Goal: Task Accomplishment & Management: Use online tool/utility

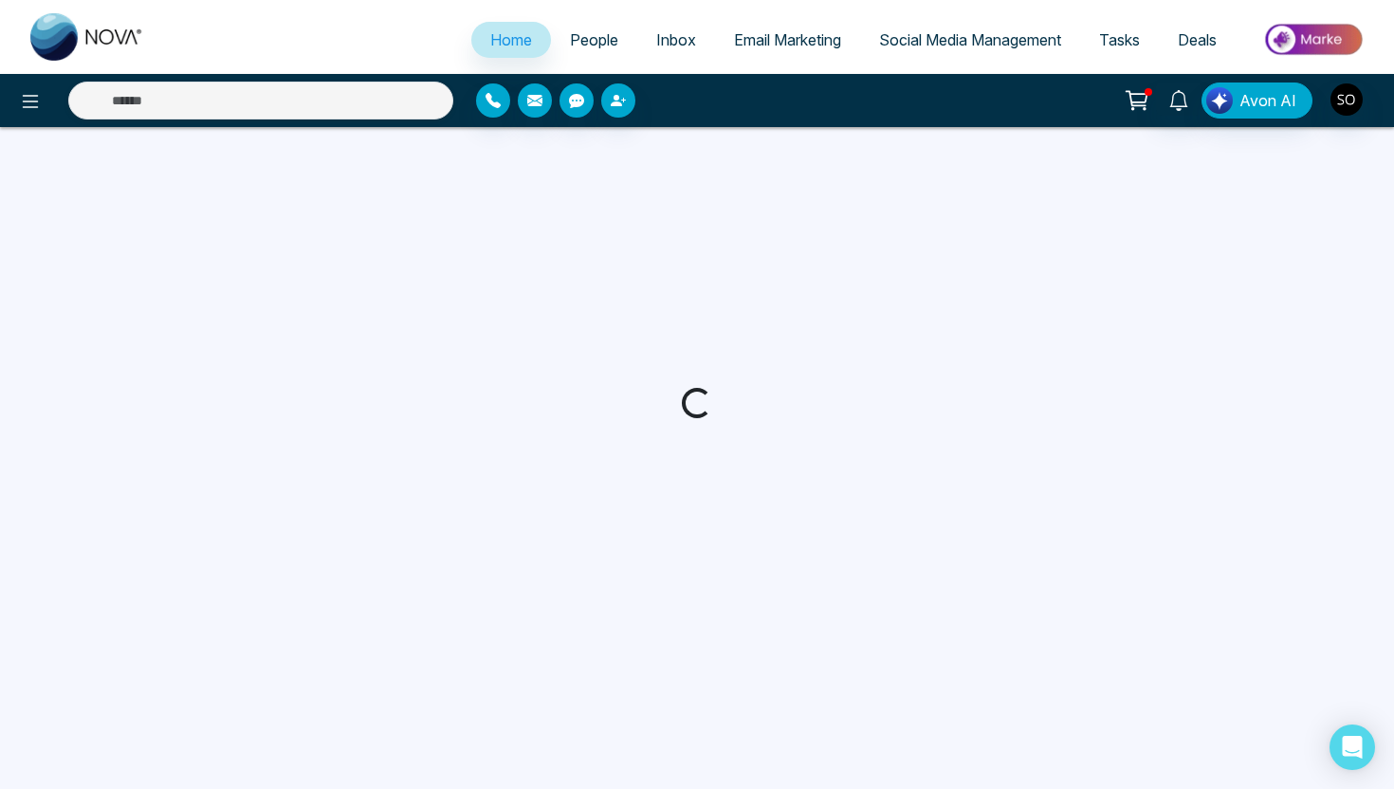
select select "*"
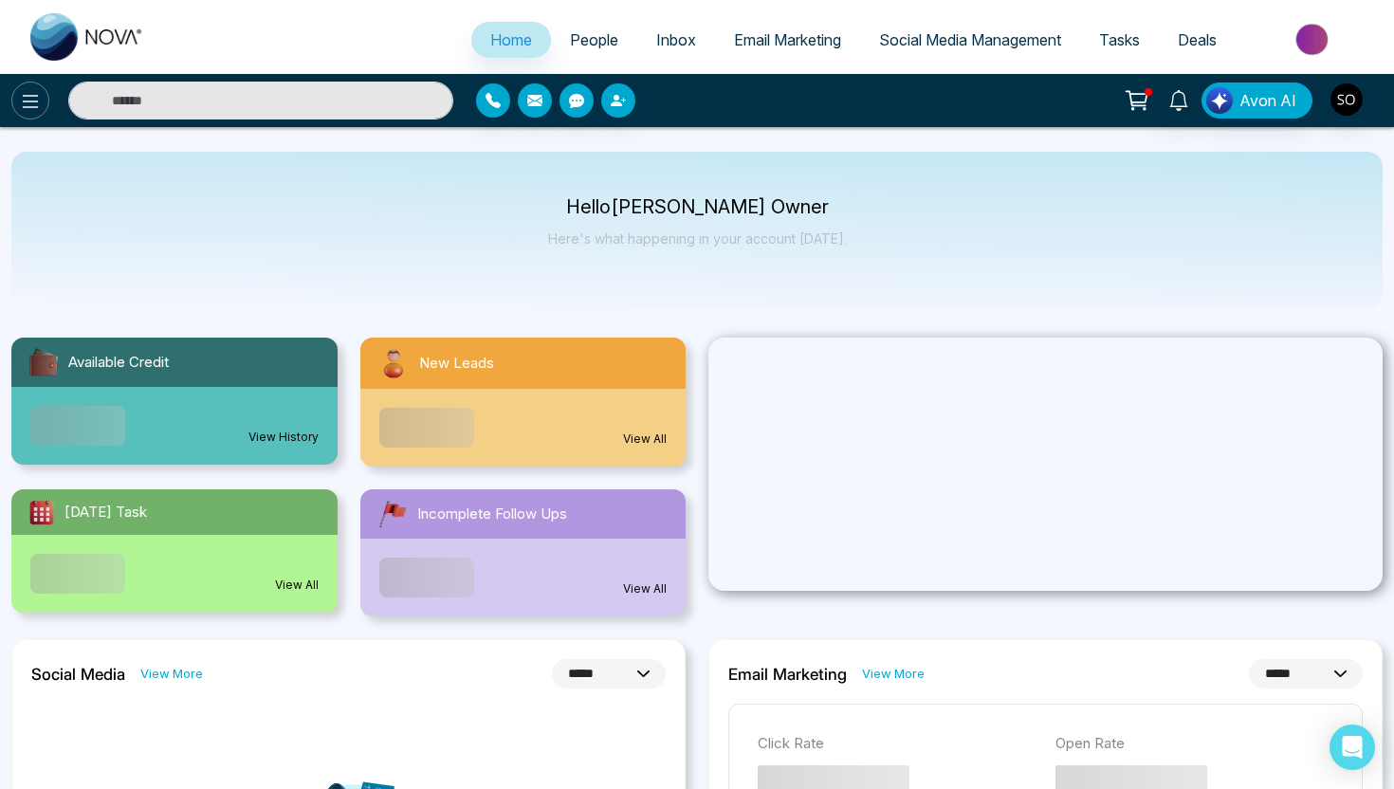
click at [40, 105] on icon at bounding box center [30, 101] width 23 height 23
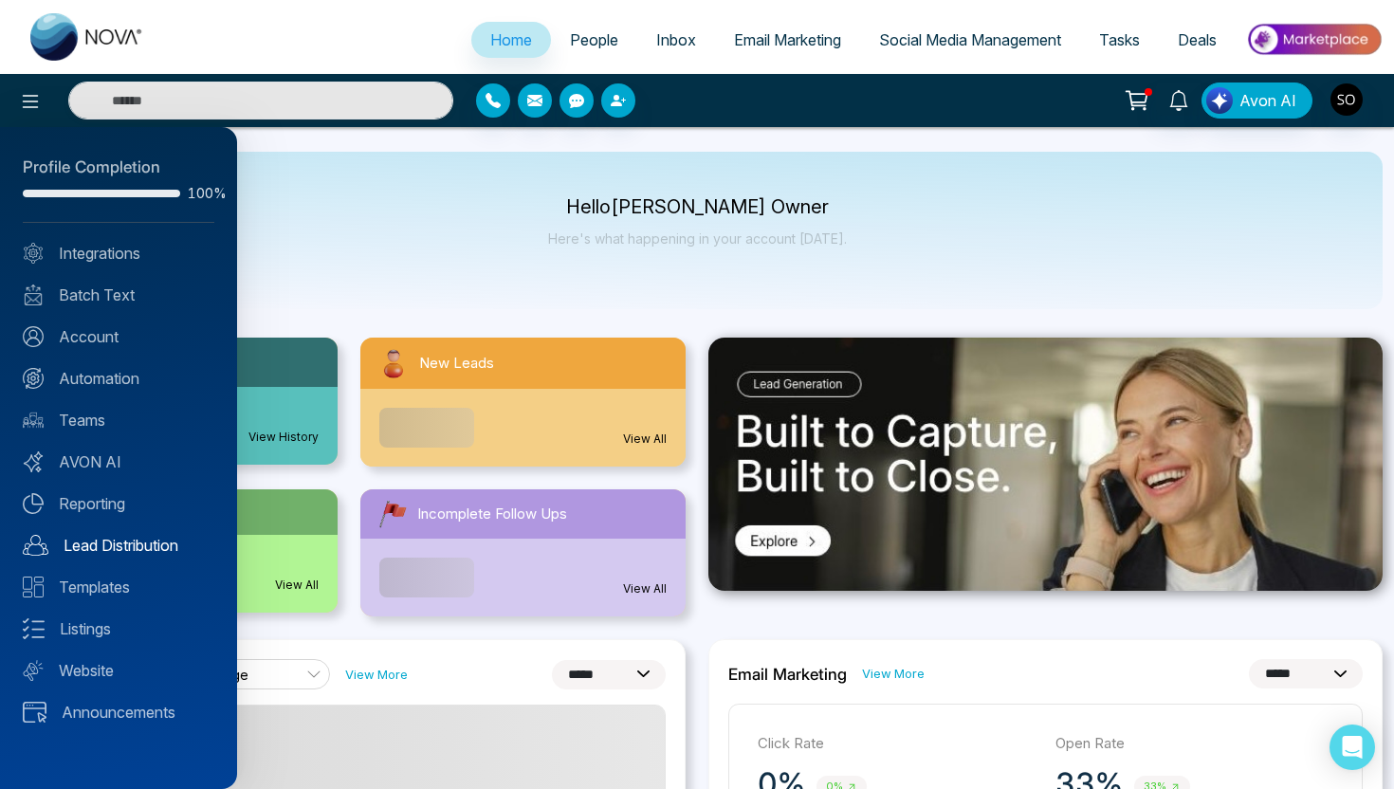
click at [106, 550] on link "Lead Distribution" at bounding box center [119, 545] width 192 height 23
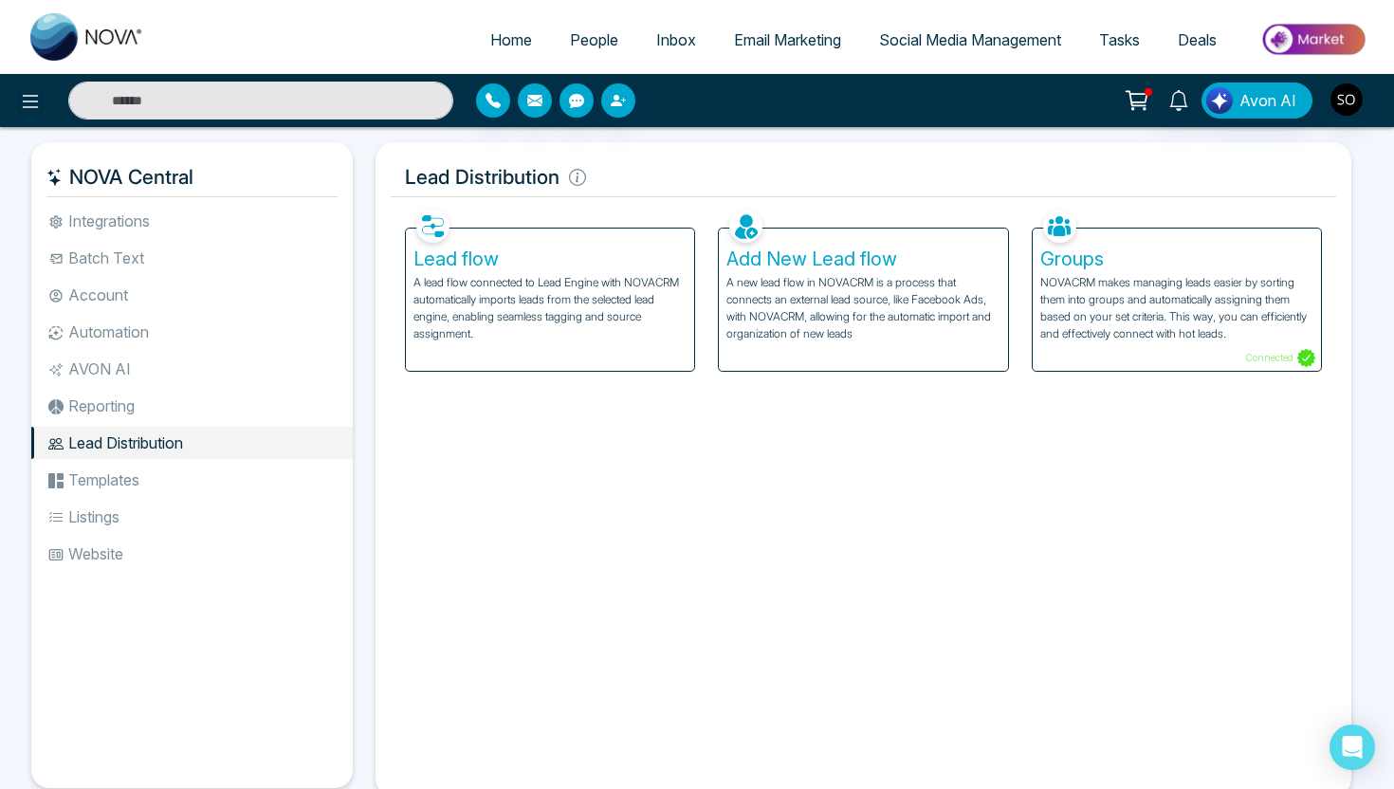
click at [512, 323] on p "A lead flow connected to Lead Engine with NOVACRM automatically imports leads f…" at bounding box center [549, 308] width 273 height 68
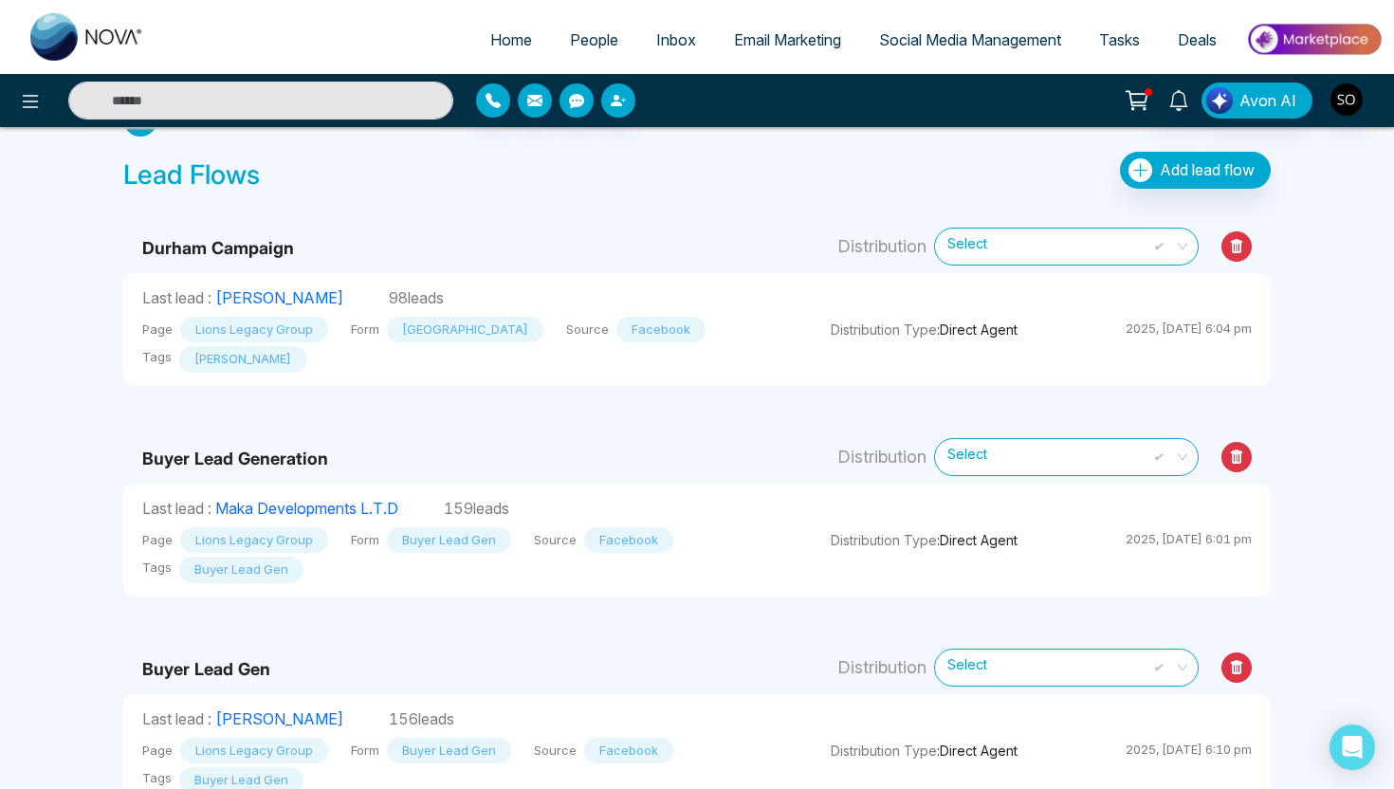
scroll to position [52, 0]
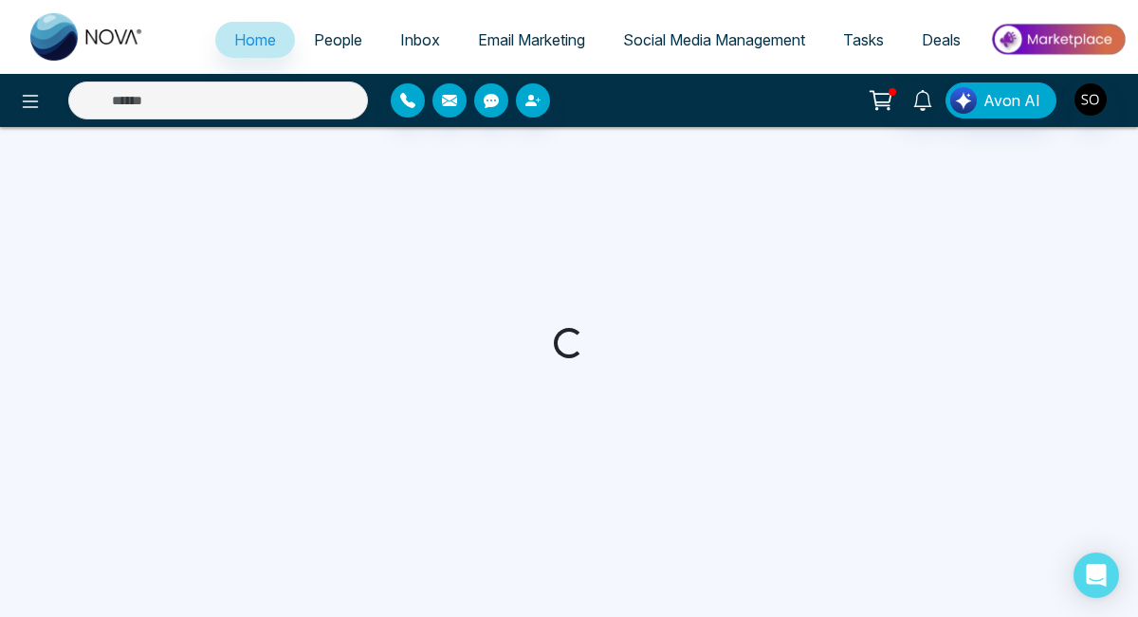
select select "*"
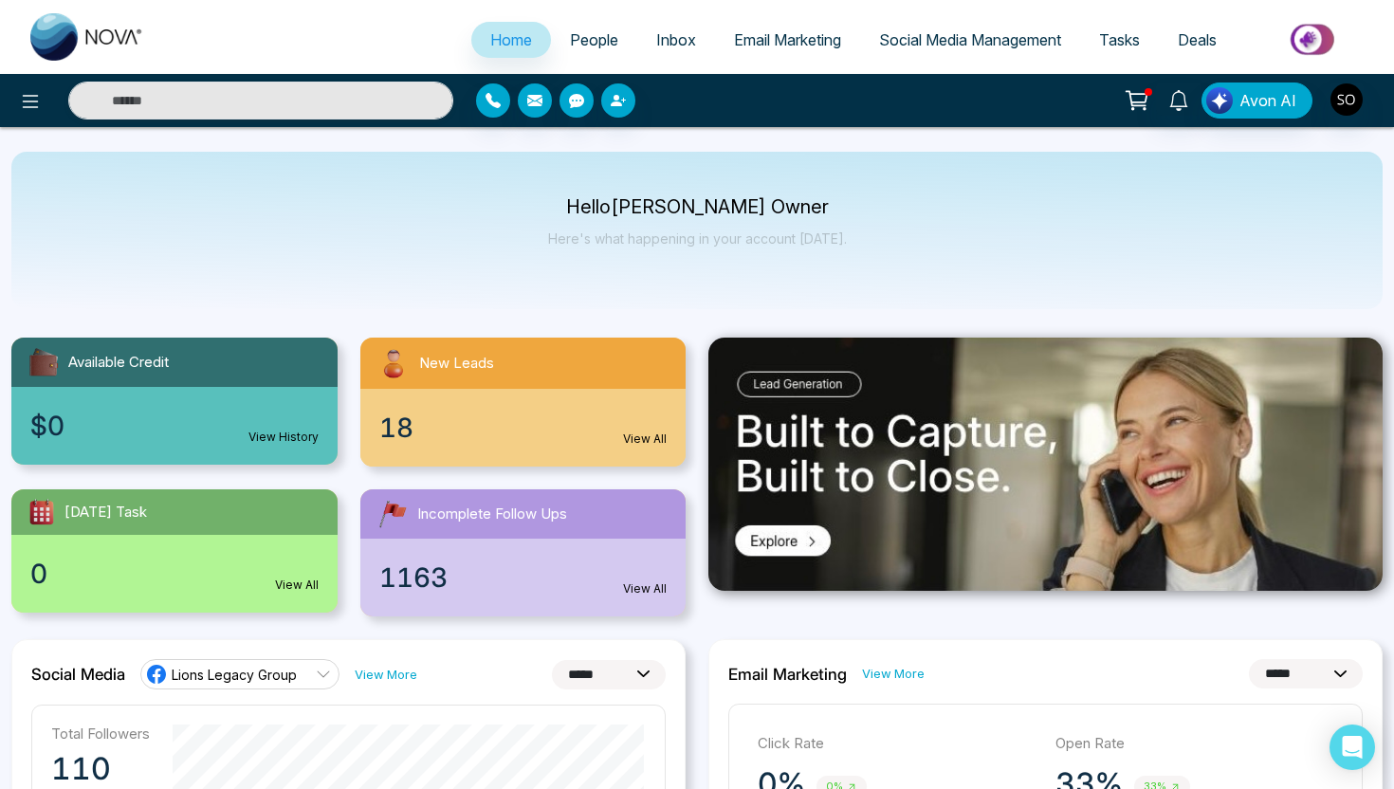
click at [423, 425] on div "18 View All" at bounding box center [523, 428] width 326 height 78
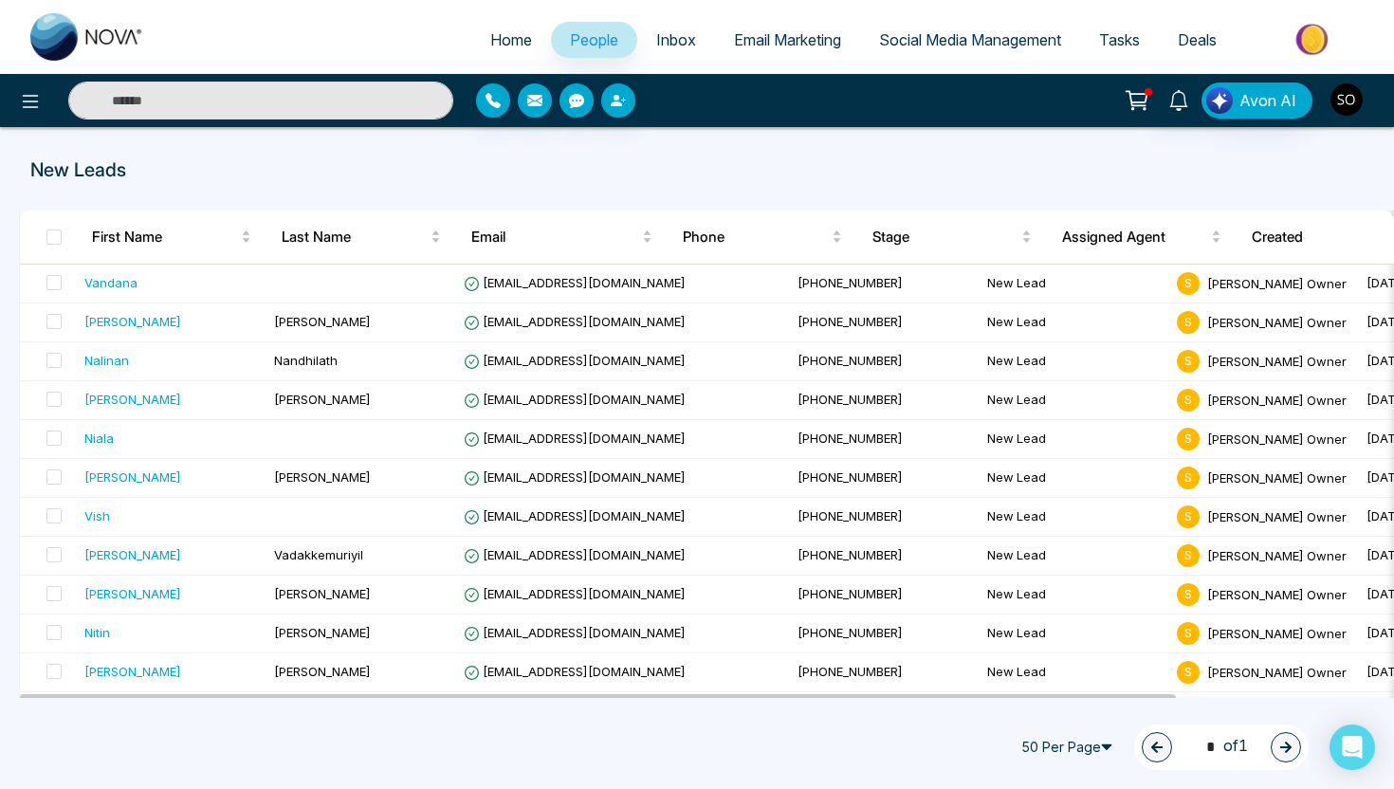
click at [1137, 92] on img "button" at bounding box center [1346, 99] width 32 height 32
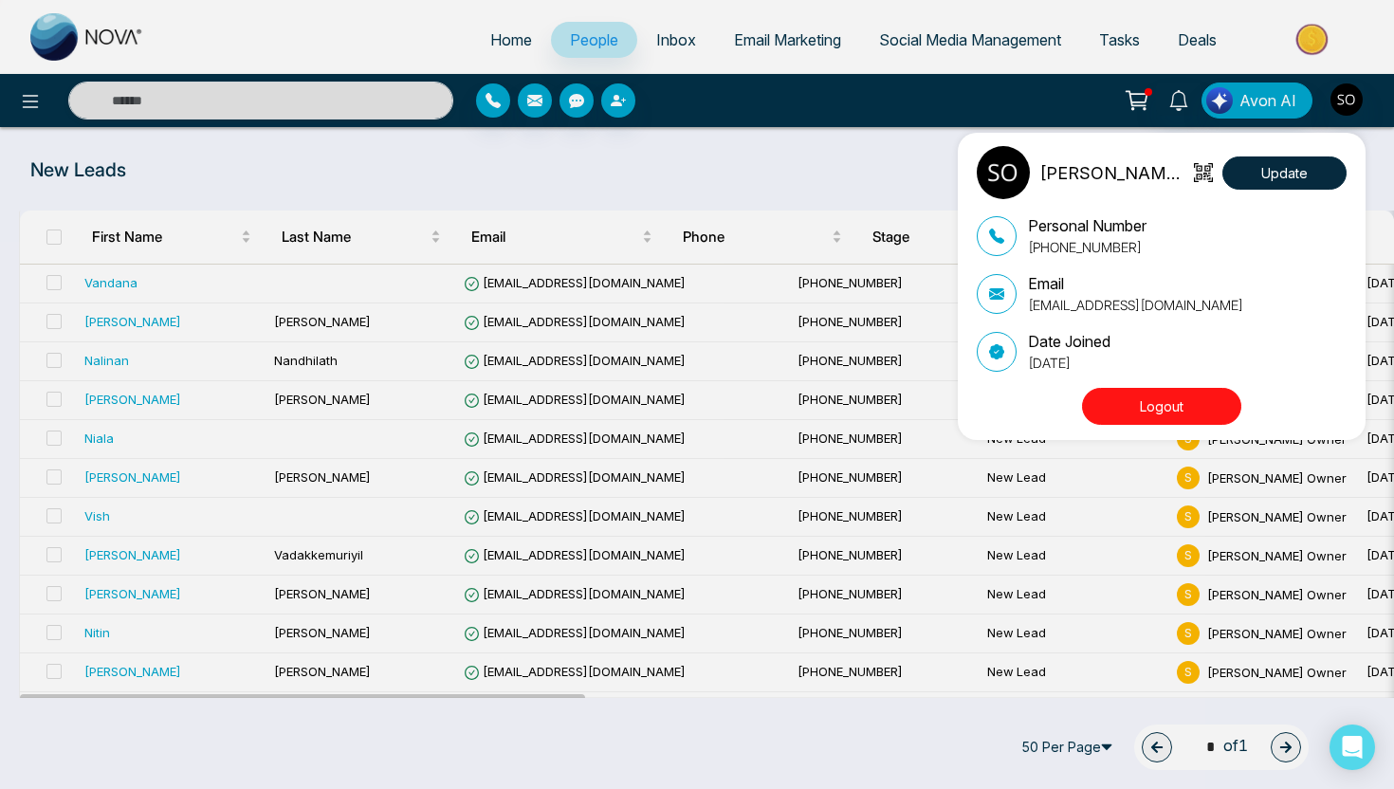
click at [805, 173] on div "Sharon J Crann Owner Update Personal Number +19054495364 Email info@lionslegacy…" at bounding box center [697, 394] width 1394 height 789
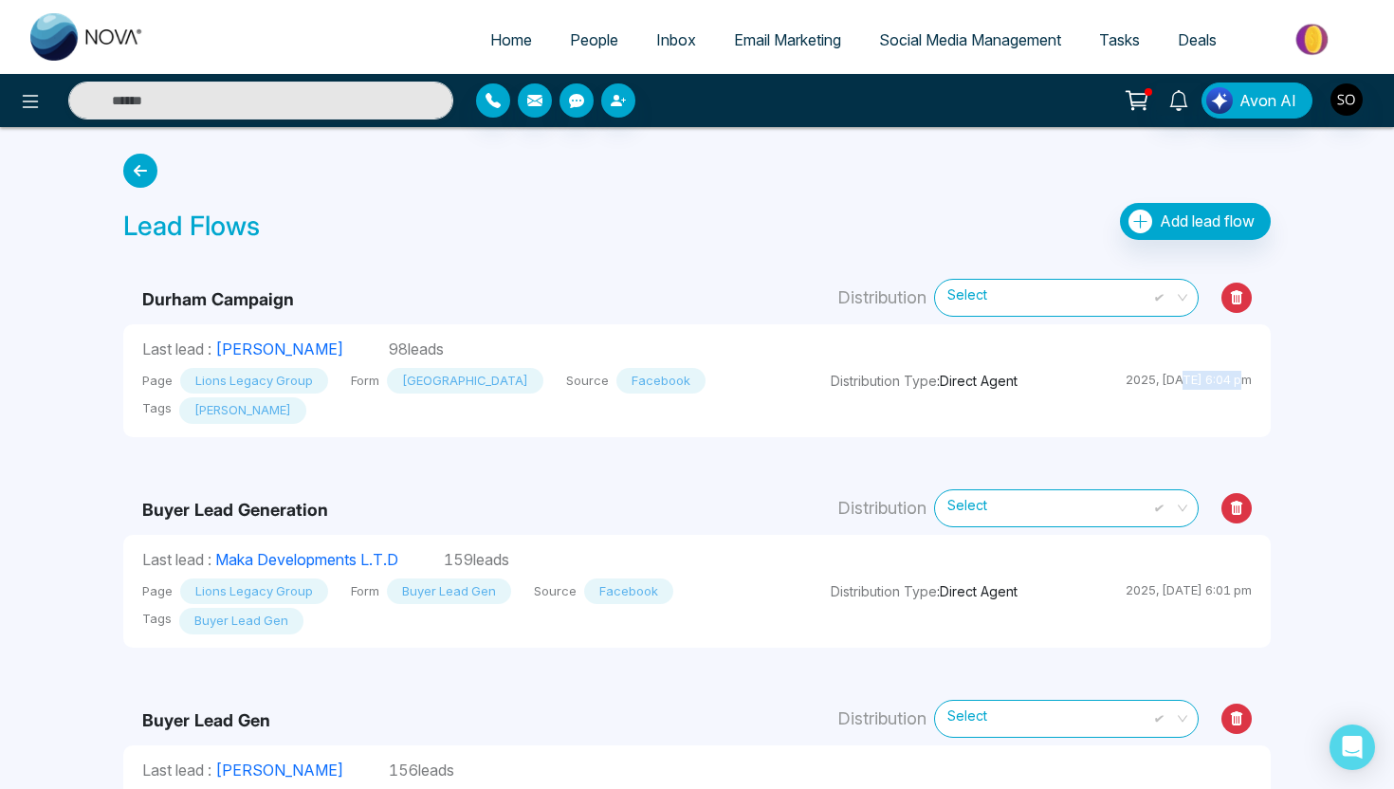
drag, startPoint x: 1165, startPoint y: 388, endPoint x: 1224, endPoint y: 391, distance: 58.9
click at [1223, 387] on td "Distribution Type : Direct Agent 2025, Aug 15 at 6:04 pm" at bounding box center [1041, 380] width 459 height 113
click at [1099, 395] on td "Distribution Type : Direct Agent 2025, Aug 15 at 6:04 pm" at bounding box center [1041, 380] width 459 height 113
click at [1177, 228] on span "Add lead flow" at bounding box center [1207, 220] width 95 height 19
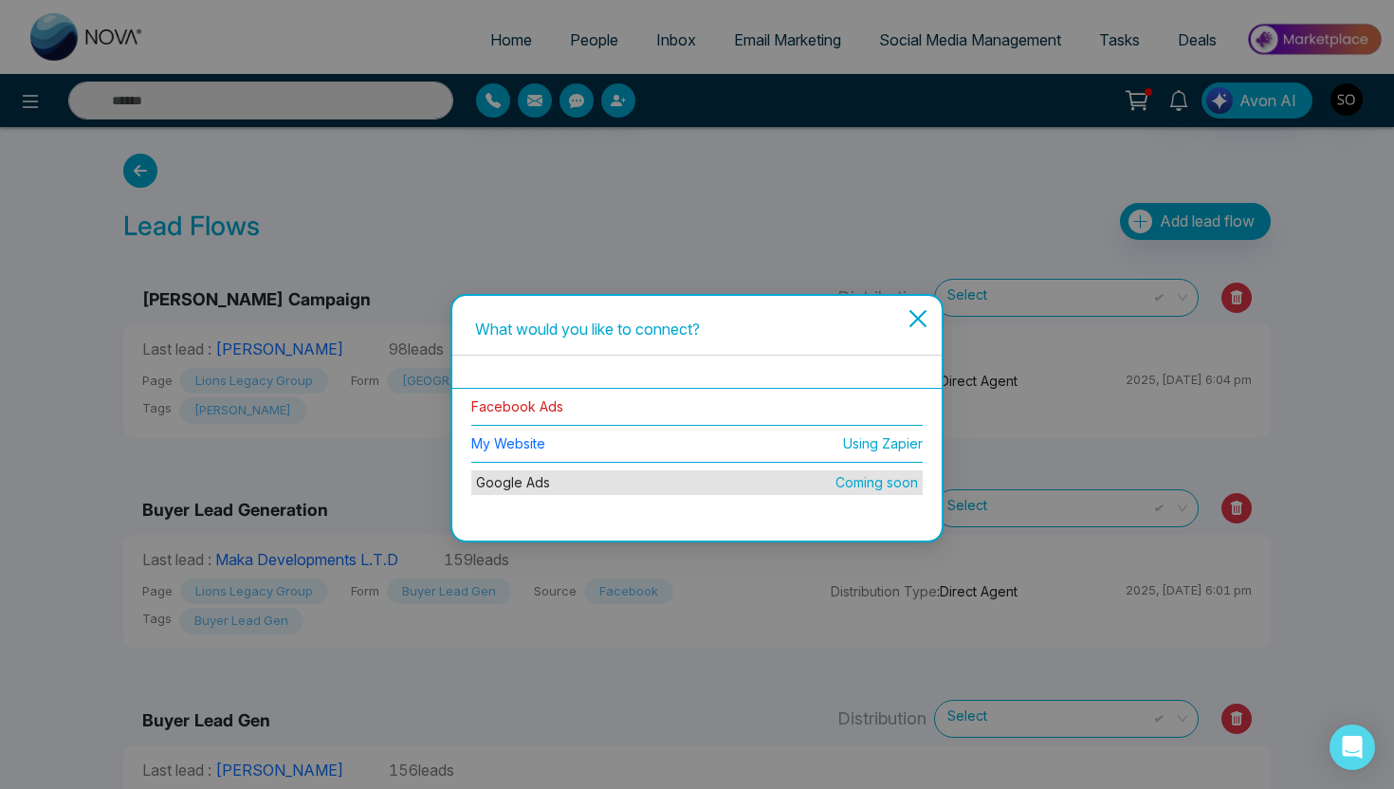
click at [533, 410] on link "Facebook Ads" at bounding box center [517, 406] width 92 height 16
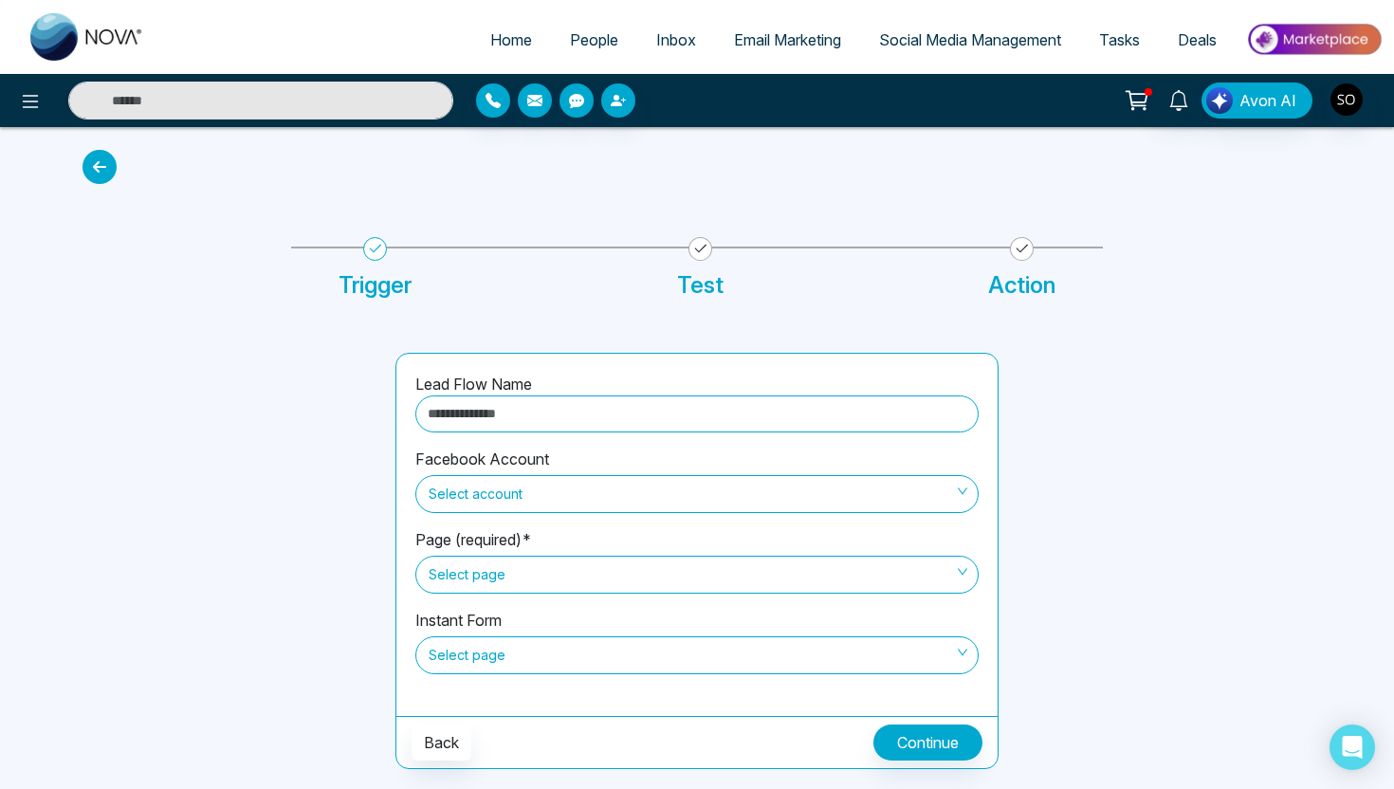
click at [497, 403] on input "text" at bounding box center [696, 413] width 563 height 37
click at [565, 492] on span "Select account" at bounding box center [697, 494] width 537 height 32
type input "**********"
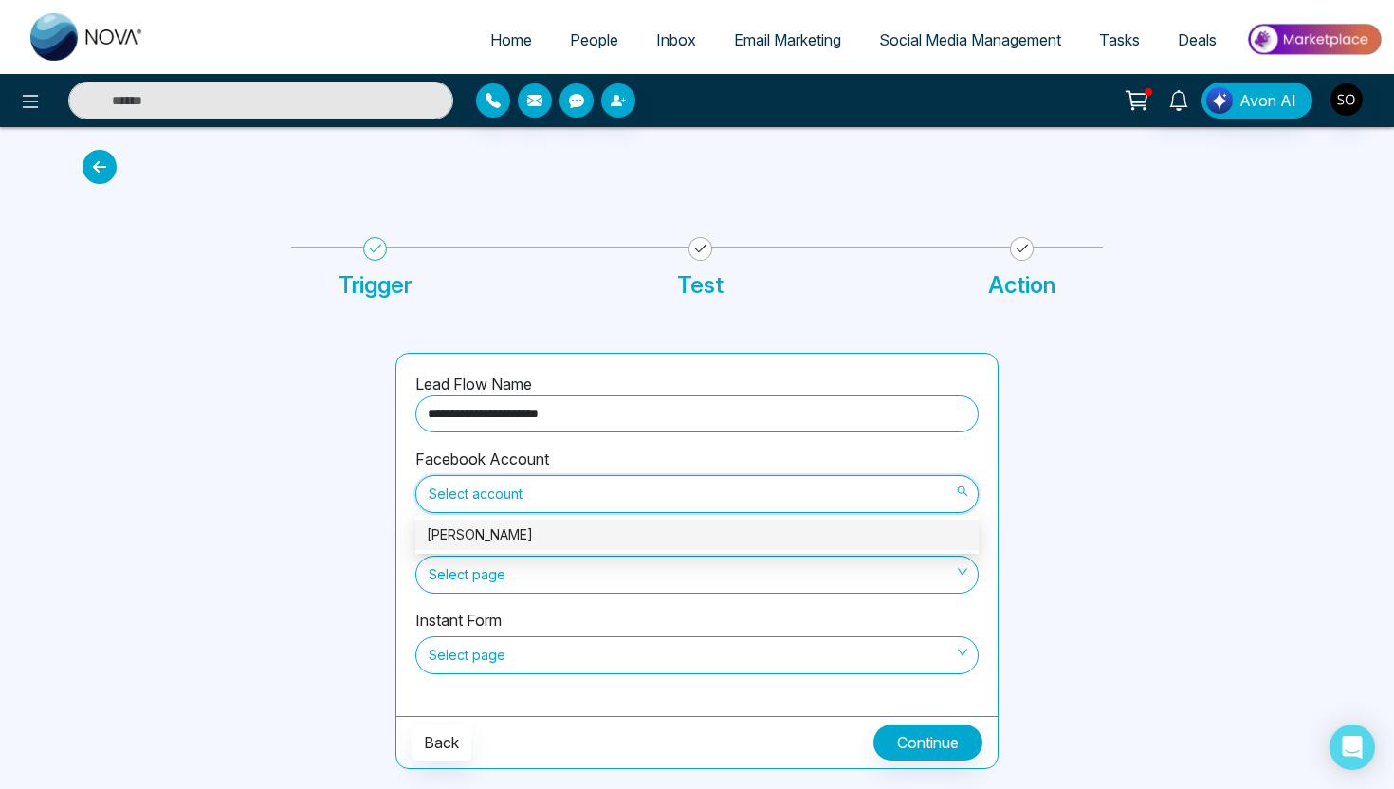
click at [538, 526] on div "Michael Kohl" at bounding box center [697, 534] width 541 height 21
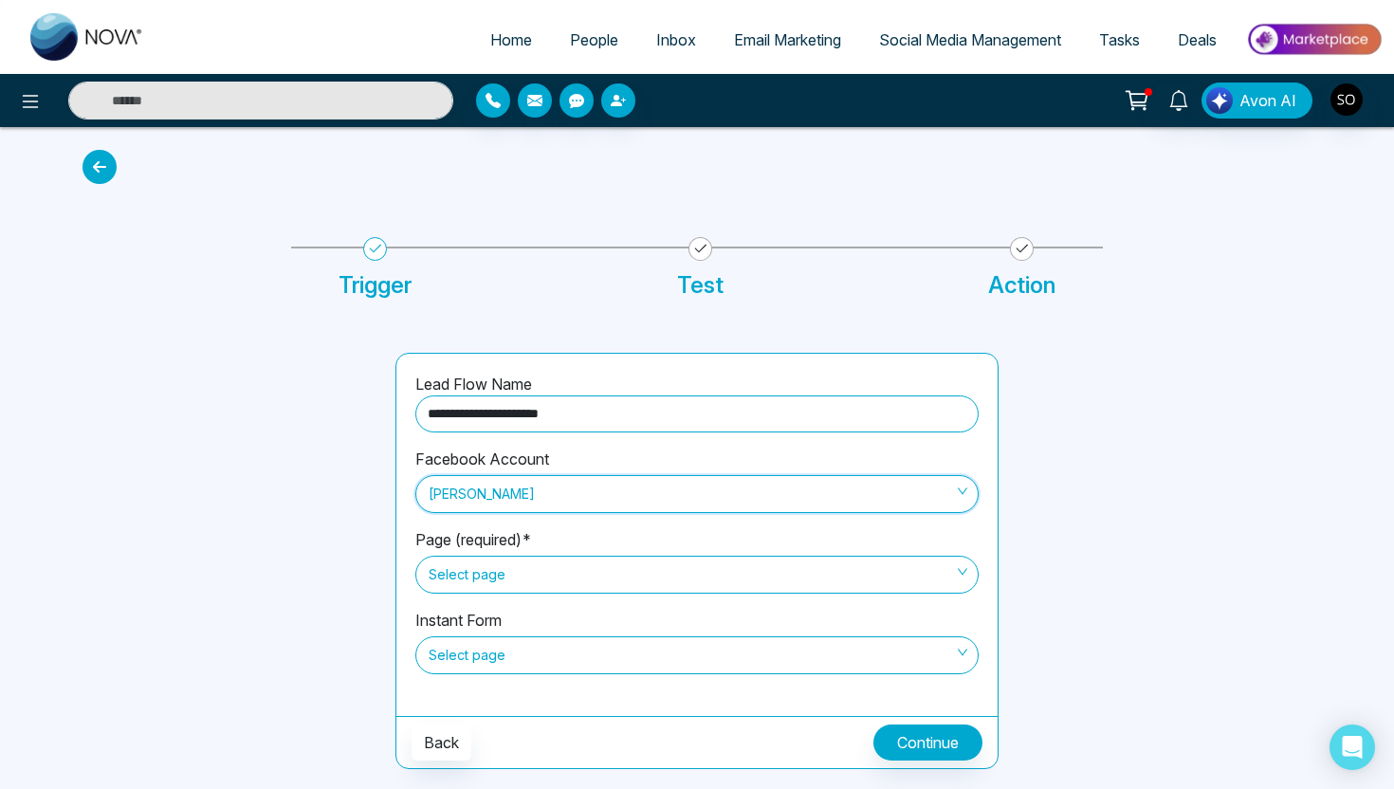
click at [537, 580] on span "Select page" at bounding box center [697, 575] width 537 height 32
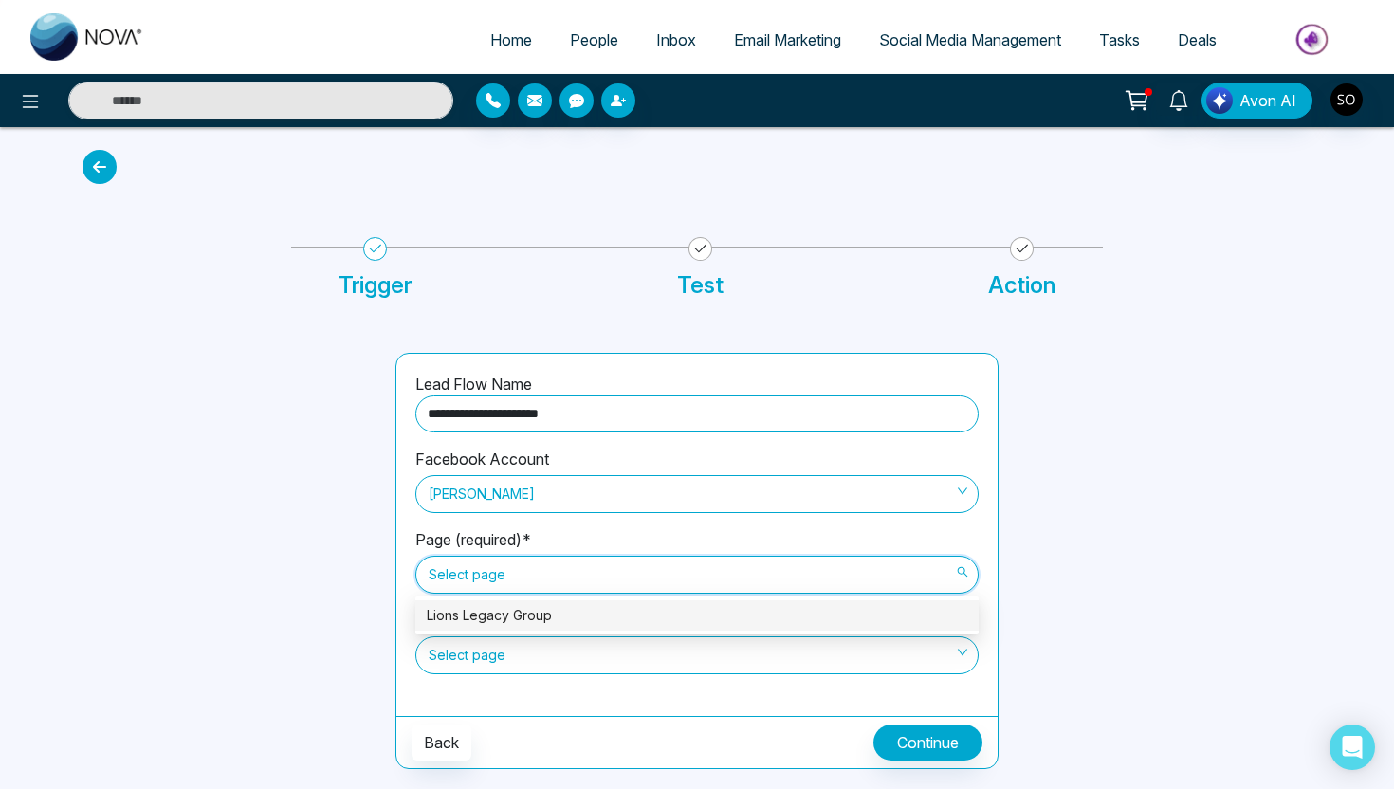
click at [525, 615] on div "Lions Legacy Group" at bounding box center [697, 615] width 541 height 21
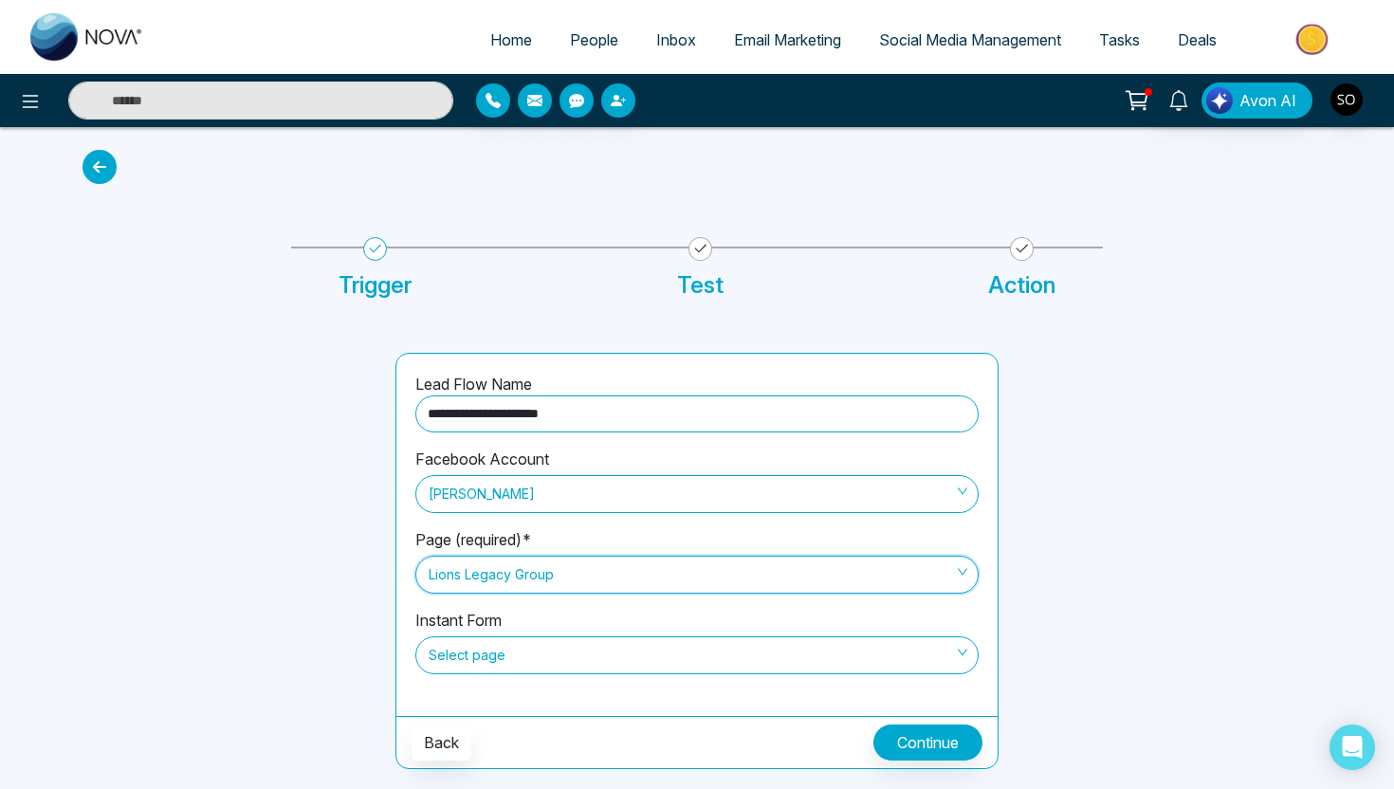
click at [538, 654] on span "Select page" at bounding box center [697, 655] width 537 height 32
click at [485, 661] on span "Select page" at bounding box center [697, 655] width 537 height 32
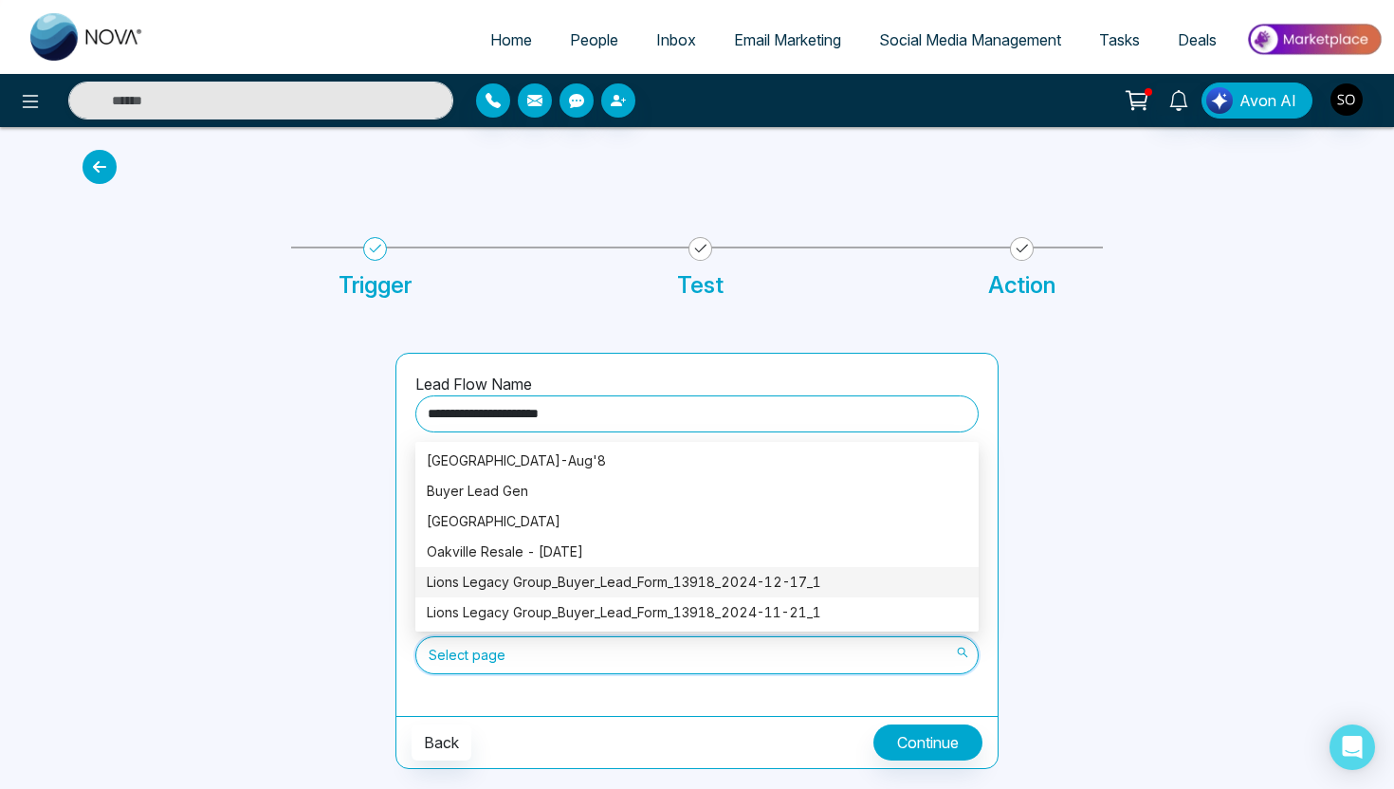
click at [554, 579] on div "Lions Legacy Group_Buyer_Lead_Form_13918_2024-12-17_1" at bounding box center [697, 582] width 541 height 21
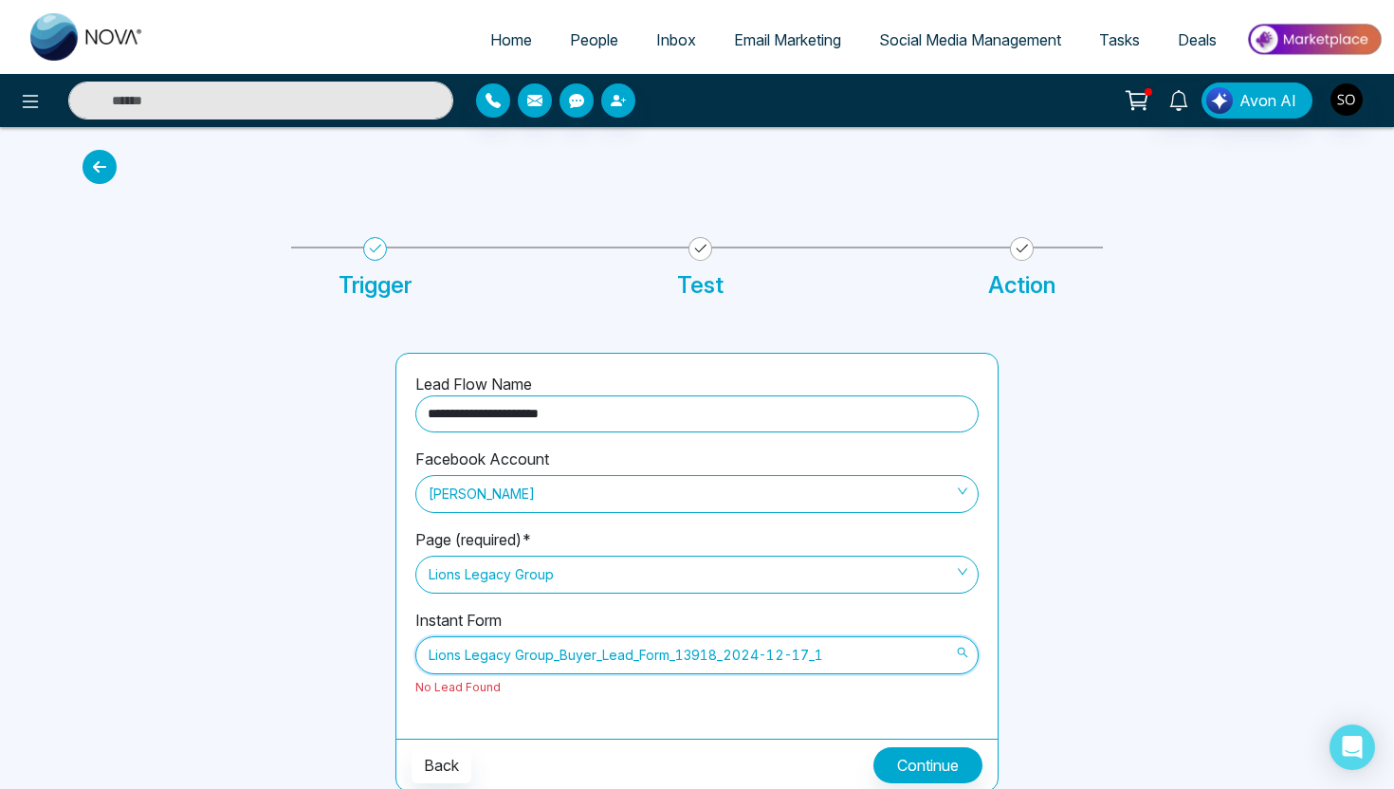
click at [814, 651] on span "Lions Legacy Group_Buyer_Lead_Form_13918_2024-12-17_1" at bounding box center [697, 655] width 537 height 32
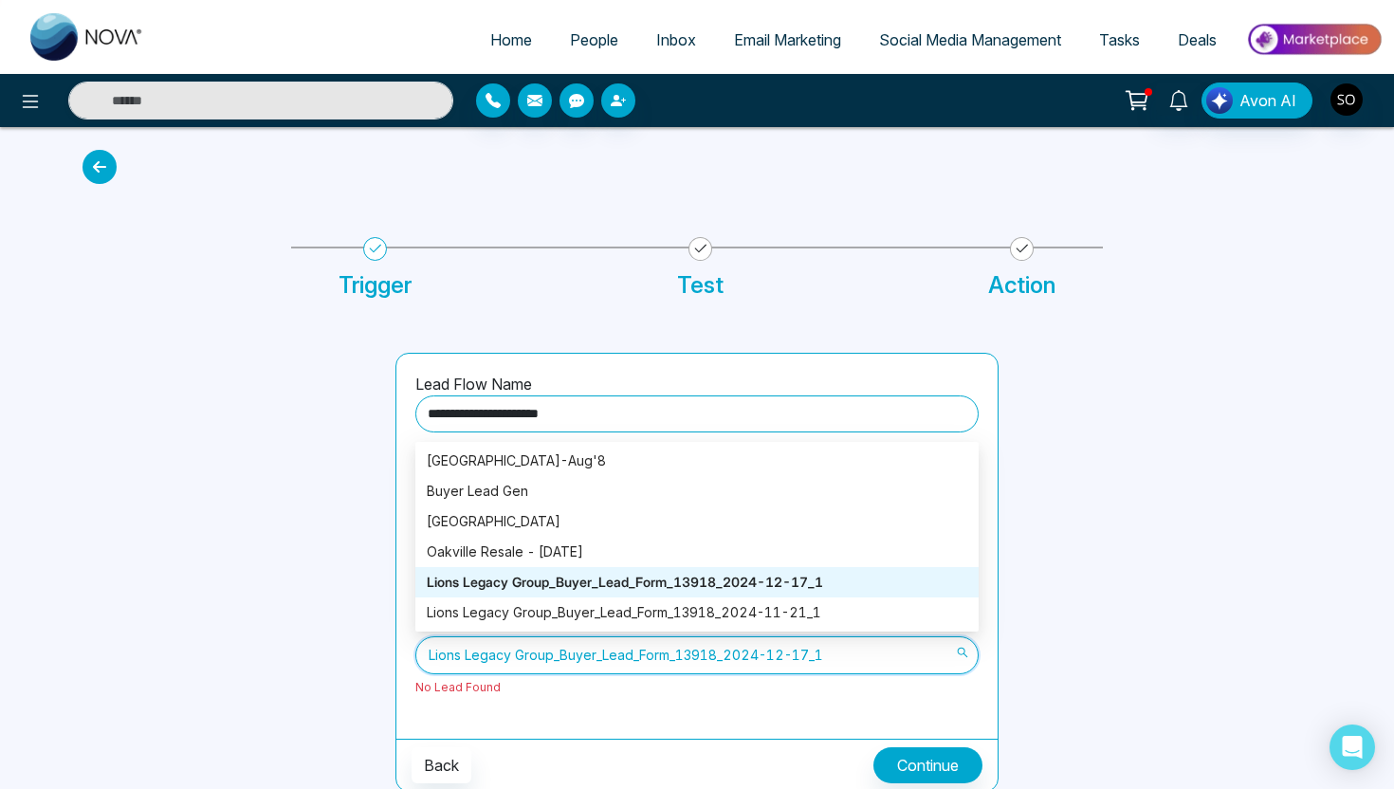
scroll to position [3, 0]
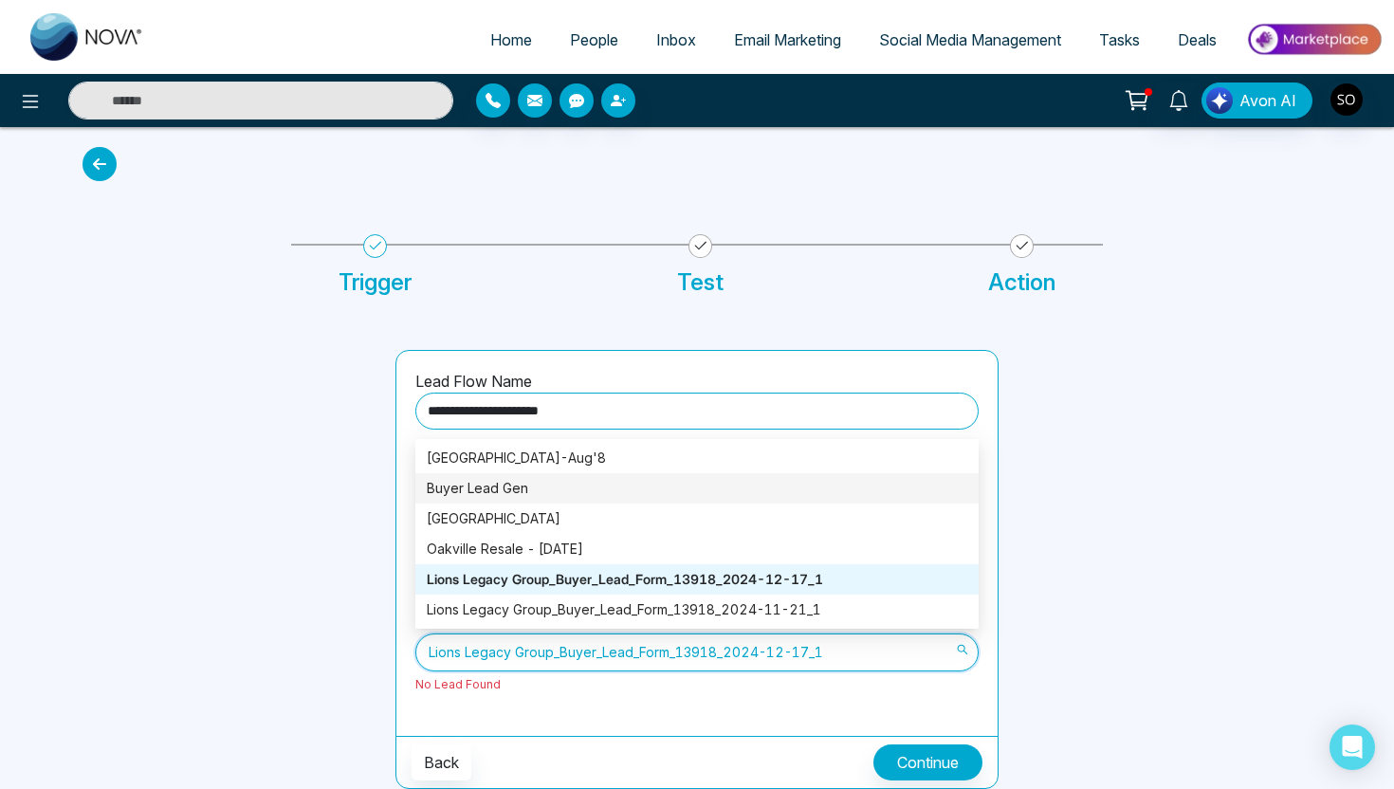
click at [501, 488] on div "Buyer Lead Gen" at bounding box center [697, 488] width 541 height 21
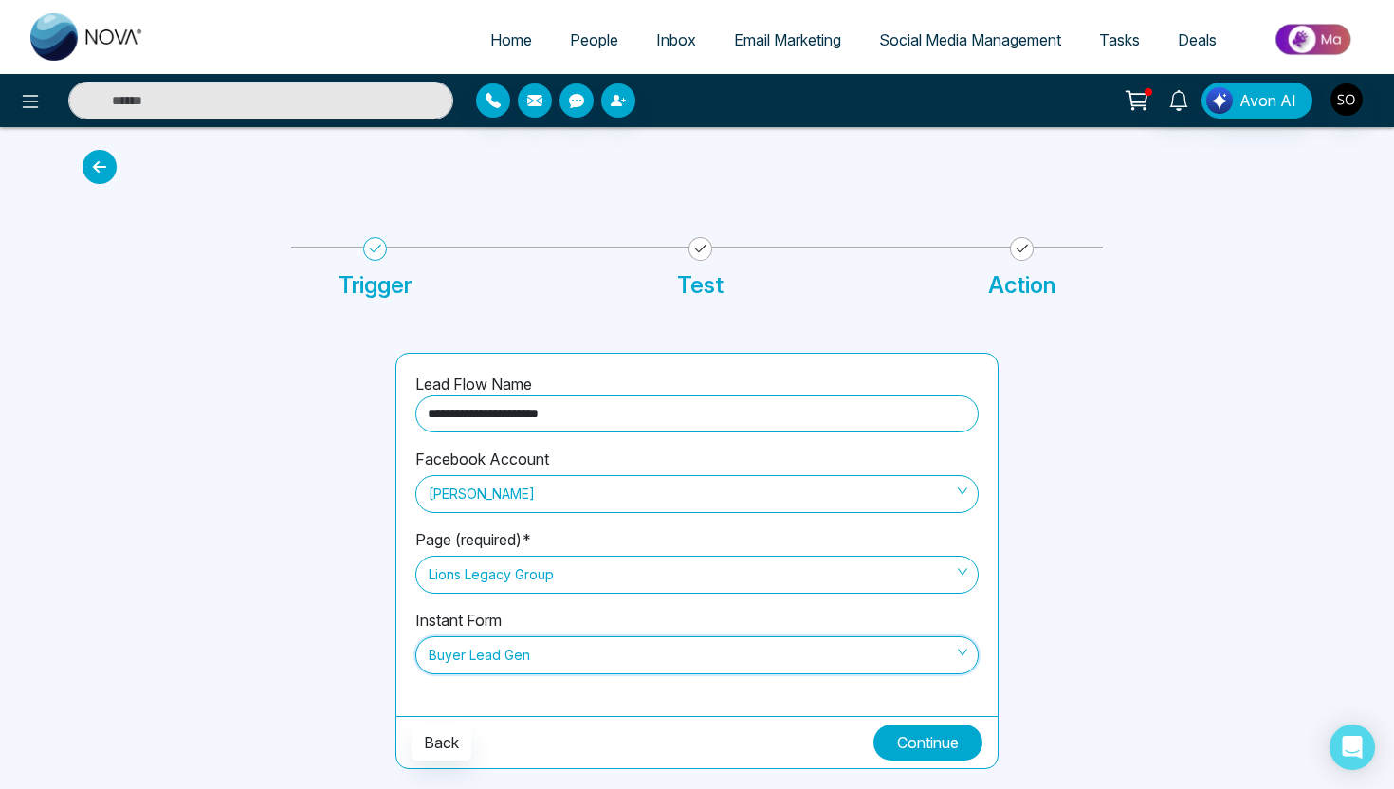
click at [904, 739] on button "Continue" at bounding box center [927, 743] width 109 height 36
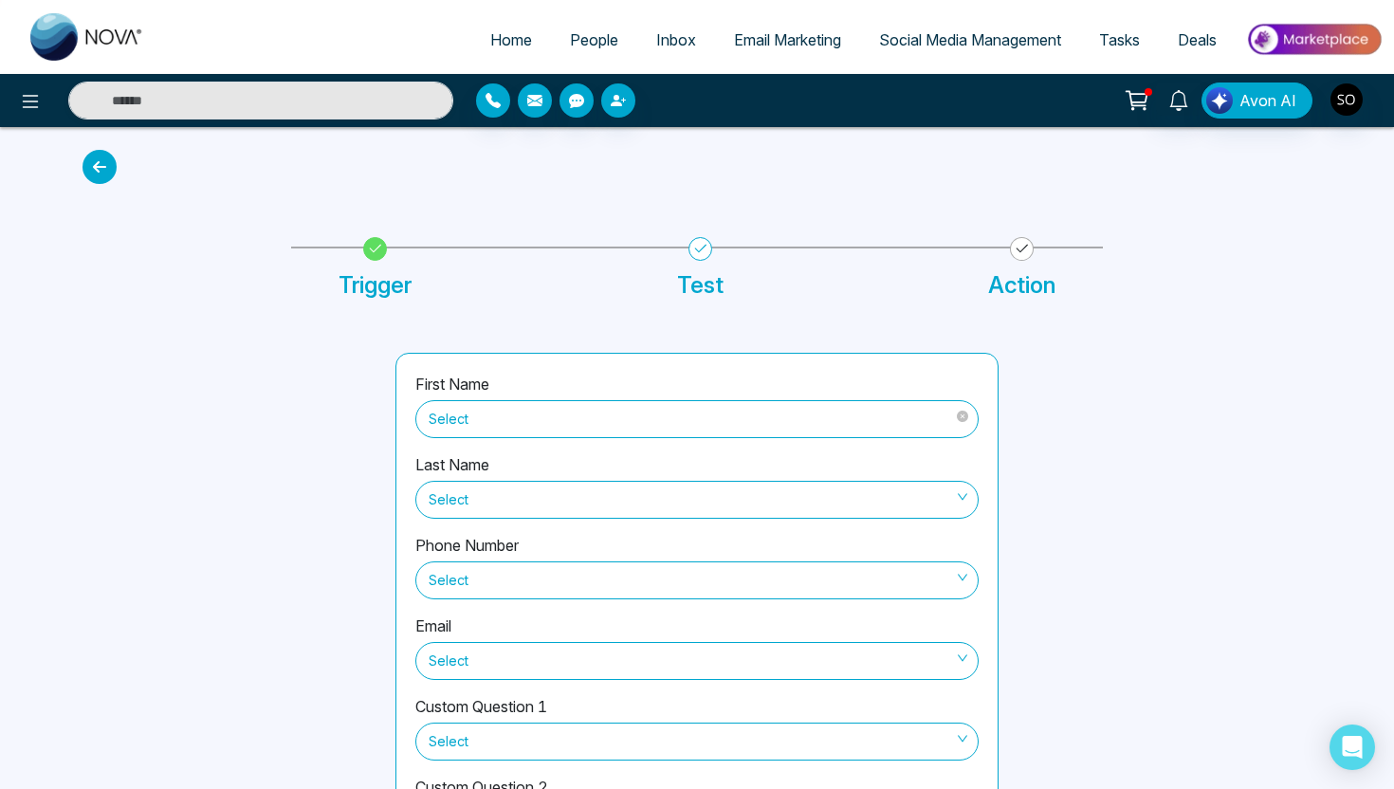
click at [502, 423] on span "Select" at bounding box center [697, 419] width 537 height 32
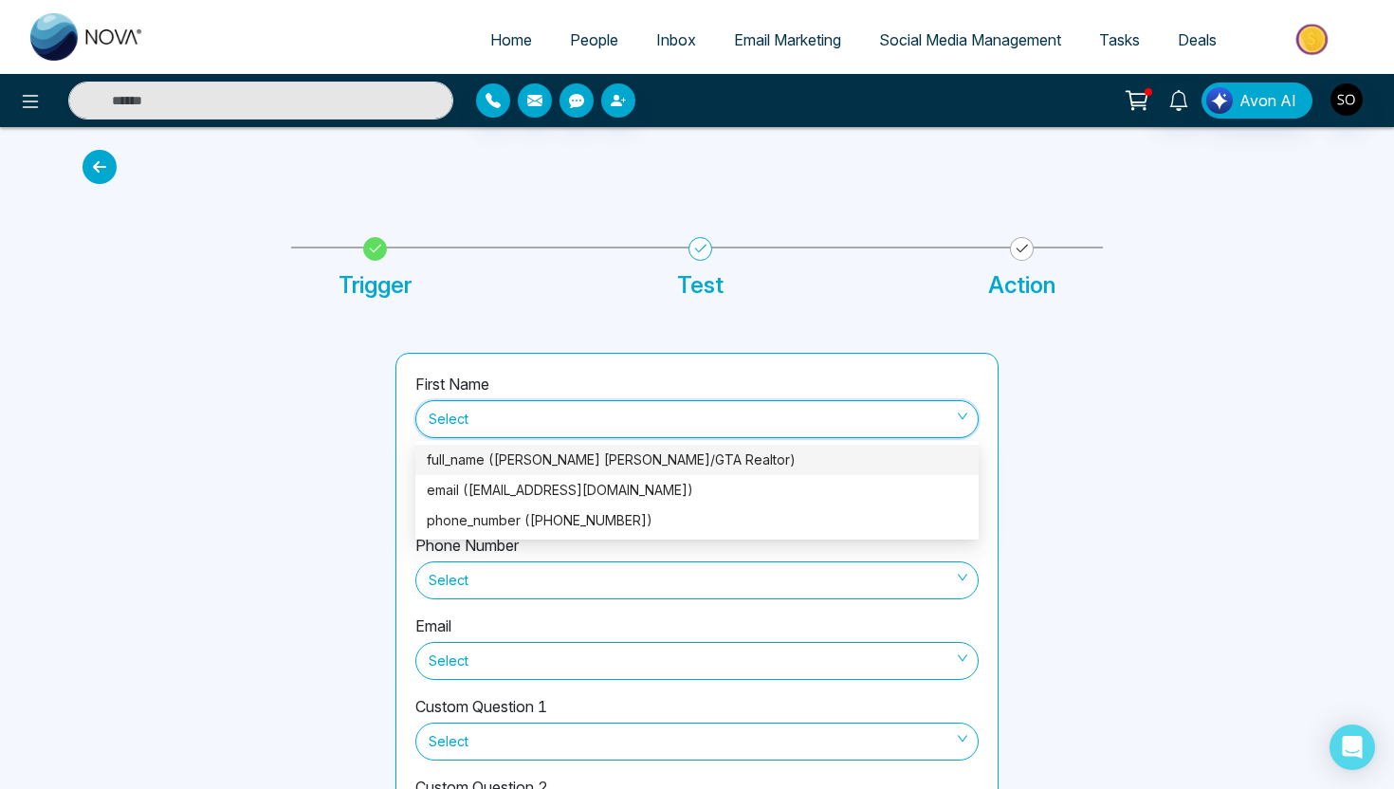
click at [494, 462] on div "full_name (Sharon J. Crann Durham/GTA Realtor)" at bounding box center [697, 459] width 541 height 21
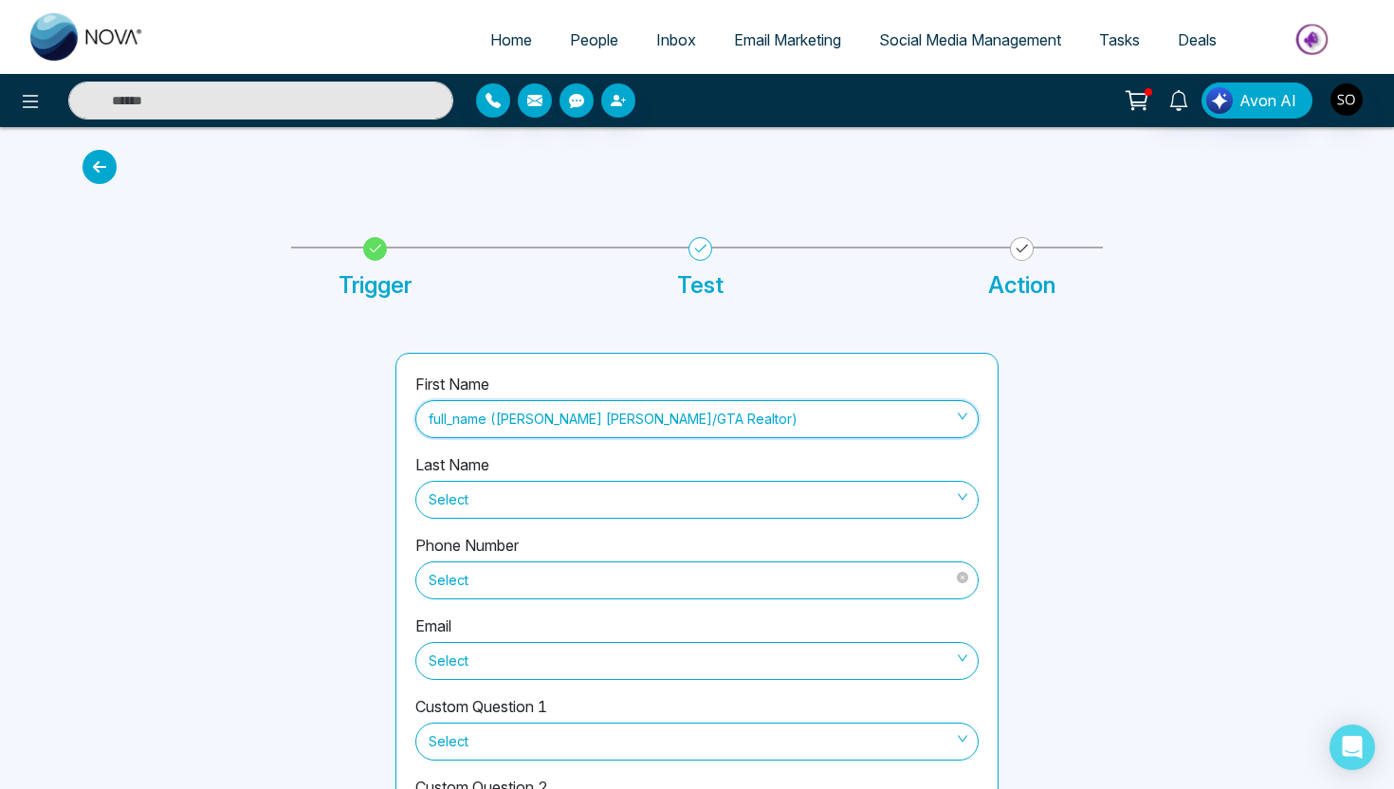
click at [515, 583] on span "Select" at bounding box center [697, 580] width 537 height 32
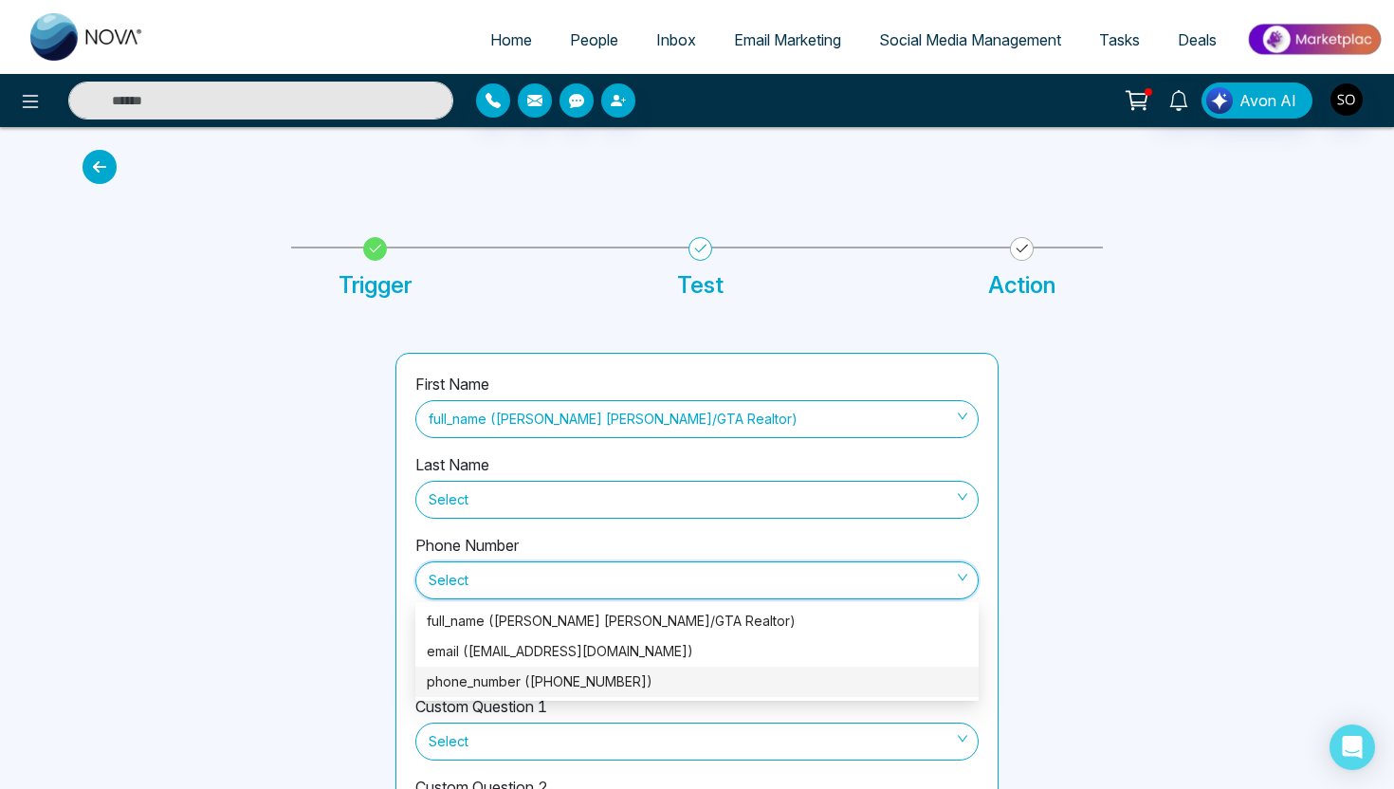
click at [490, 676] on div "phone_number (+19054495364)" at bounding box center [697, 681] width 541 height 21
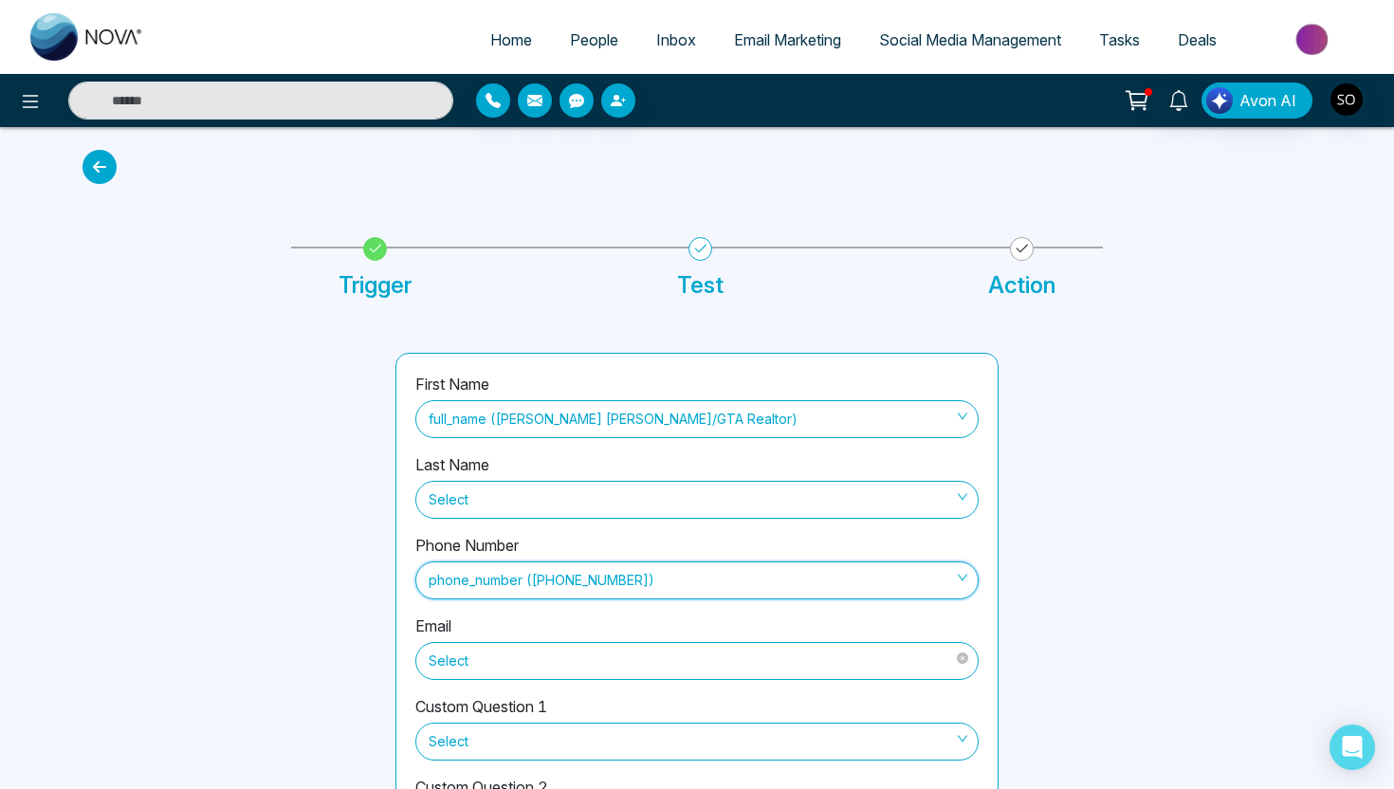
click at [529, 653] on span "Select" at bounding box center [697, 661] width 537 height 32
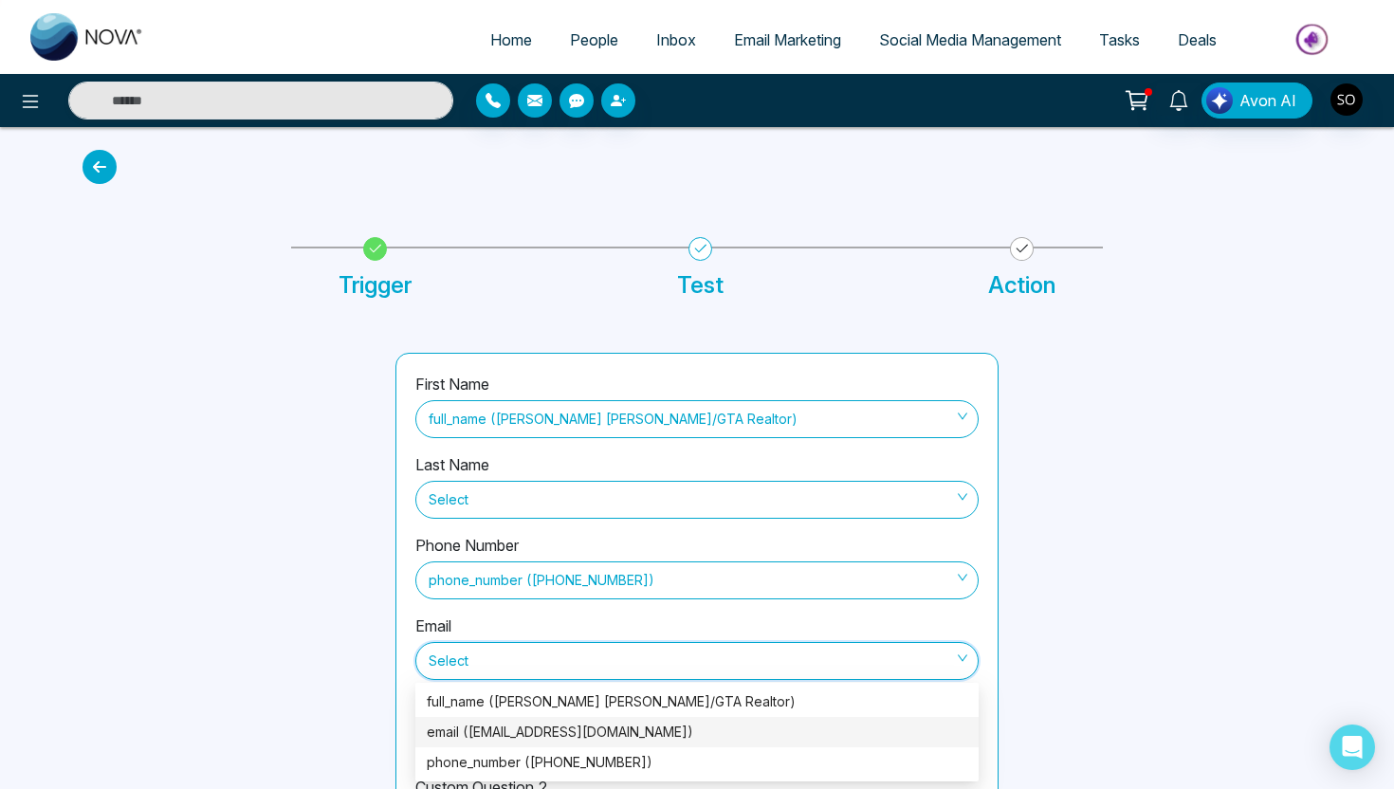
click at [494, 731] on div "email (sharoncrann@gmail.com)" at bounding box center [697, 732] width 541 height 21
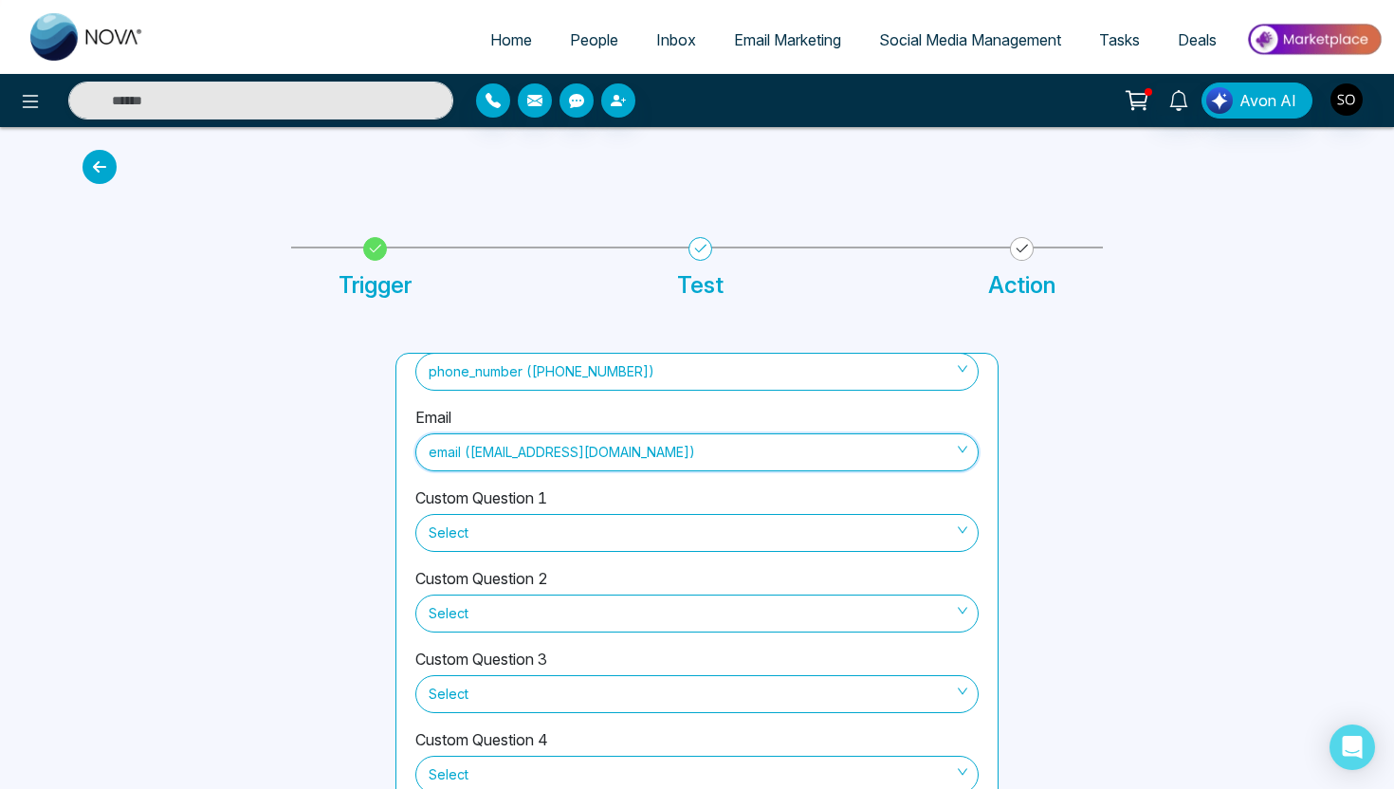
scroll to position [92, 0]
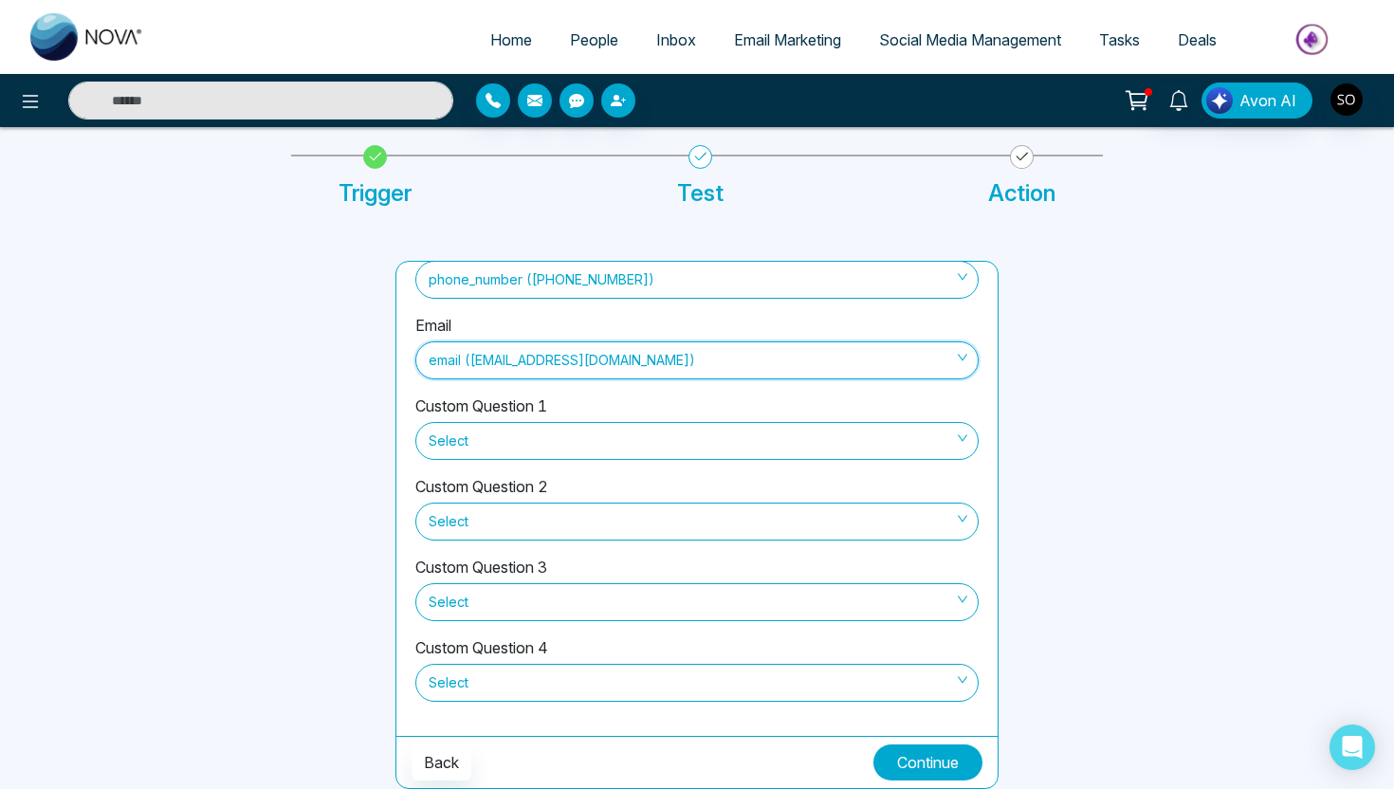
click at [918, 752] on button "Continue" at bounding box center [927, 762] width 109 height 36
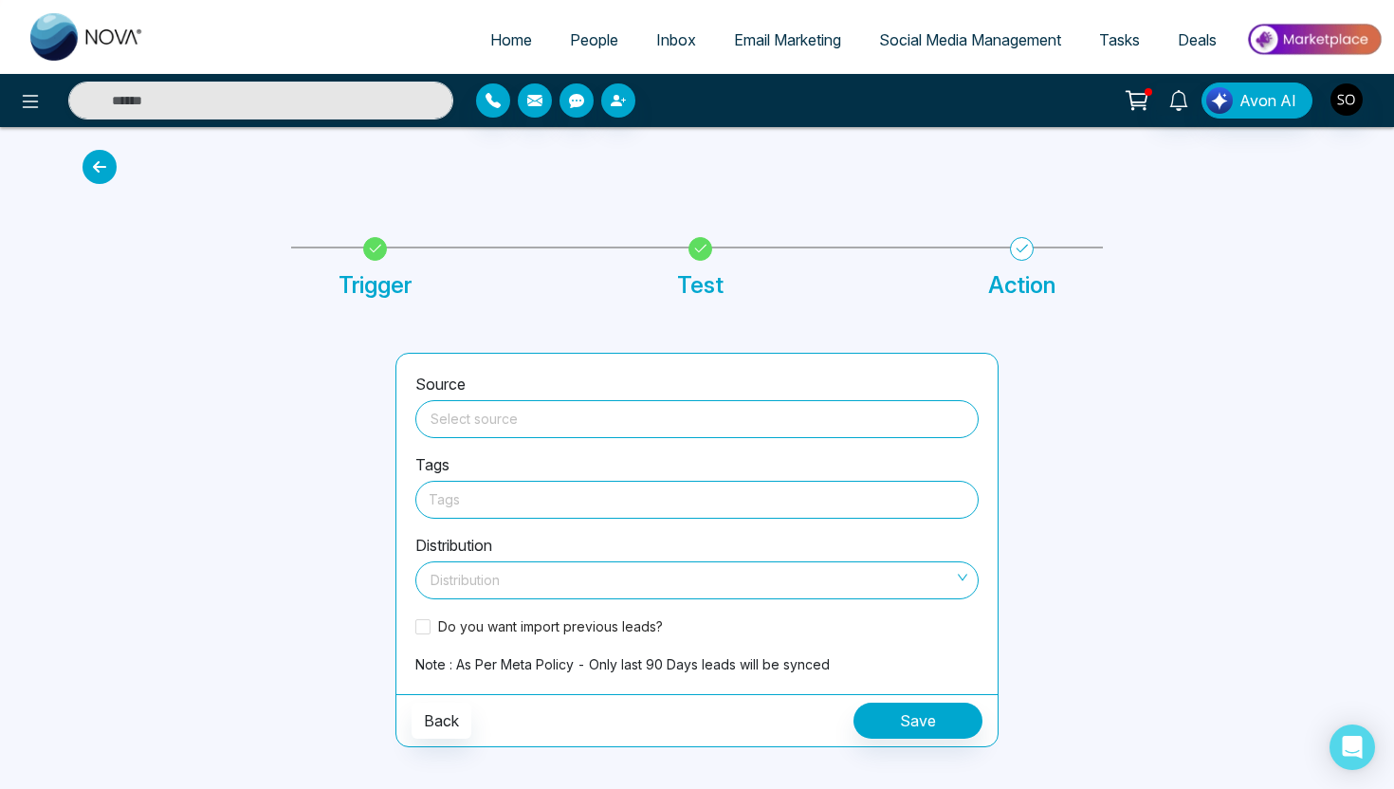
scroll to position [0, 0]
click at [572, 429] on input "search" at bounding box center [697, 415] width 541 height 28
click at [466, 422] on input "search" at bounding box center [697, 415] width 541 height 28
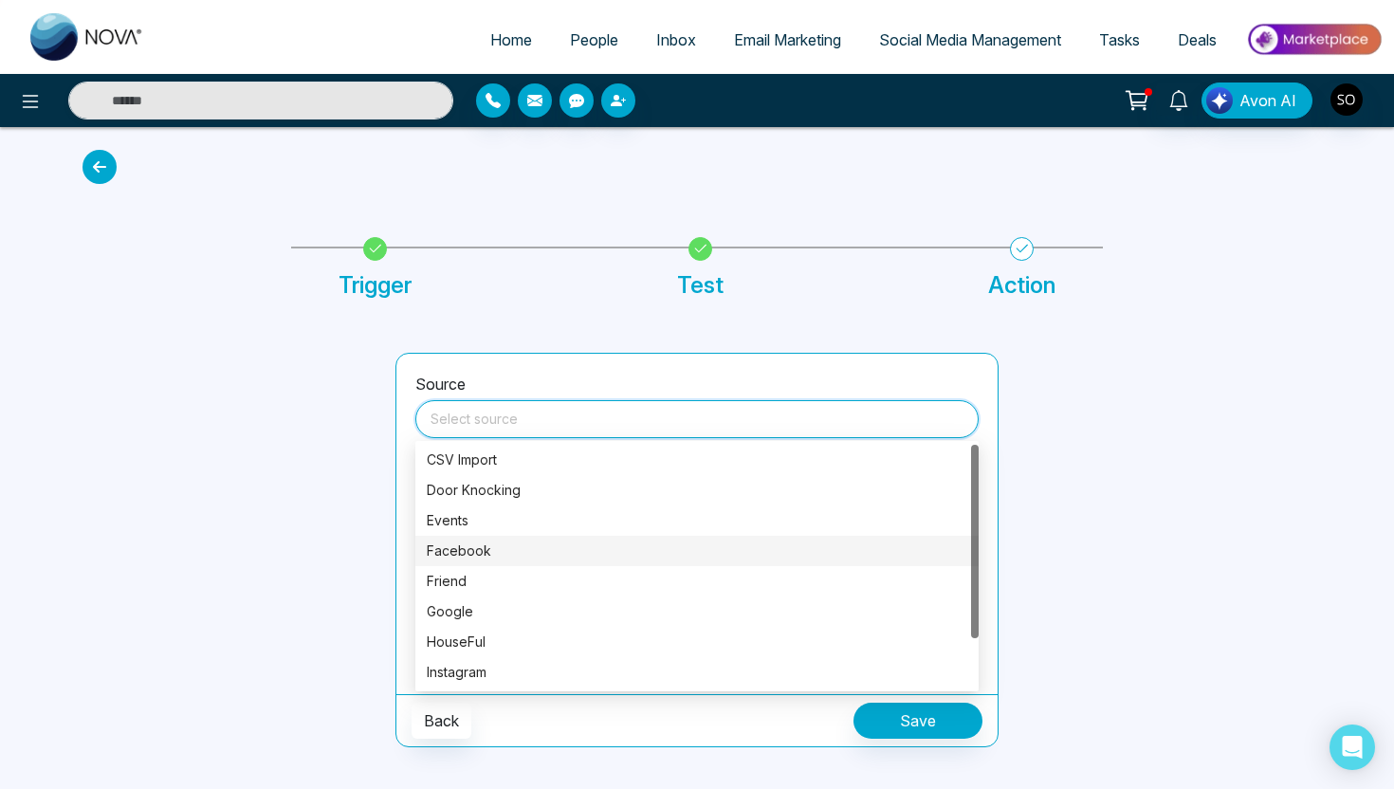
click at [473, 554] on div "Facebook" at bounding box center [697, 551] width 541 height 21
type input "********"
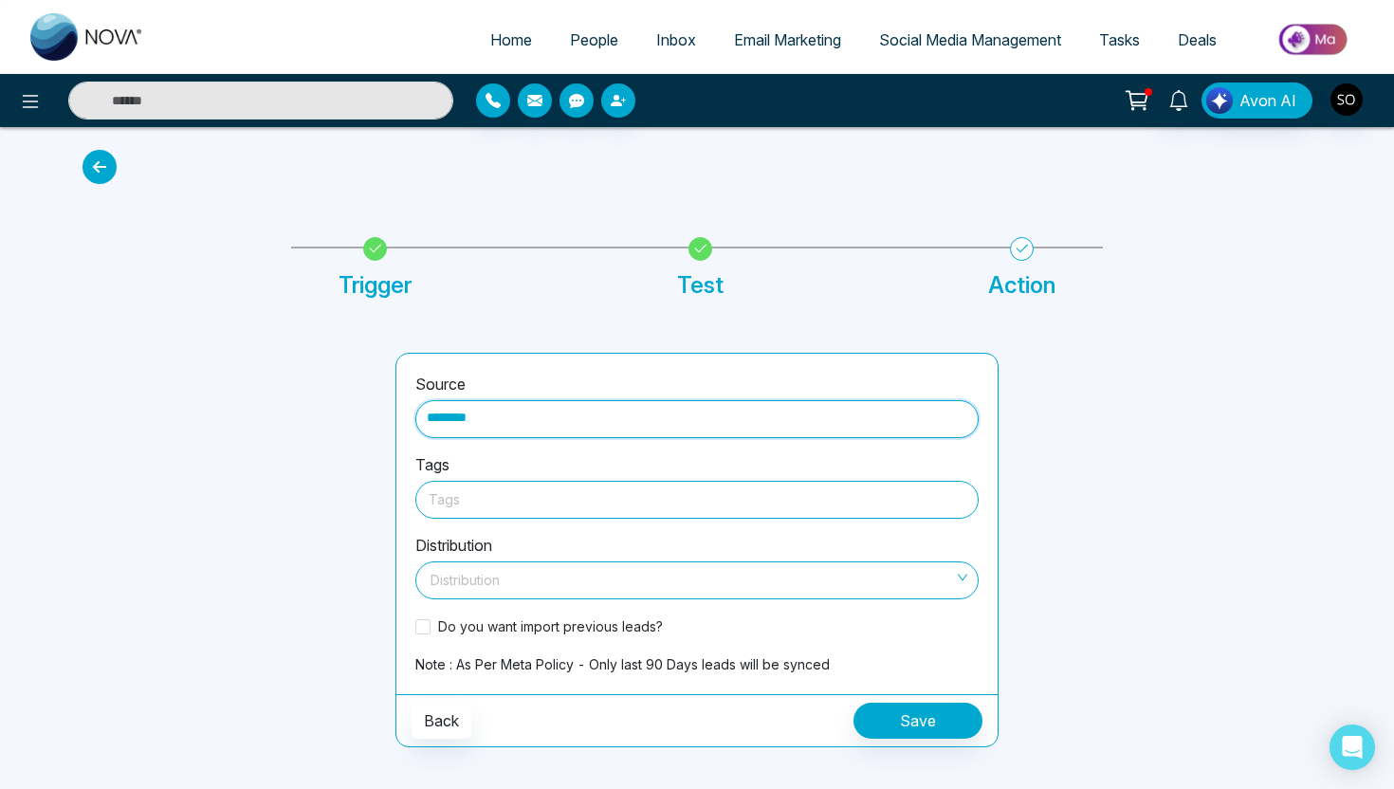
click at [485, 495] on div at bounding box center [697, 499] width 537 height 24
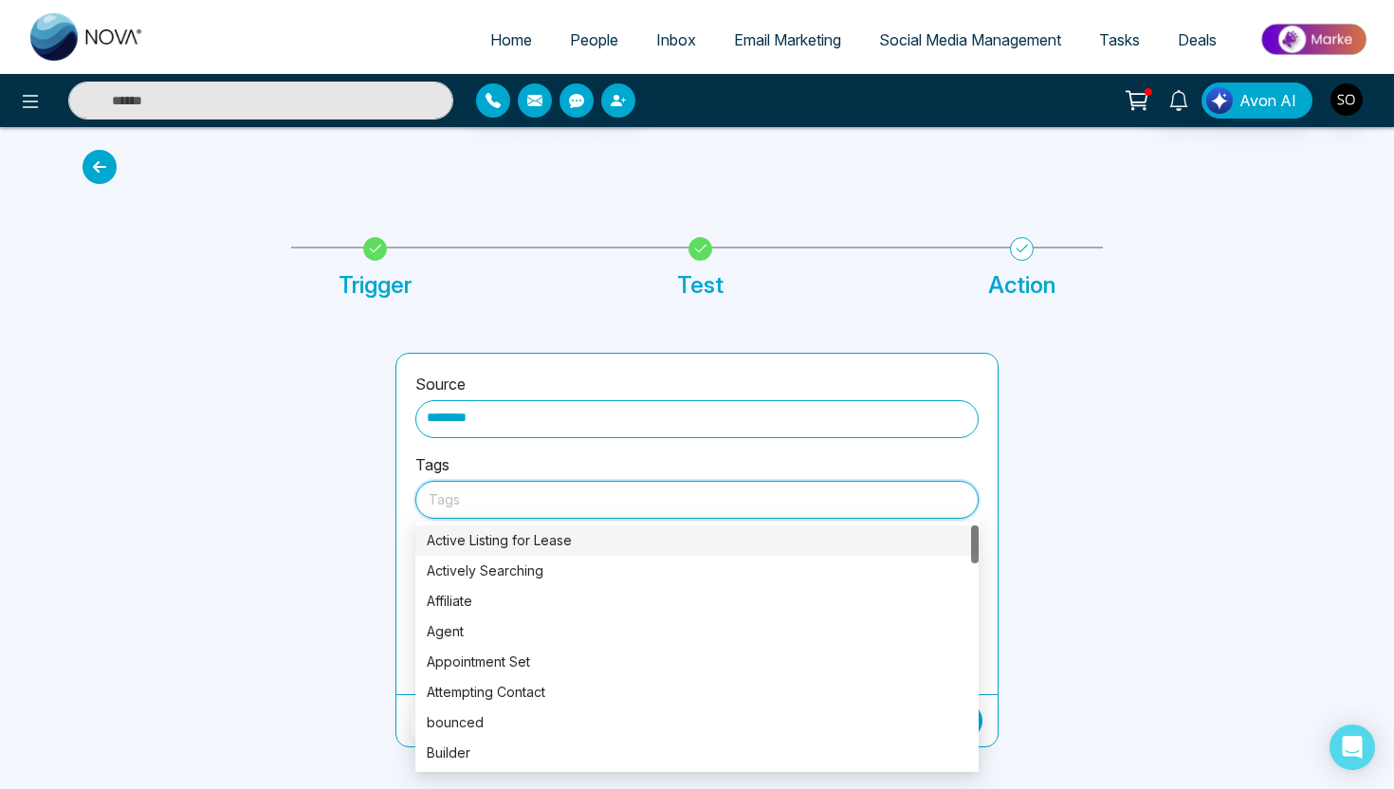
type input "*"
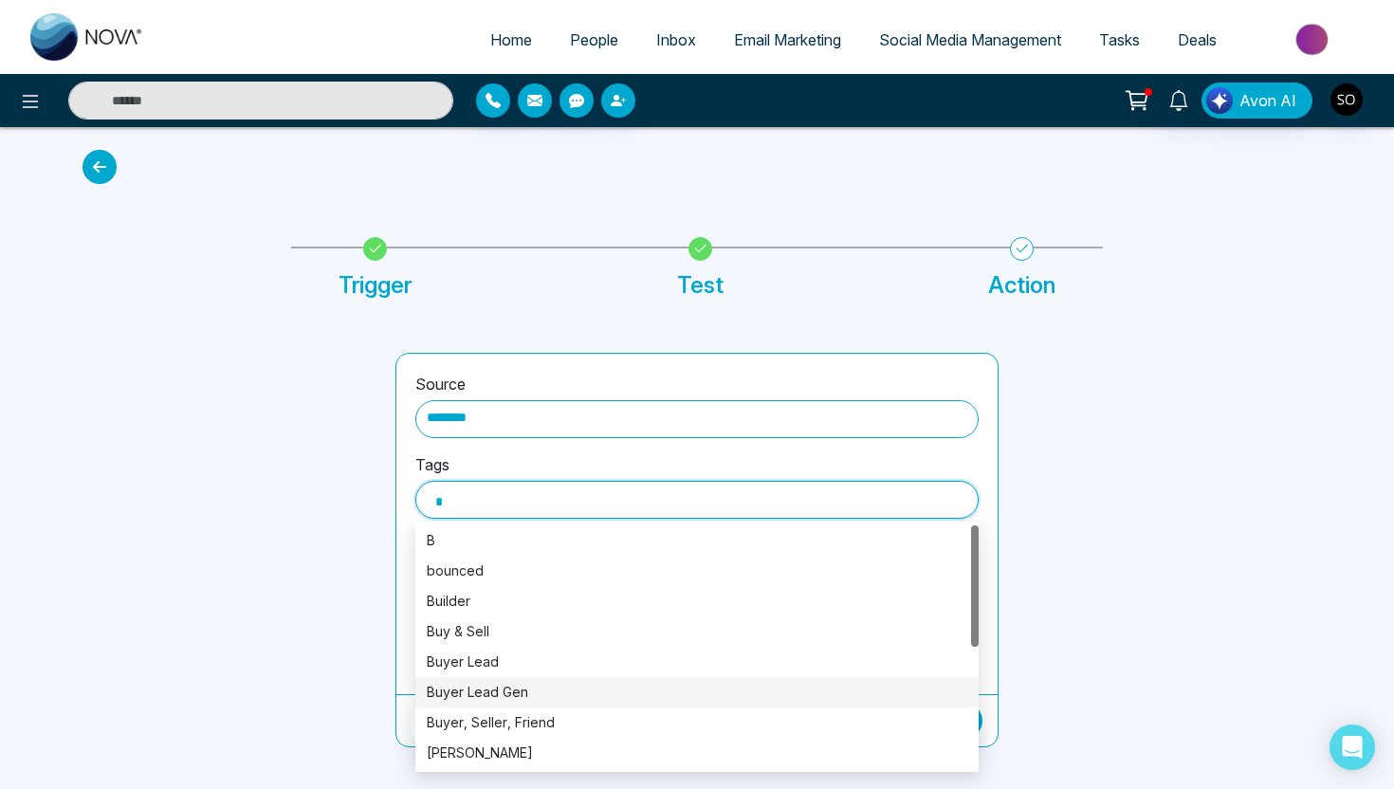
click at [505, 692] on div "Buyer Lead Gen" at bounding box center [697, 692] width 541 height 21
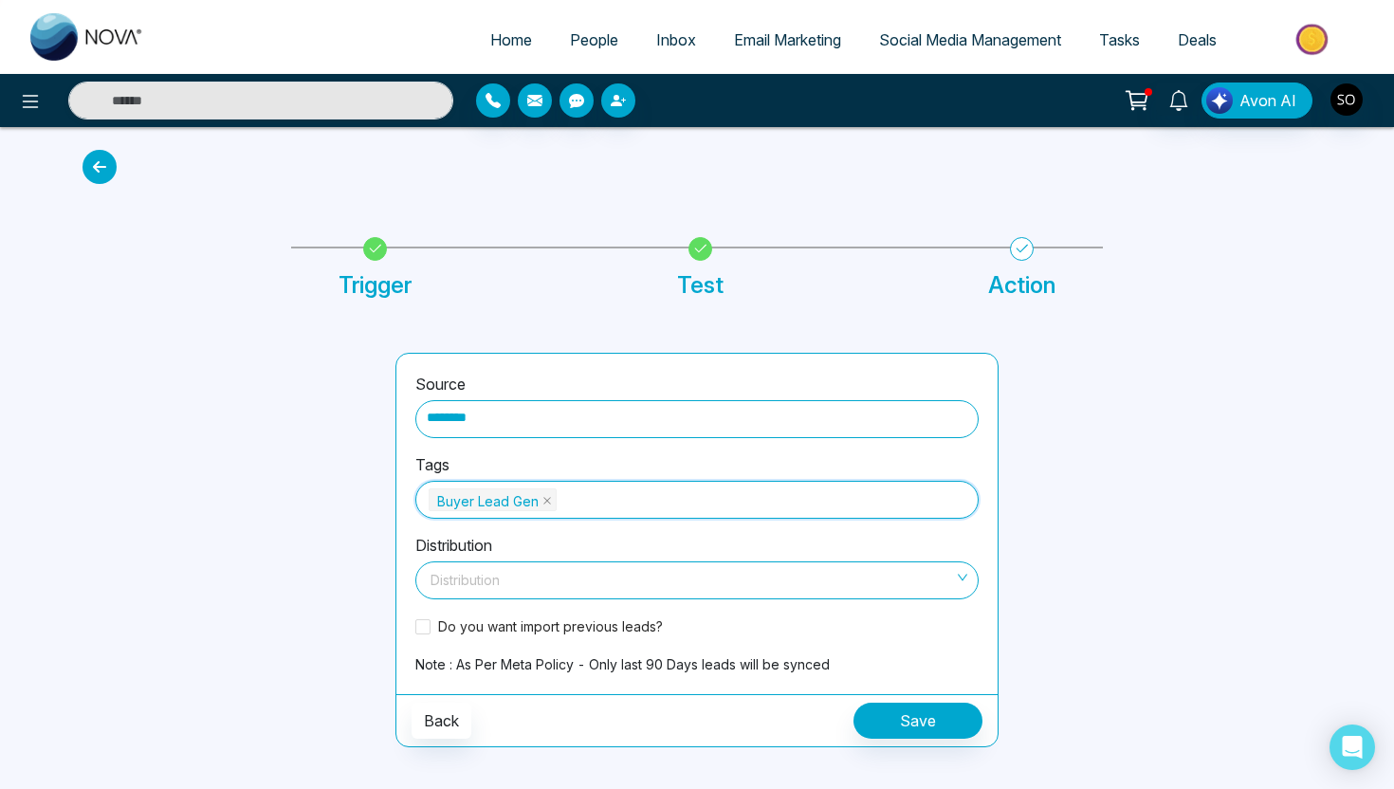
click at [706, 588] on input "search" at bounding box center [690, 576] width 527 height 28
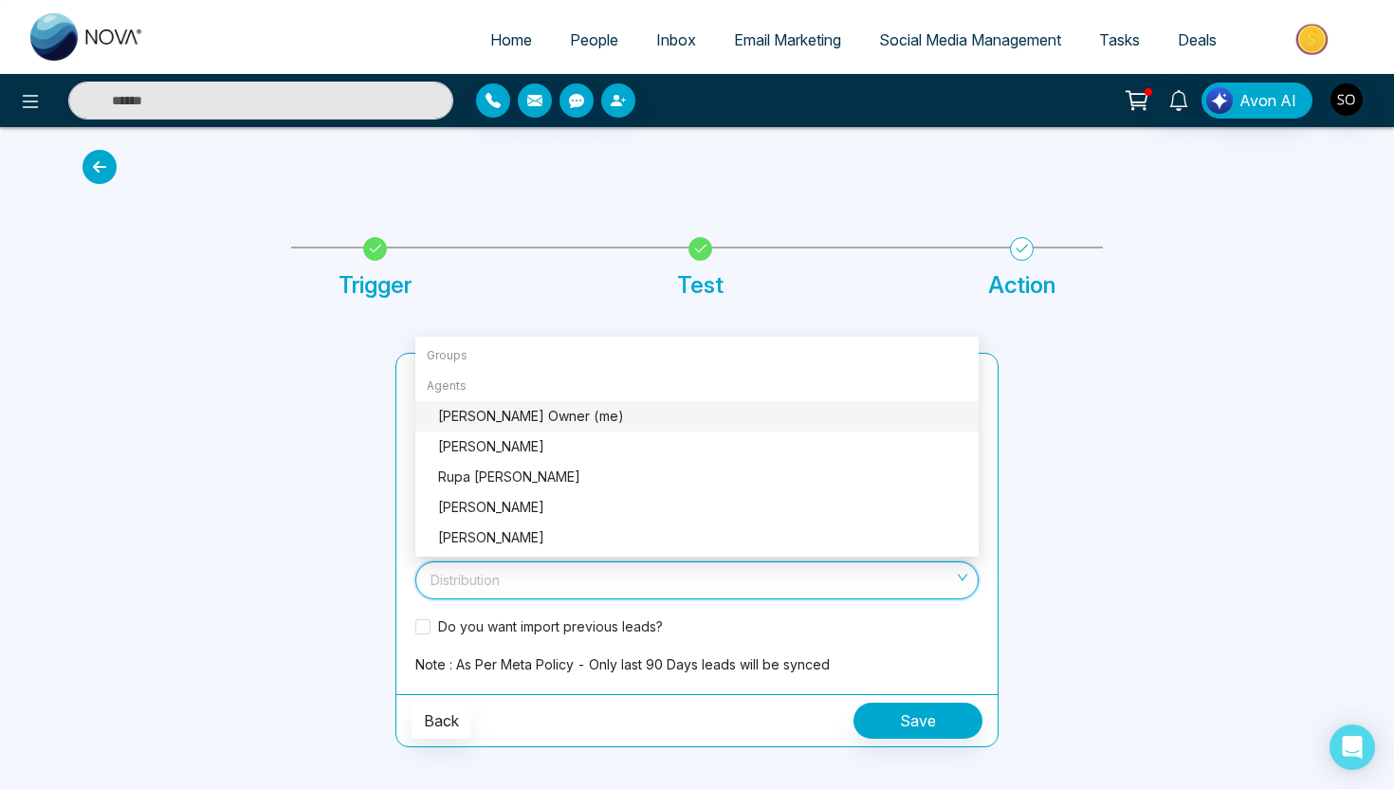
click at [603, 415] on div "Sharon J Crann Owner (me)" at bounding box center [702, 416] width 529 height 21
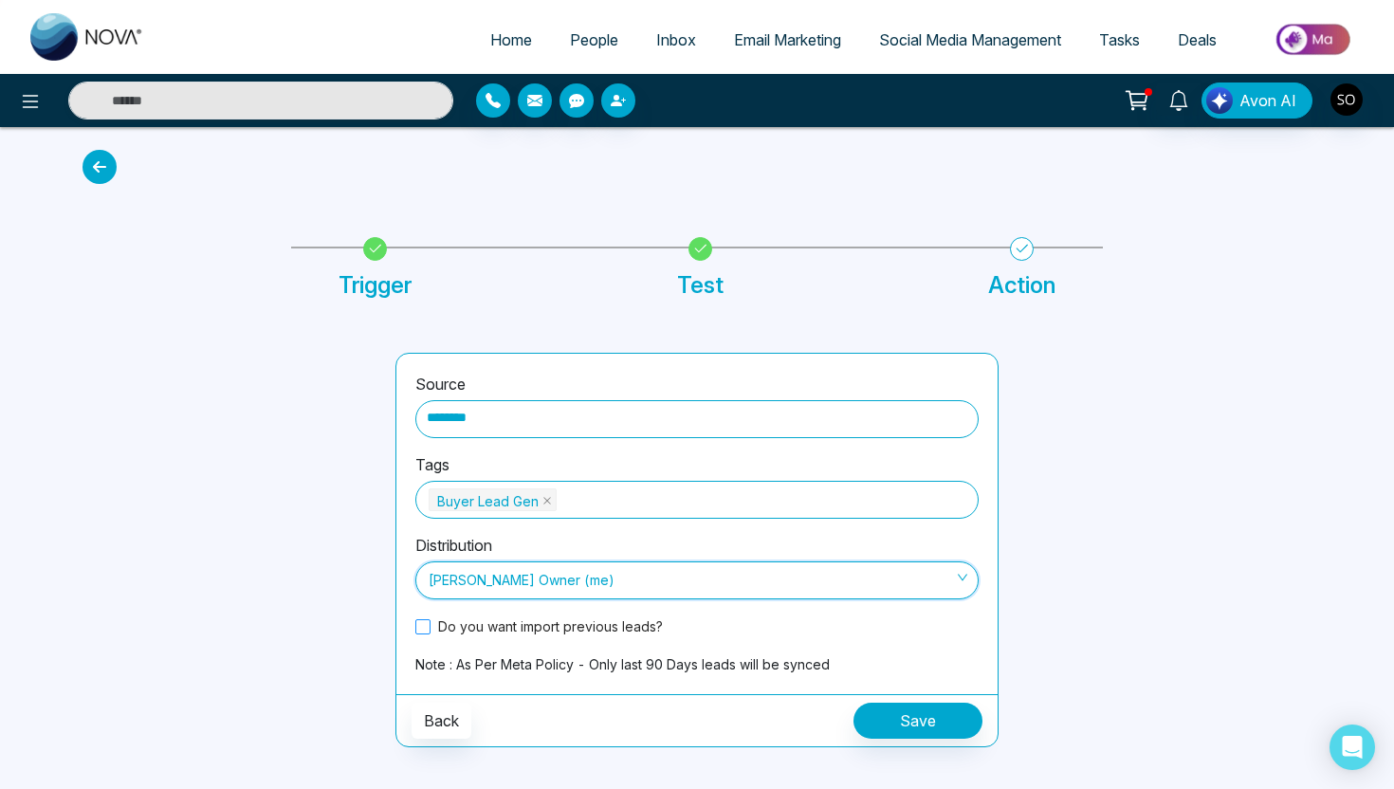
click at [427, 630] on span at bounding box center [422, 626] width 15 height 15
click at [923, 719] on button "Save" at bounding box center [917, 721] width 129 height 36
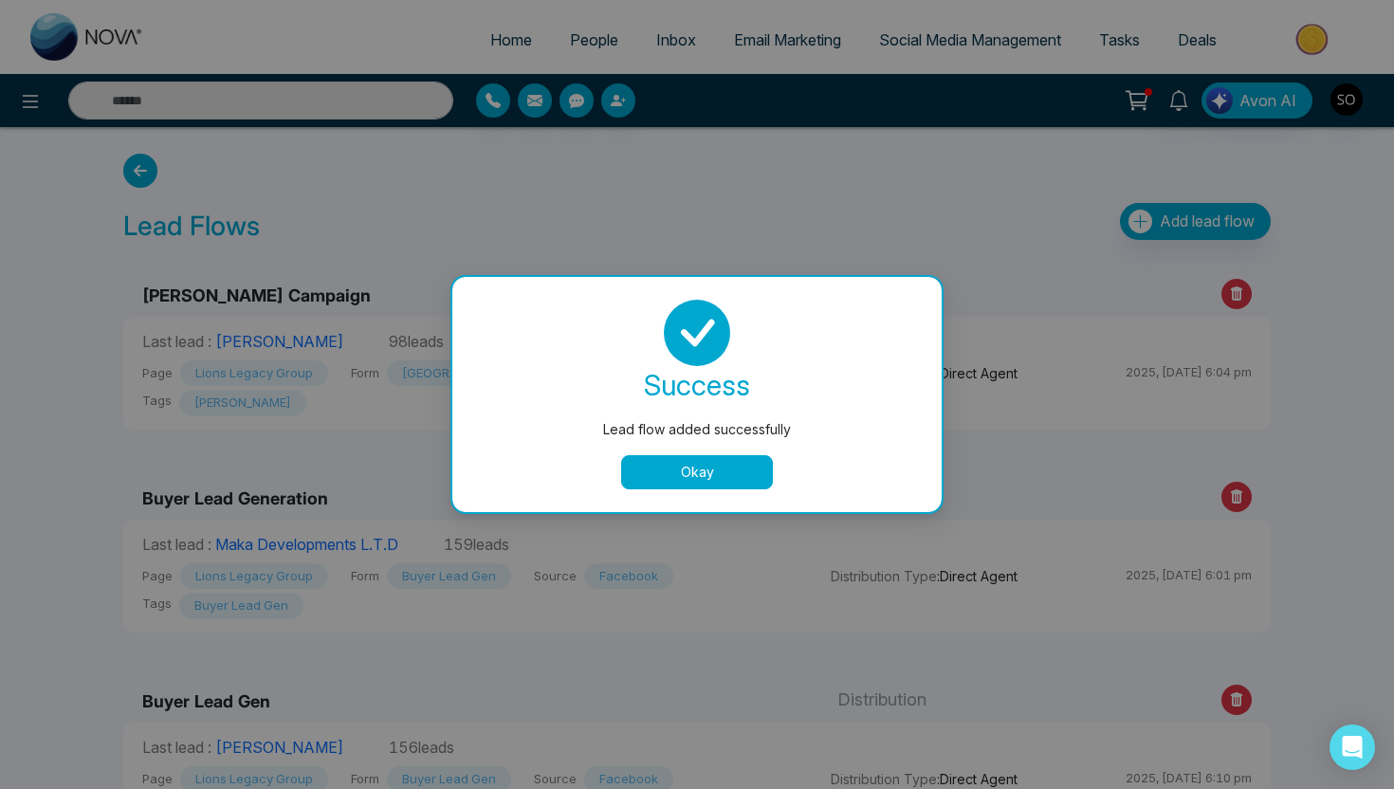
click at [686, 470] on button "Okay" at bounding box center [697, 472] width 152 height 34
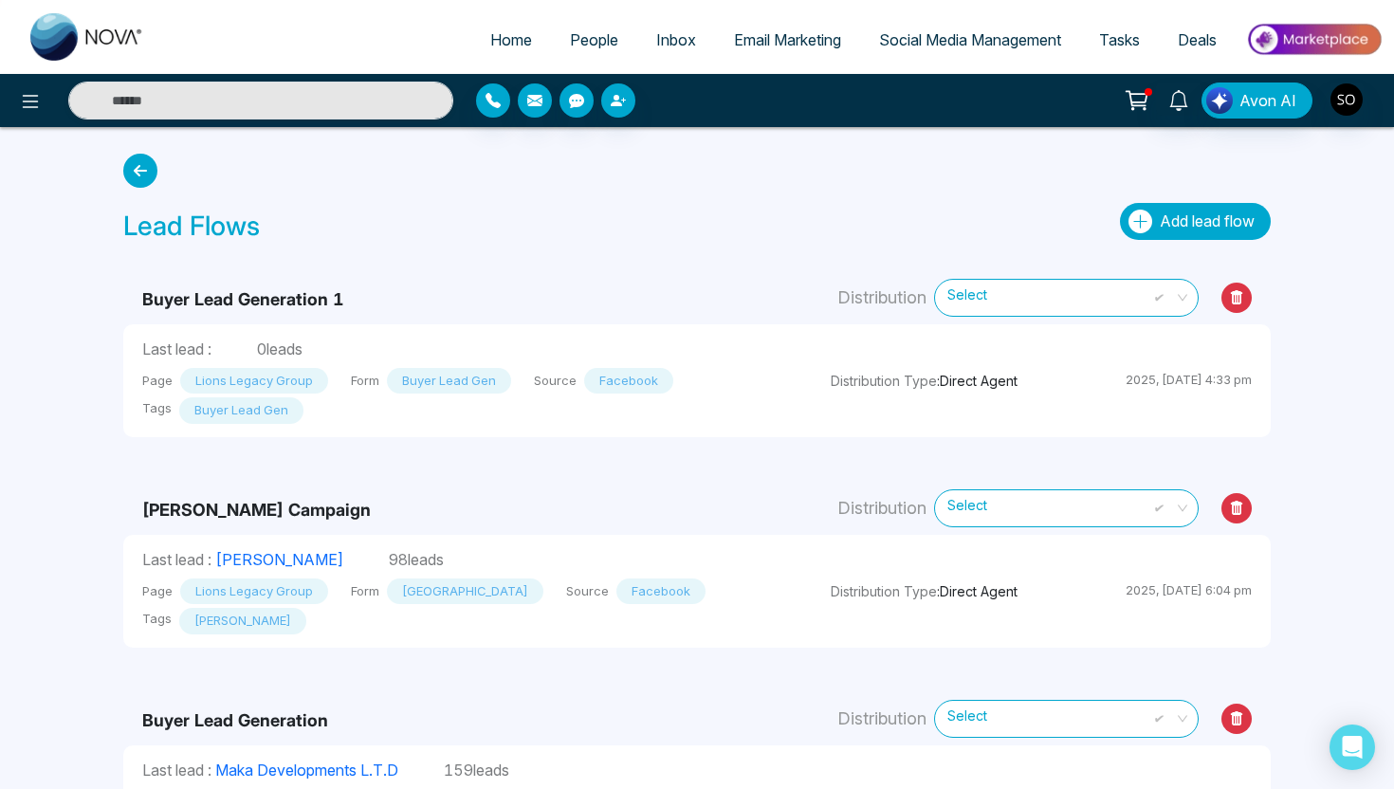
click at [1200, 232] on button "Add lead flow" at bounding box center [1195, 221] width 151 height 37
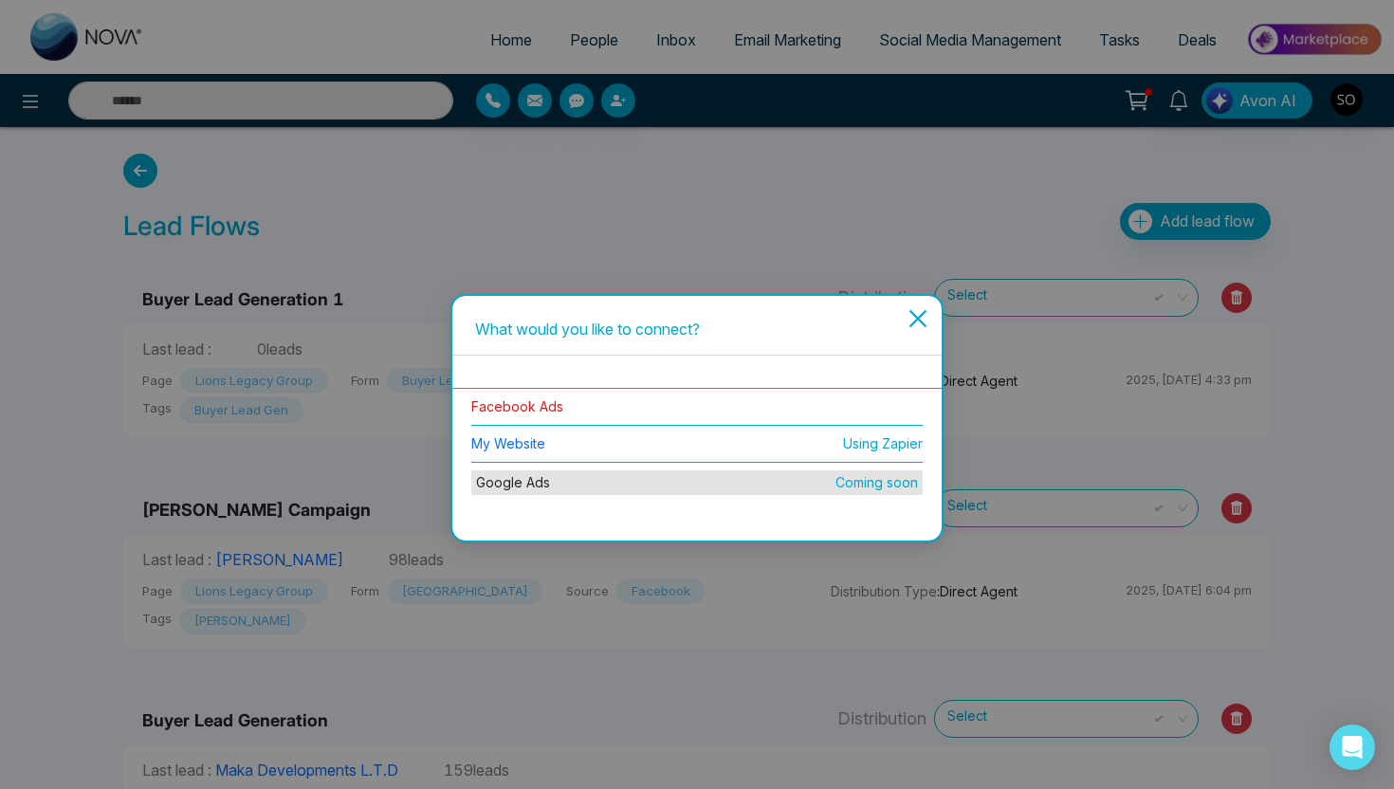
click at [529, 410] on link "Facebook Ads" at bounding box center [517, 406] width 92 height 16
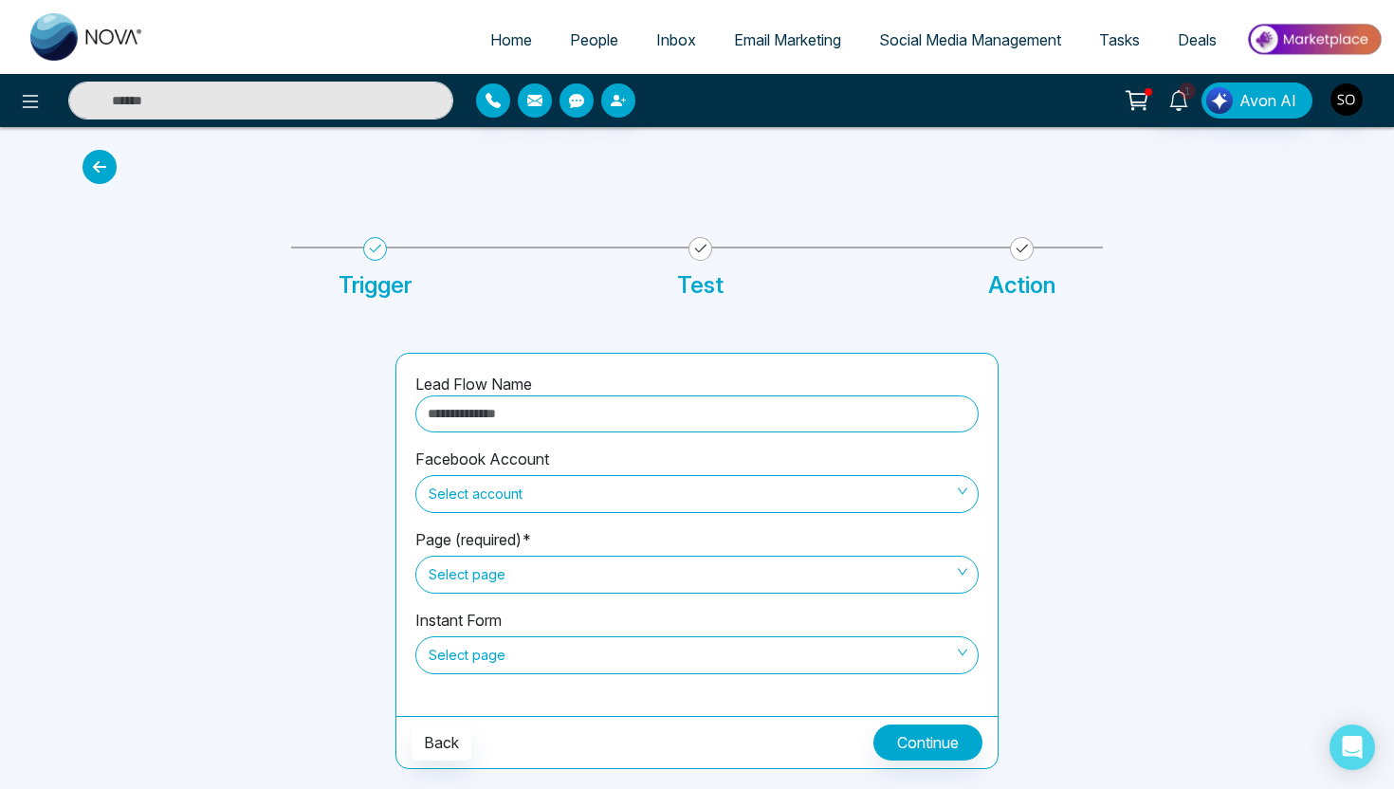
click at [514, 412] on input "text" at bounding box center [696, 413] width 563 height 37
type input "**********"
click at [565, 494] on span "Select account" at bounding box center [697, 494] width 537 height 32
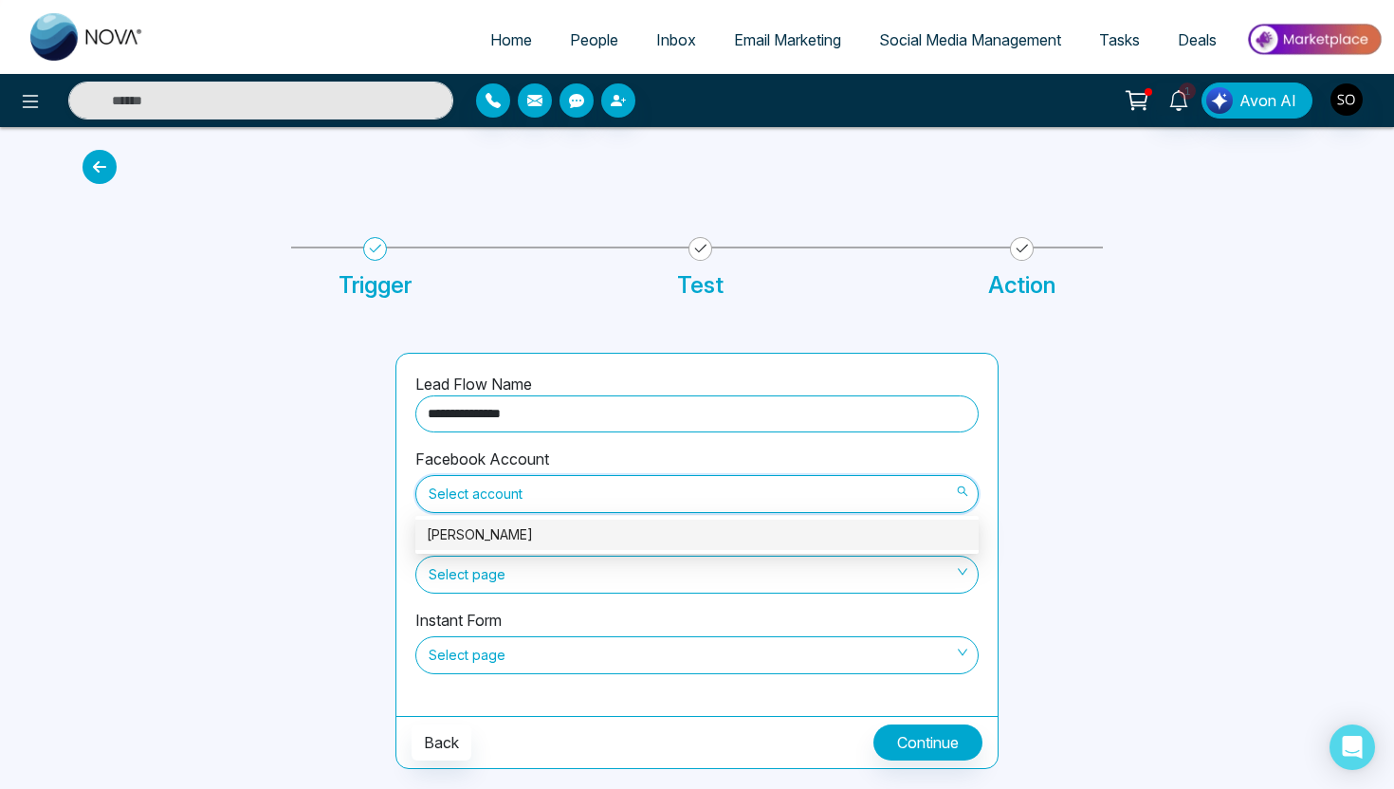
click at [523, 538] on div "Michael Kohl" at bounding box center [697, 534] width 541 height 21
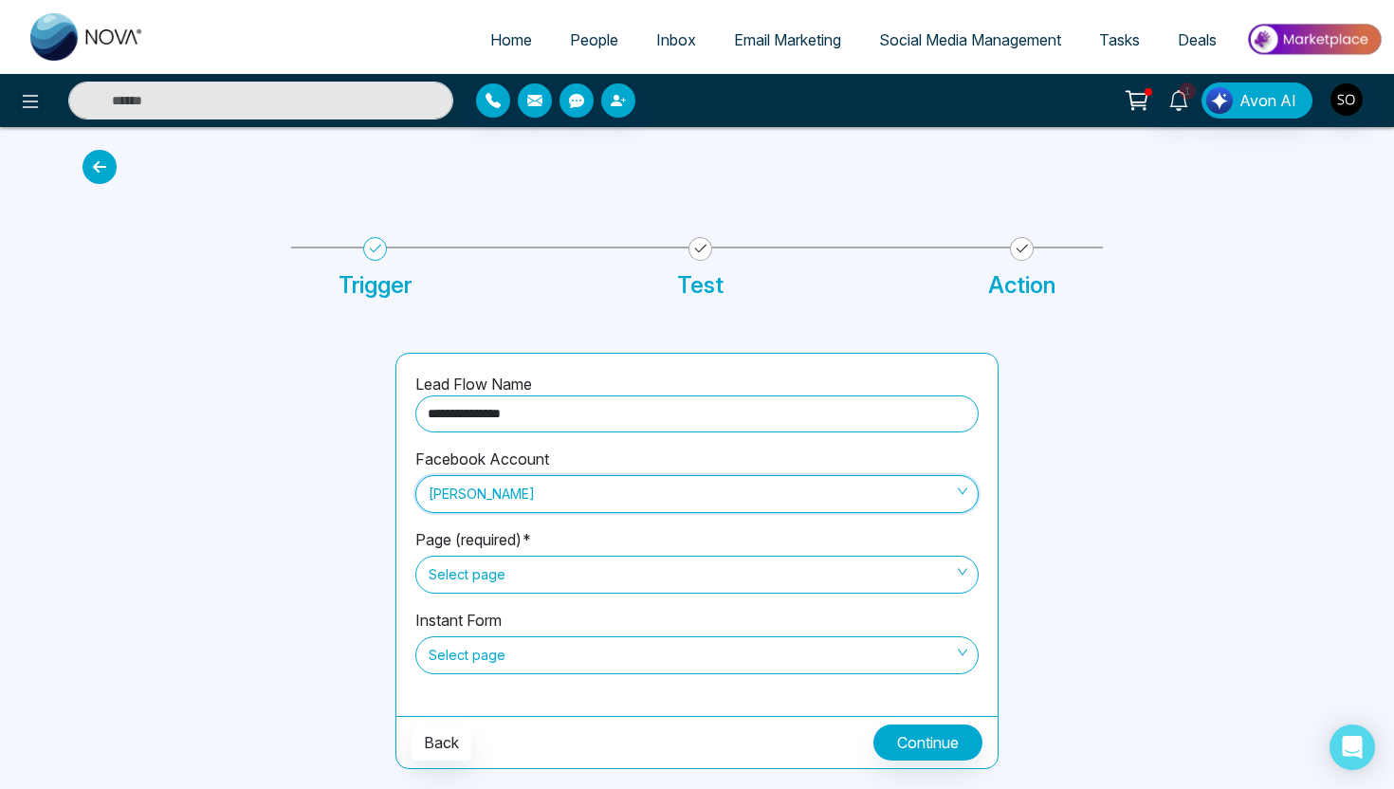
click at [524, 577] on span "Select page" at bounding box center [697, 575] width 537 height 32
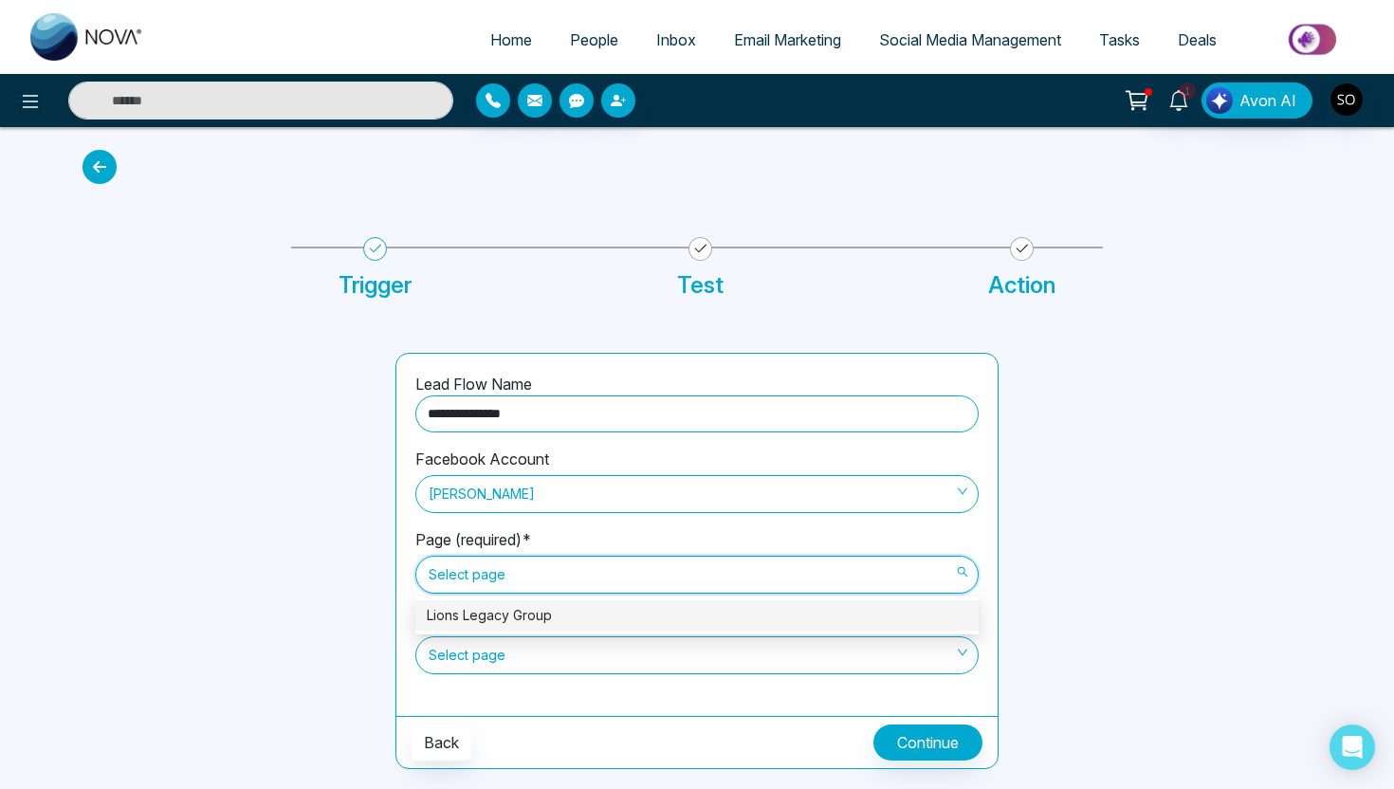
click at [517, 612] on div "Lions Legacy Group" at bounding box center [697, 615] width 541 height 21
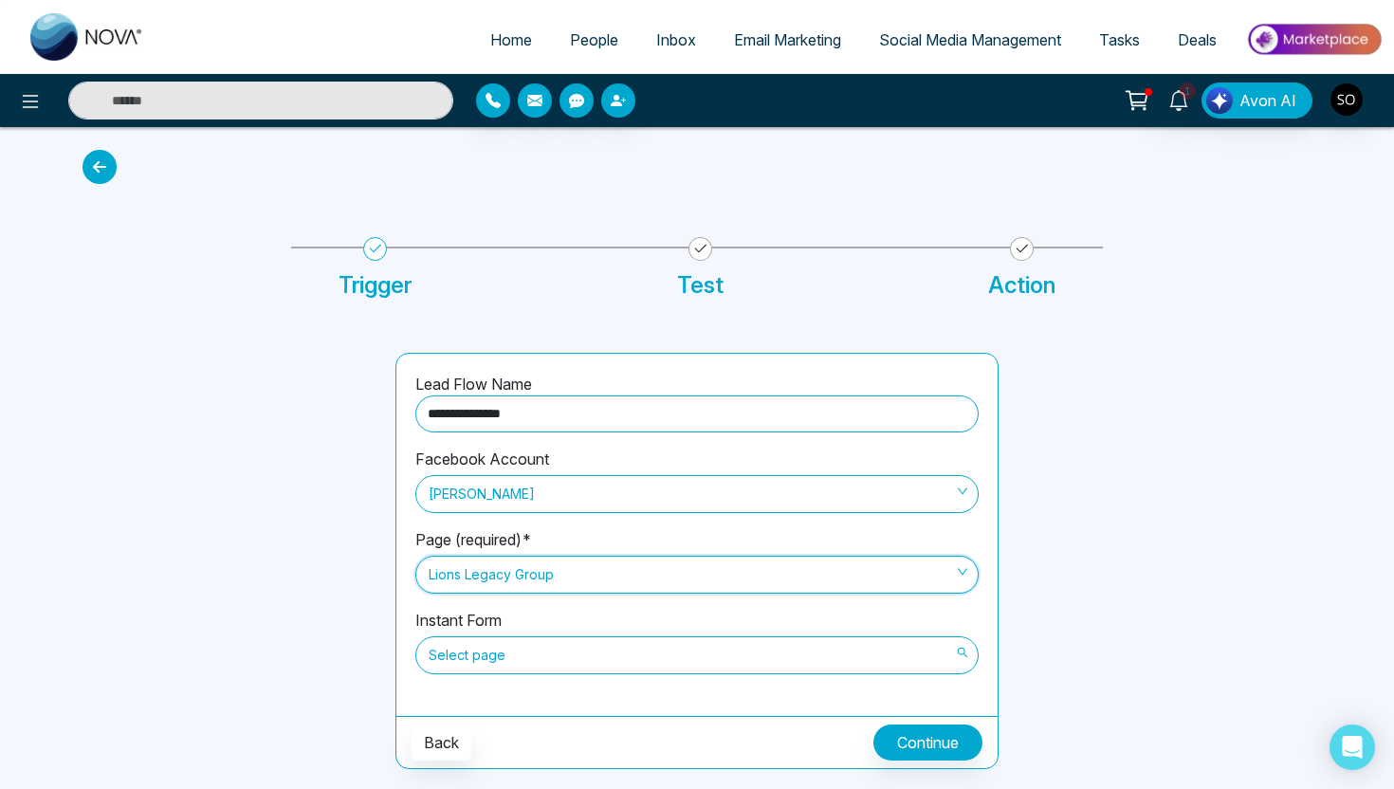
click at [544, 657] on span "Select page" at bounding box center [697, 655] width 537 height 32
click at [510, 672] on div "Select page" at bounding box center [696, 655] width 563 height 38
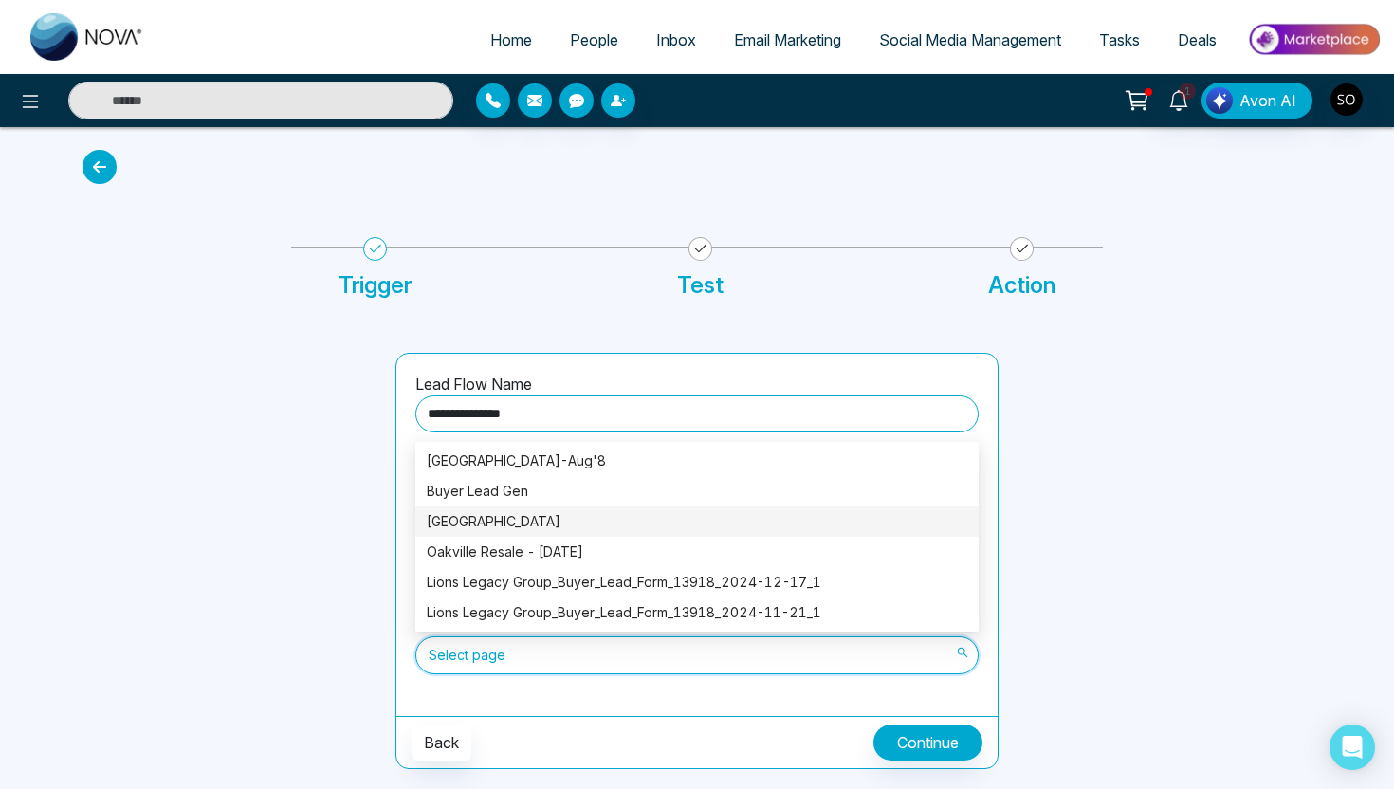
click at [529, 527] on div "[GEOGRAPHIC_DATA]" at bounding box center [697, 521] width 541 height 21
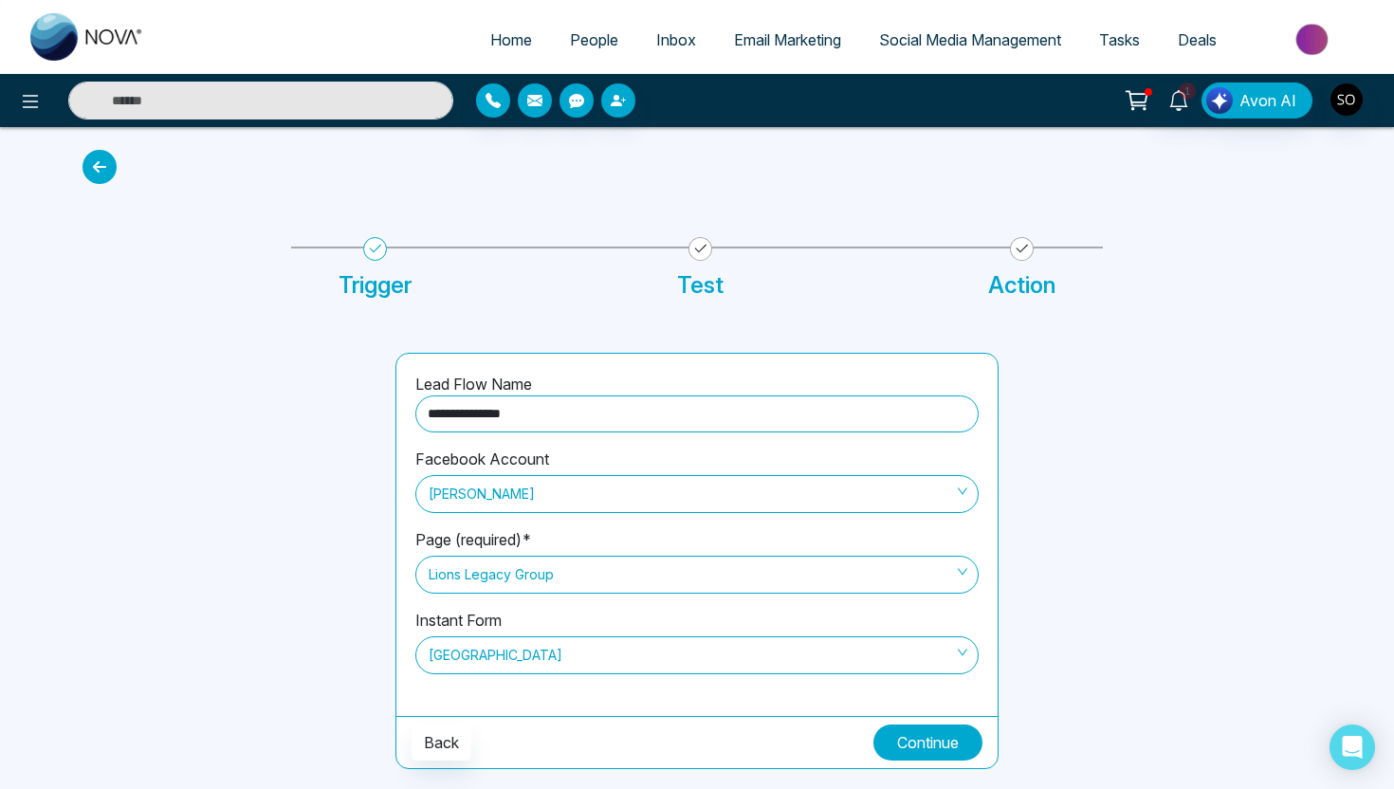
click at [903, 738] on button "Continue" at bounding box center [927, 743] width 109 height 36
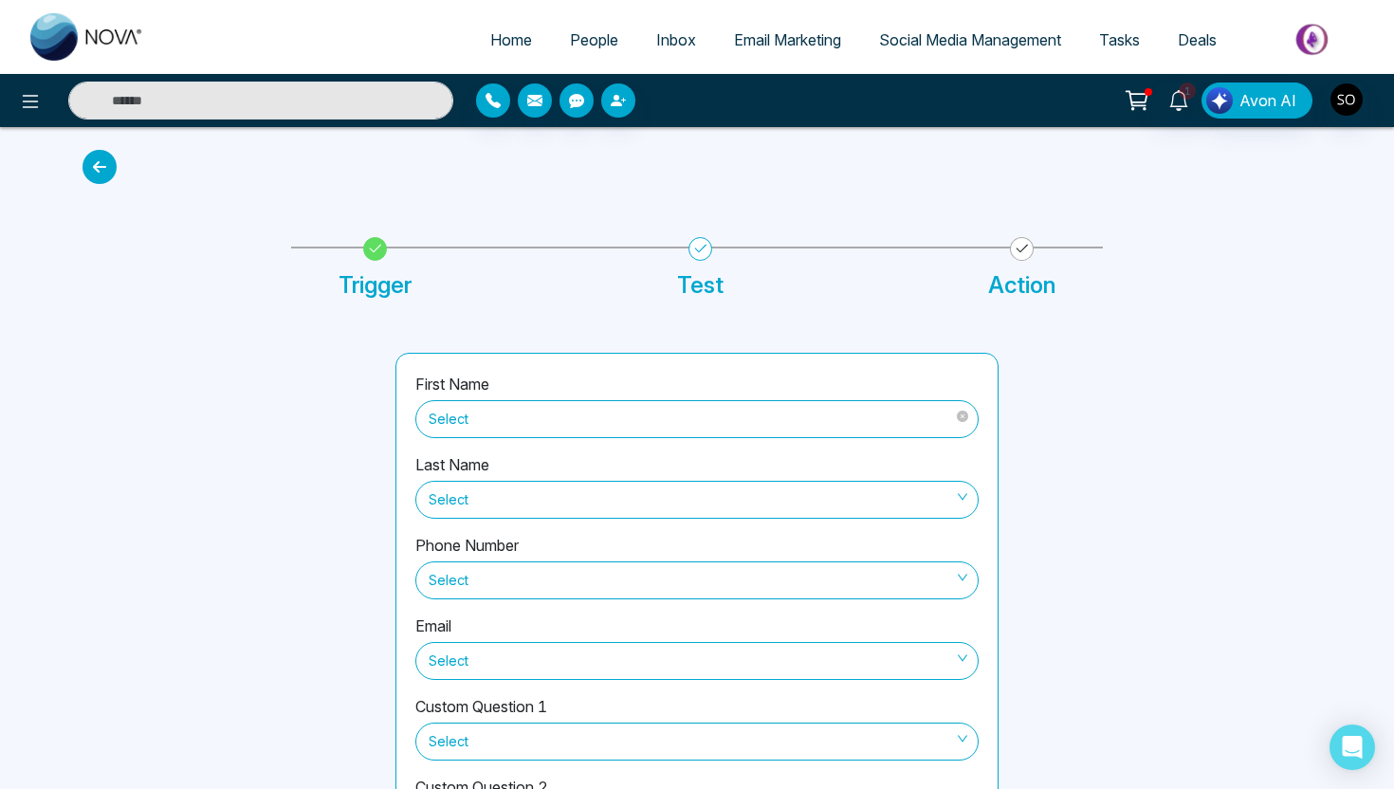
click at [683, 415] on span "Select" at bounding box center [697, 419] width 537 height 32
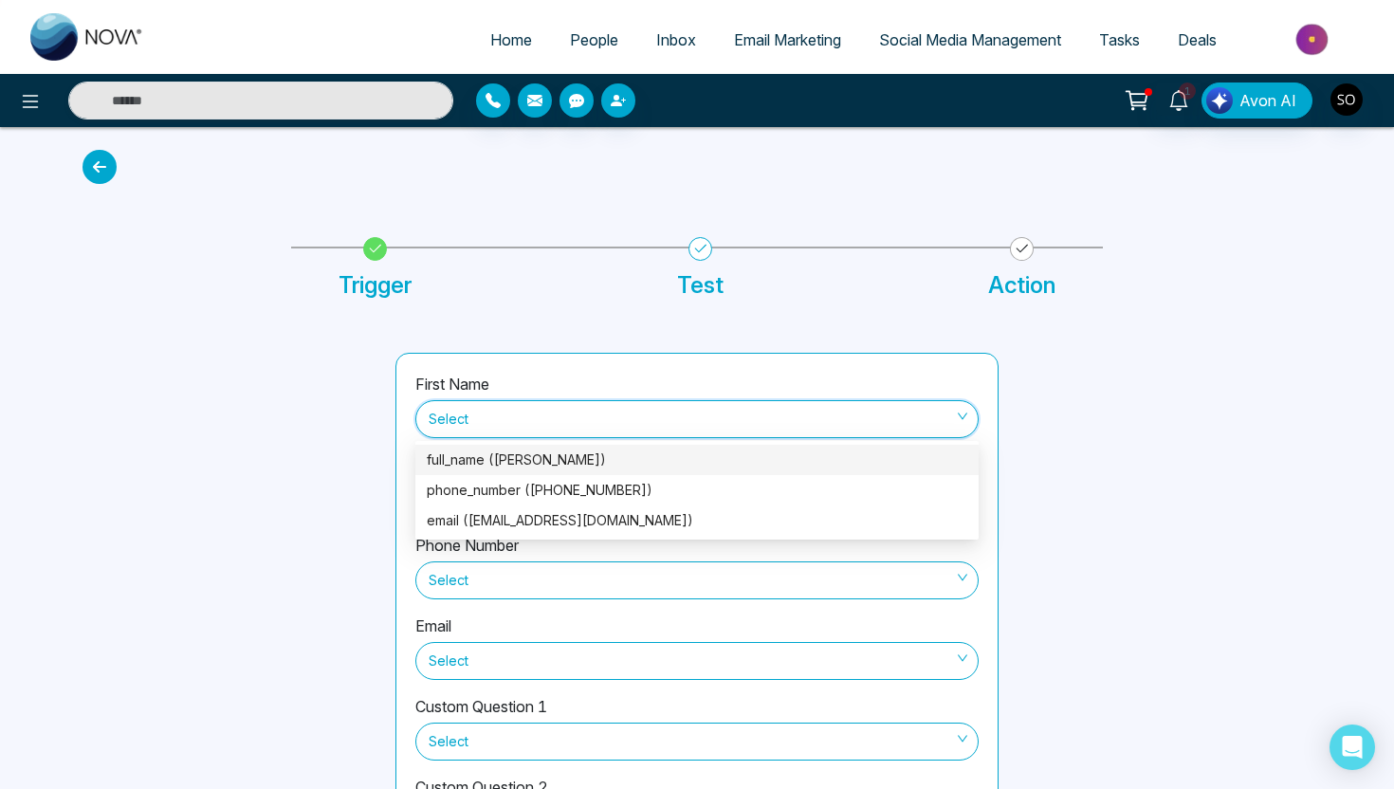
click at [582, 461] on div "full_name (Ghulam Destgir Khan)" at bounding box center [697, 459] width 541 height 21
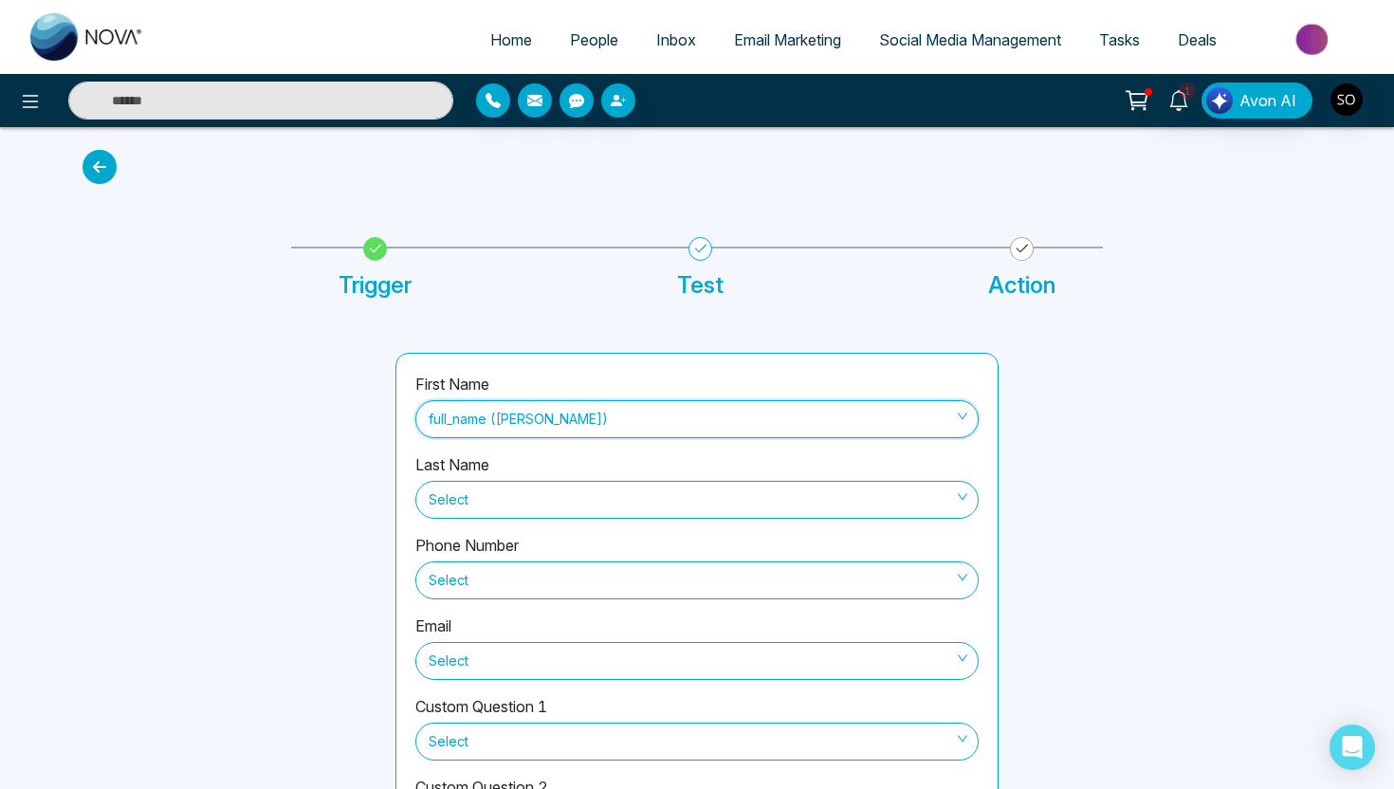
click at [537, 605] on div "Phone Number Select" at bounding box center [696, 574] width 563 height 81
click at [557, 578] on span "Select" at bounding box center [697, 580] width 537 height 32
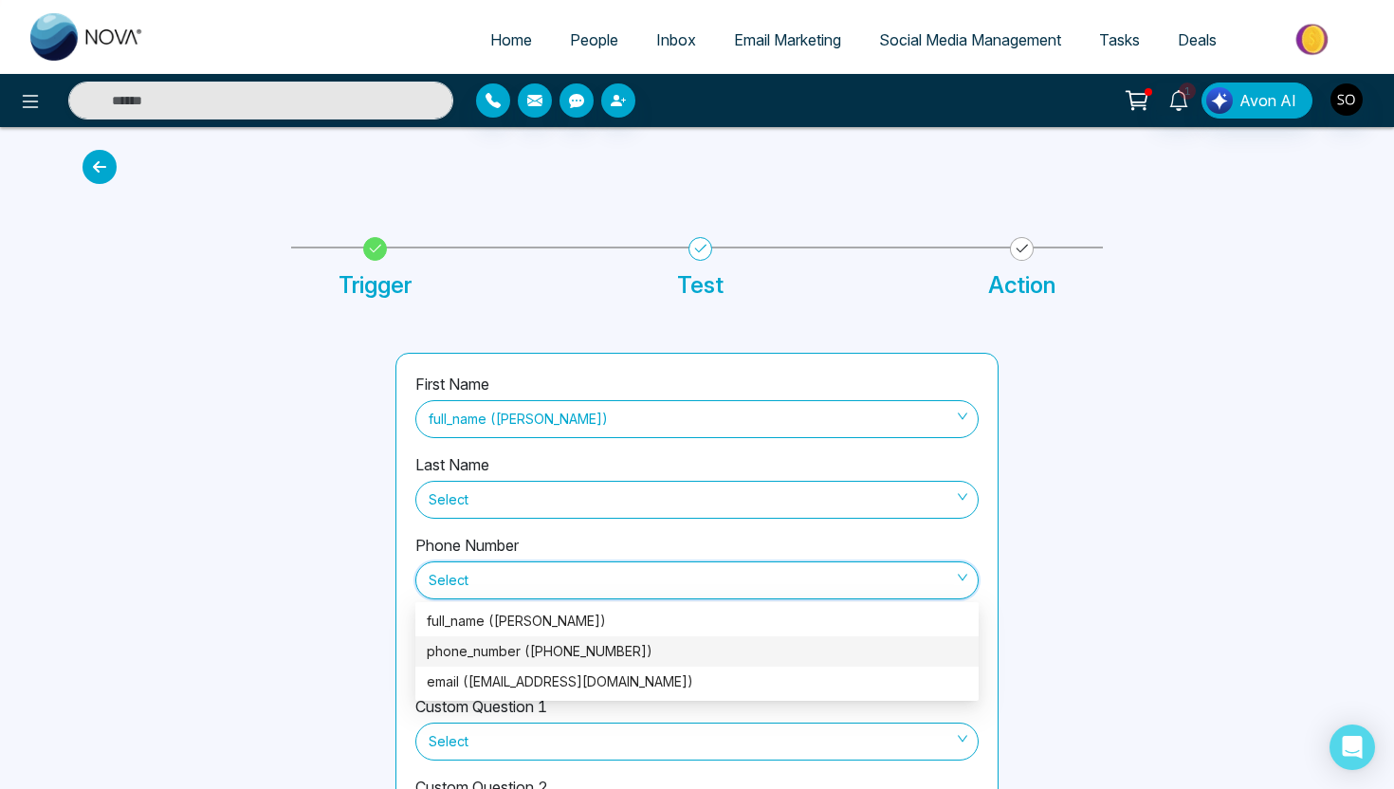
click at [505, 658] on div "phone_number (+16472699767)" at bounding box center [697, 651] width 541 height 21
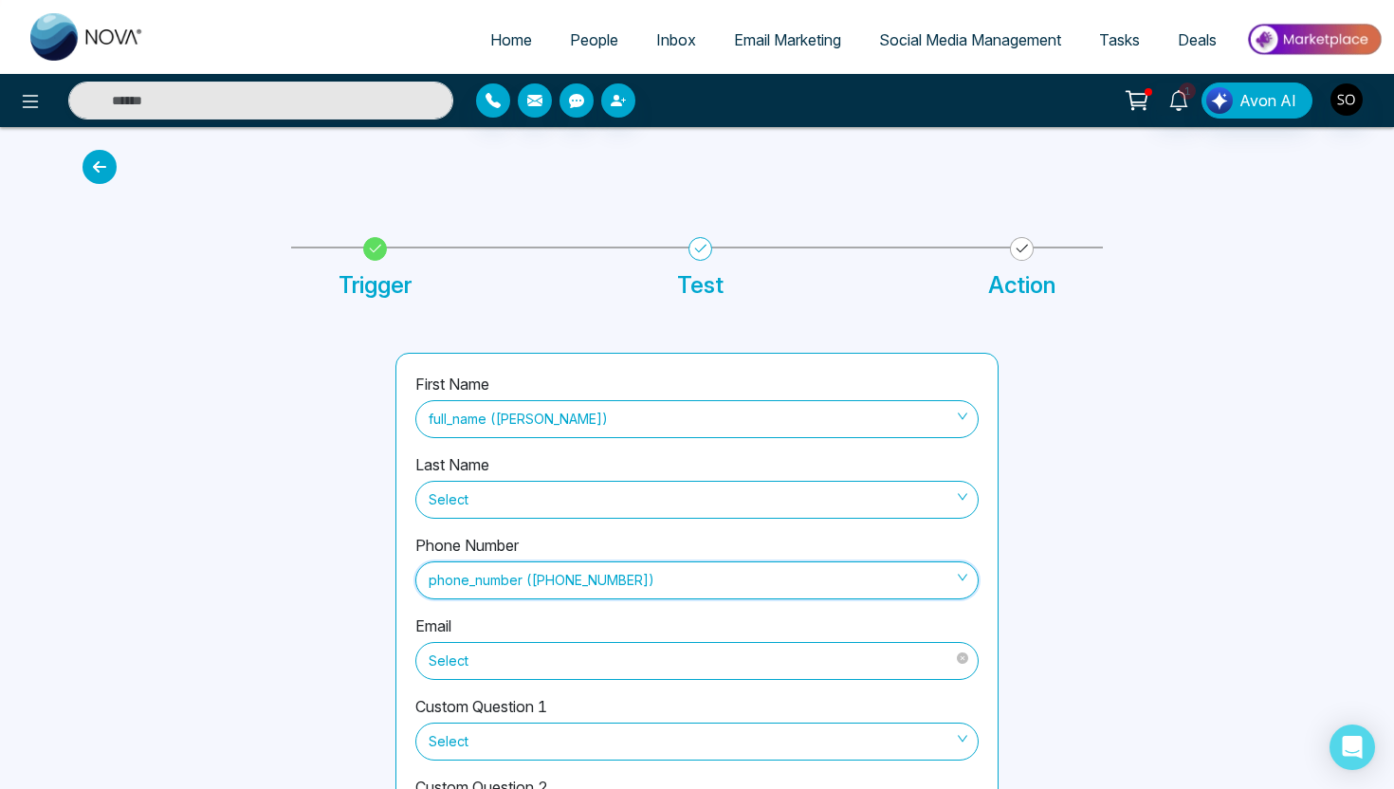
click at [519, 667] on span "Select" at bounding box center [697, 661] width 537 height 32
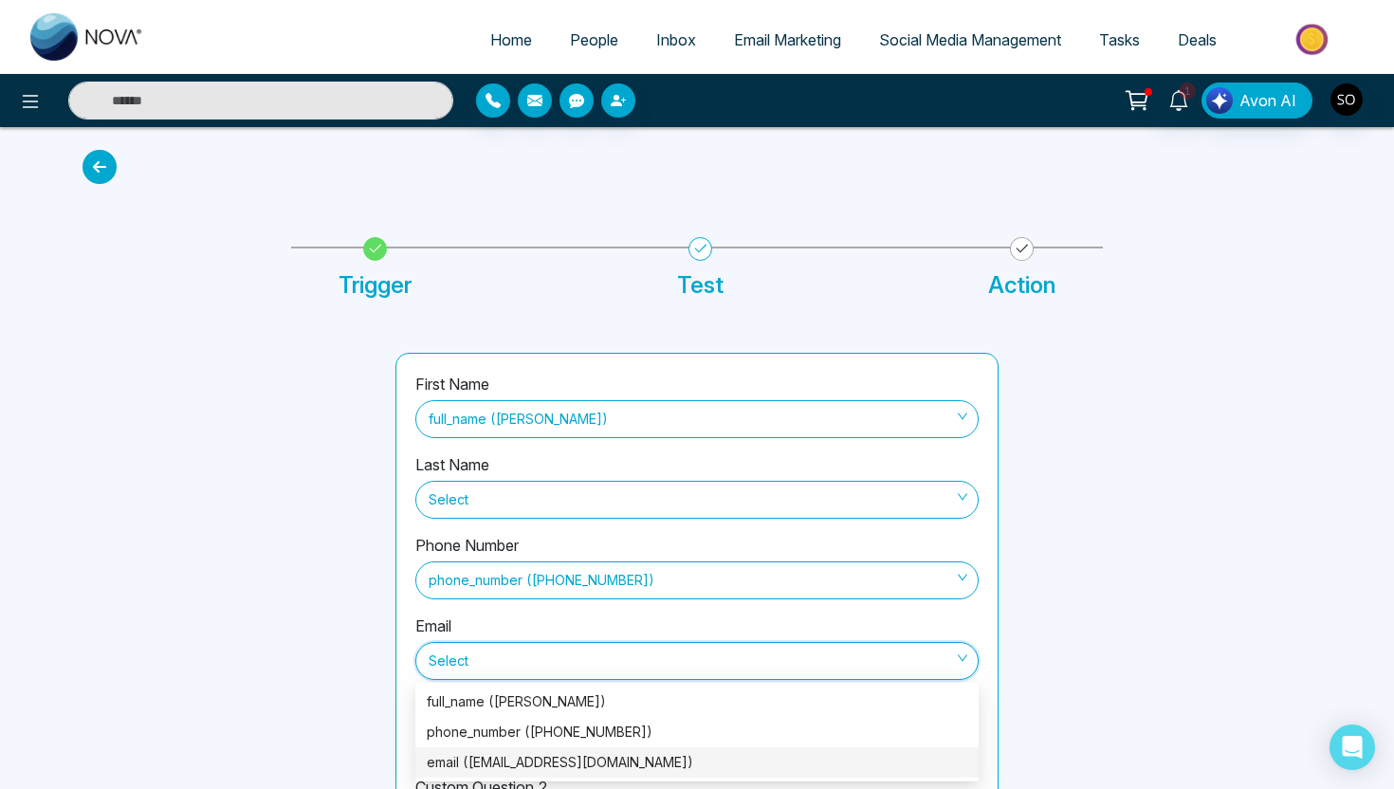
click at [503, 757] on div "email (gdkhan444@gmail.com)" at bounding box center [697, 762] width 541 height 21
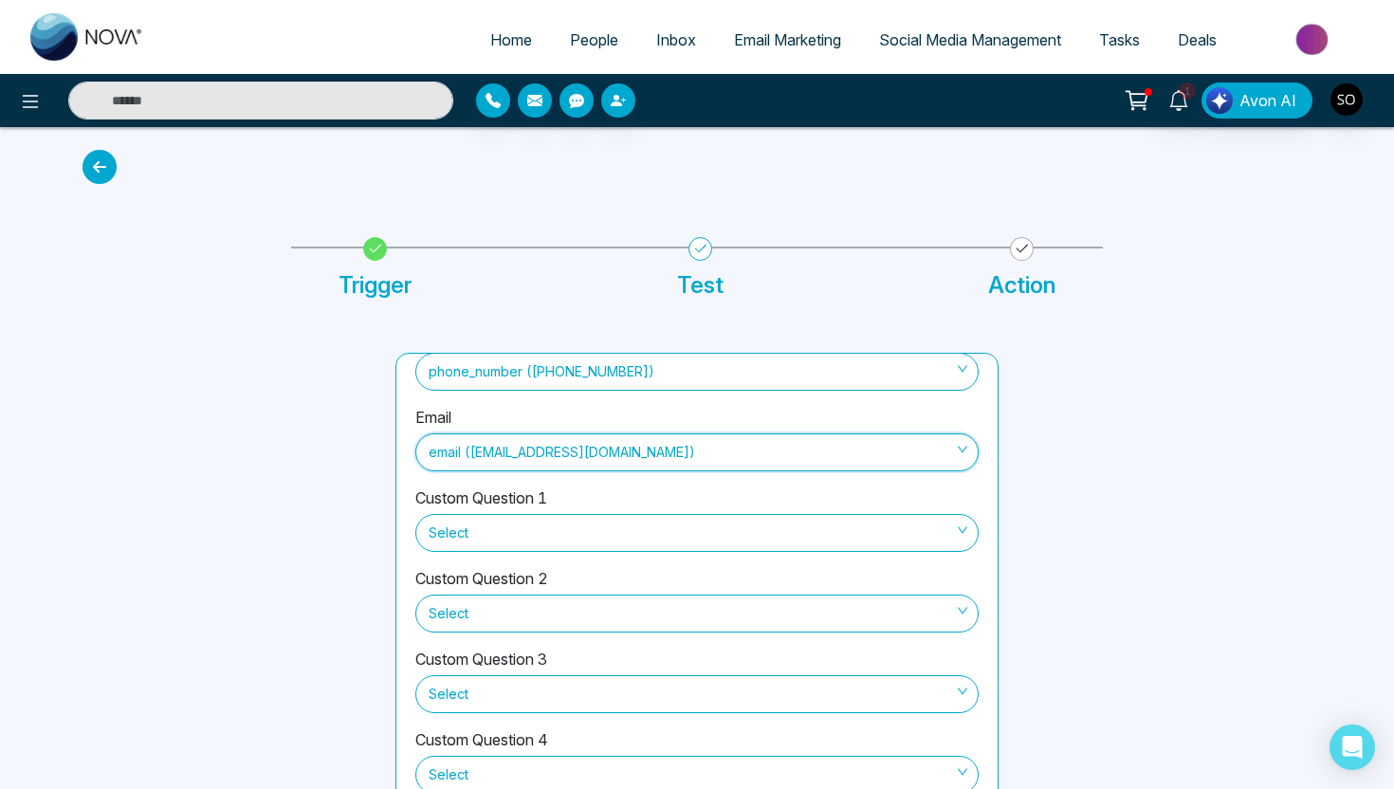
scroll to position [92, 0]
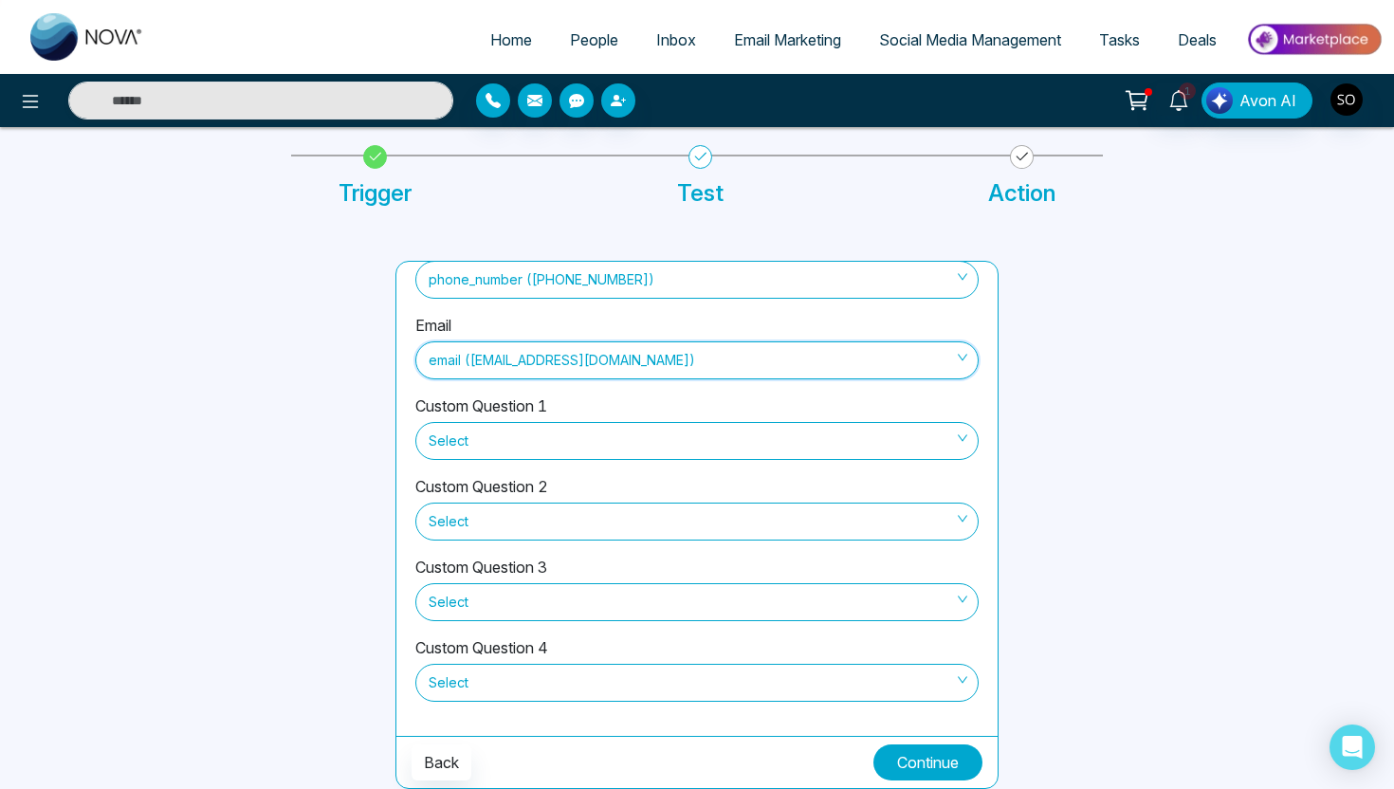
click at [921, 773] on button "Continue" at bounding box center [927, 762] width 109 height 36
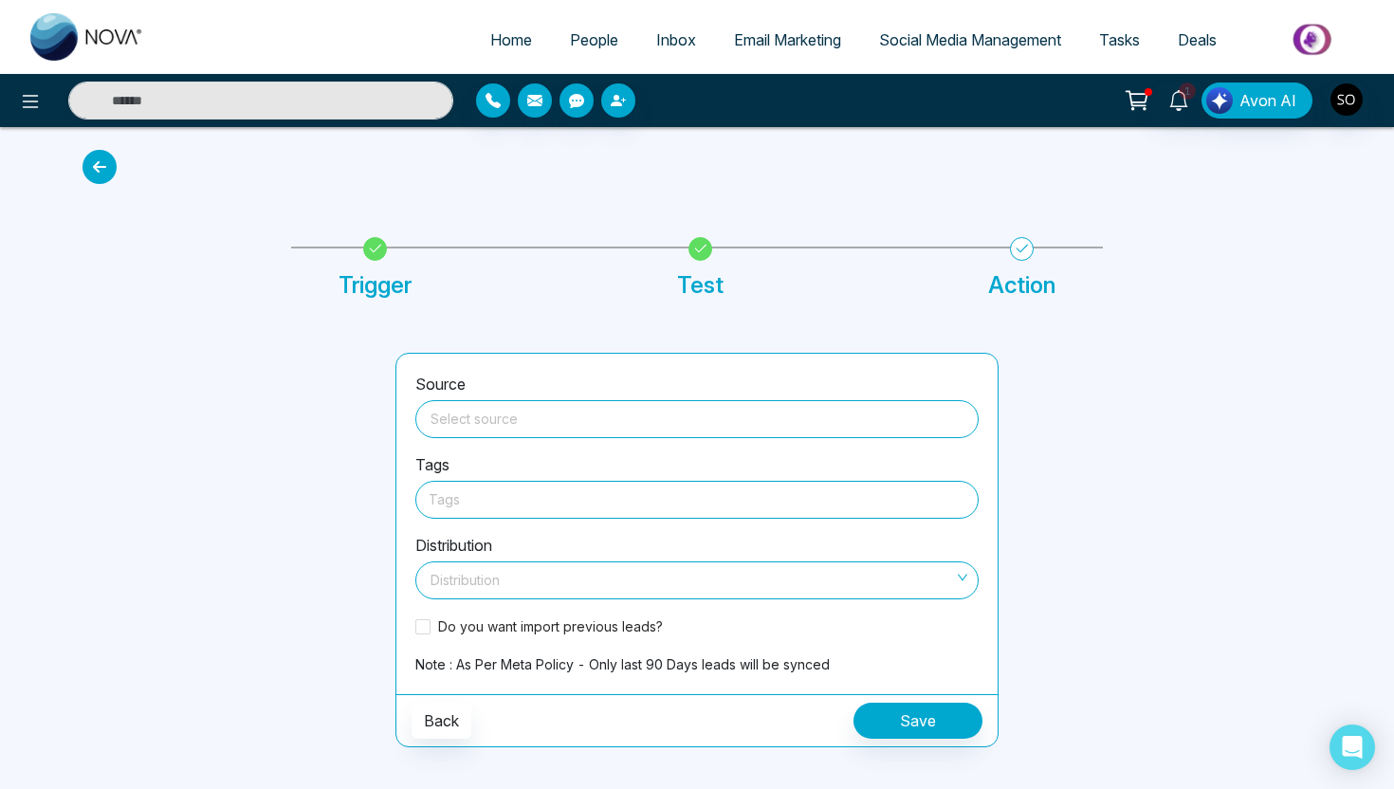
click at [692, 424] on input "search" at bounding box center [697, 415] width 541 height 28
click at [480, 432] on span at bounding box center [697, 419] width 541 height 36
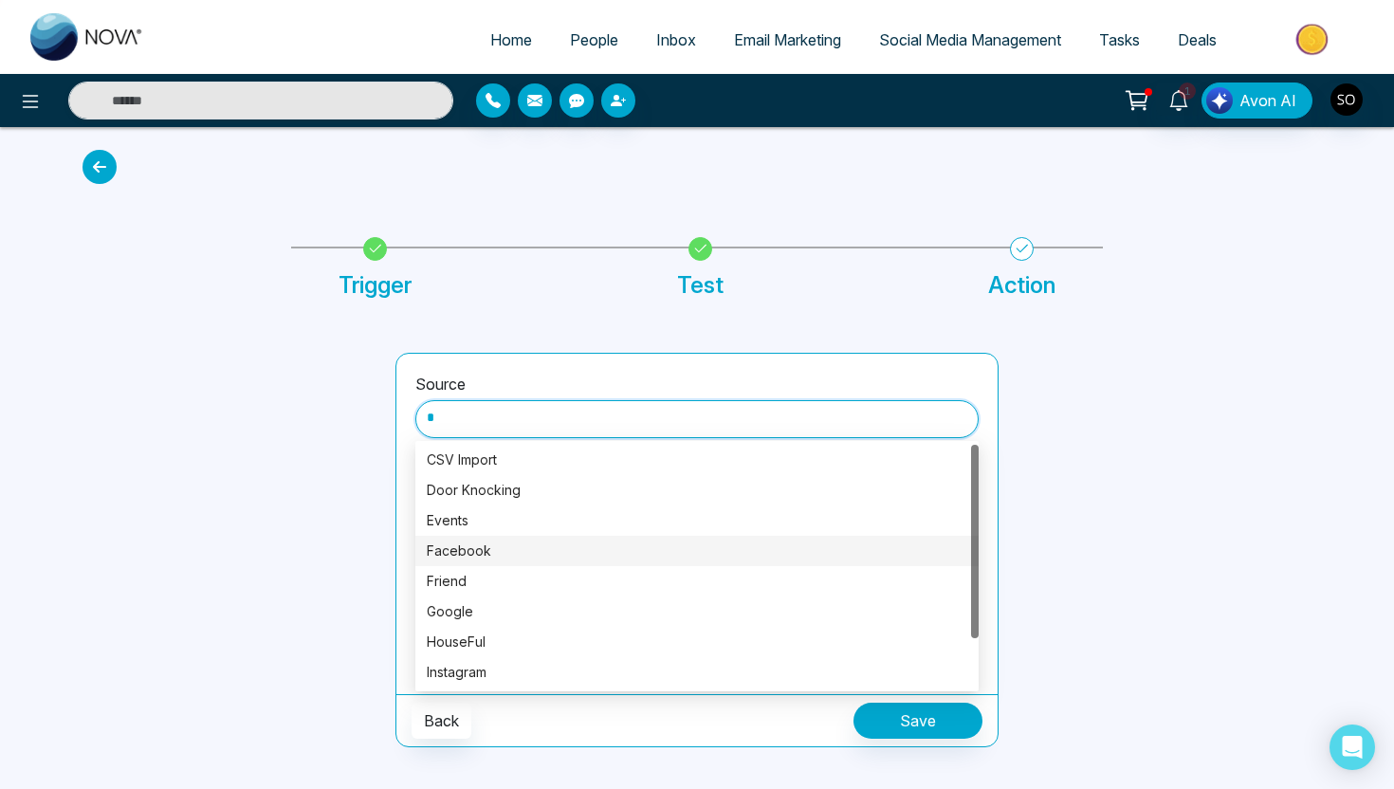
click at [486, 554] on div "Facebook" at bounding box center [697, 551] width 541 height 21
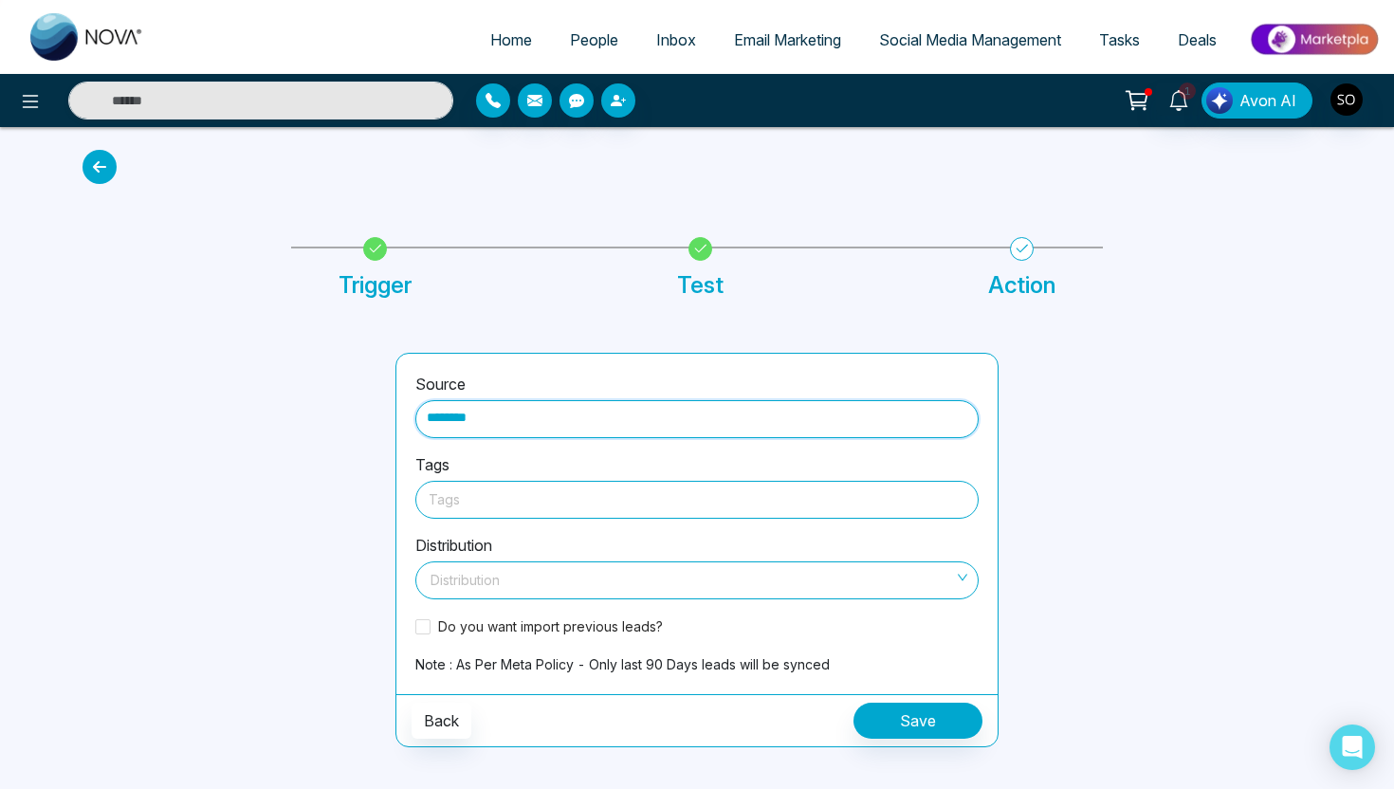
click at [511, 511] on div at bounding box center [697, 499] width 537 height 24
type input "********"
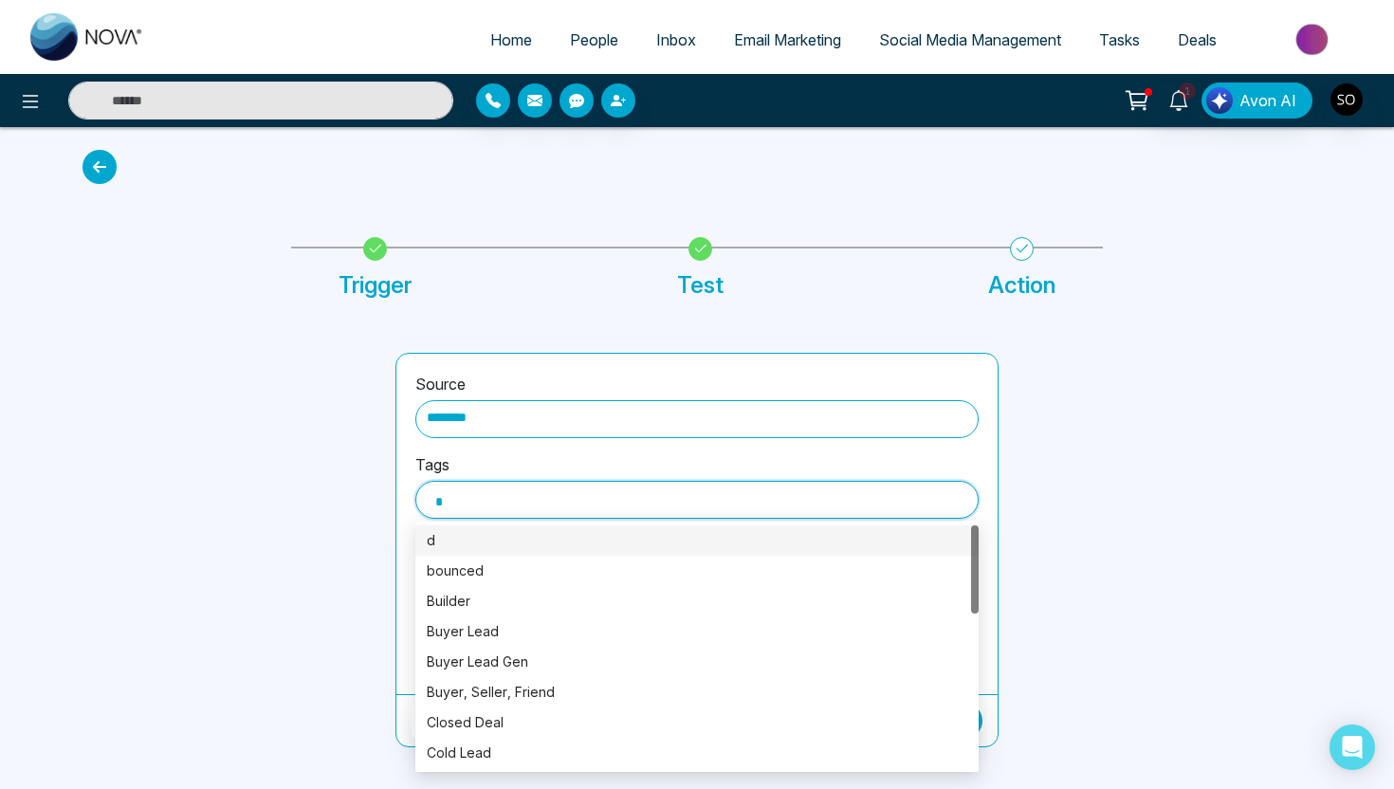
type input "**"
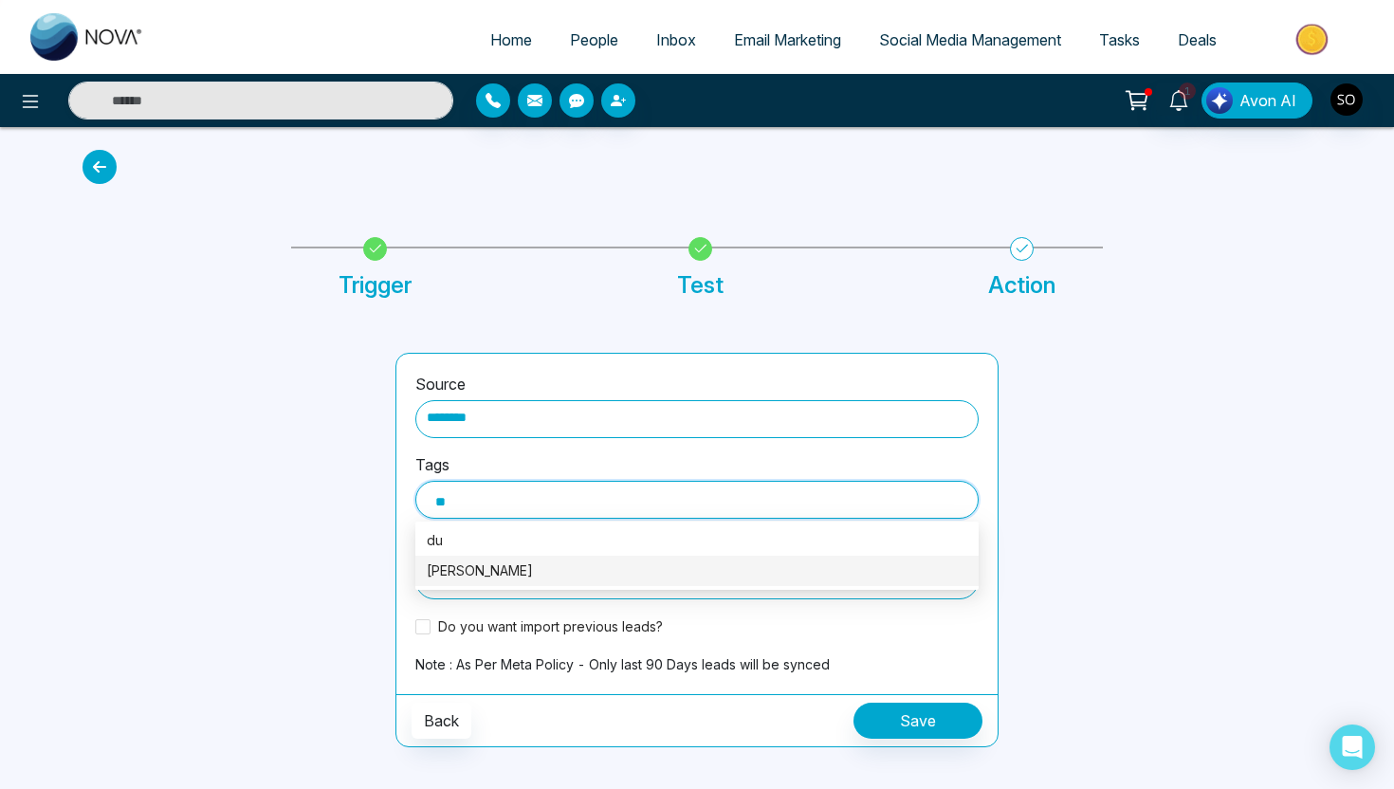
click at [536, 573] on div "[PERSON_NAME]" at bounding box center [697, 570] width 541 height 21
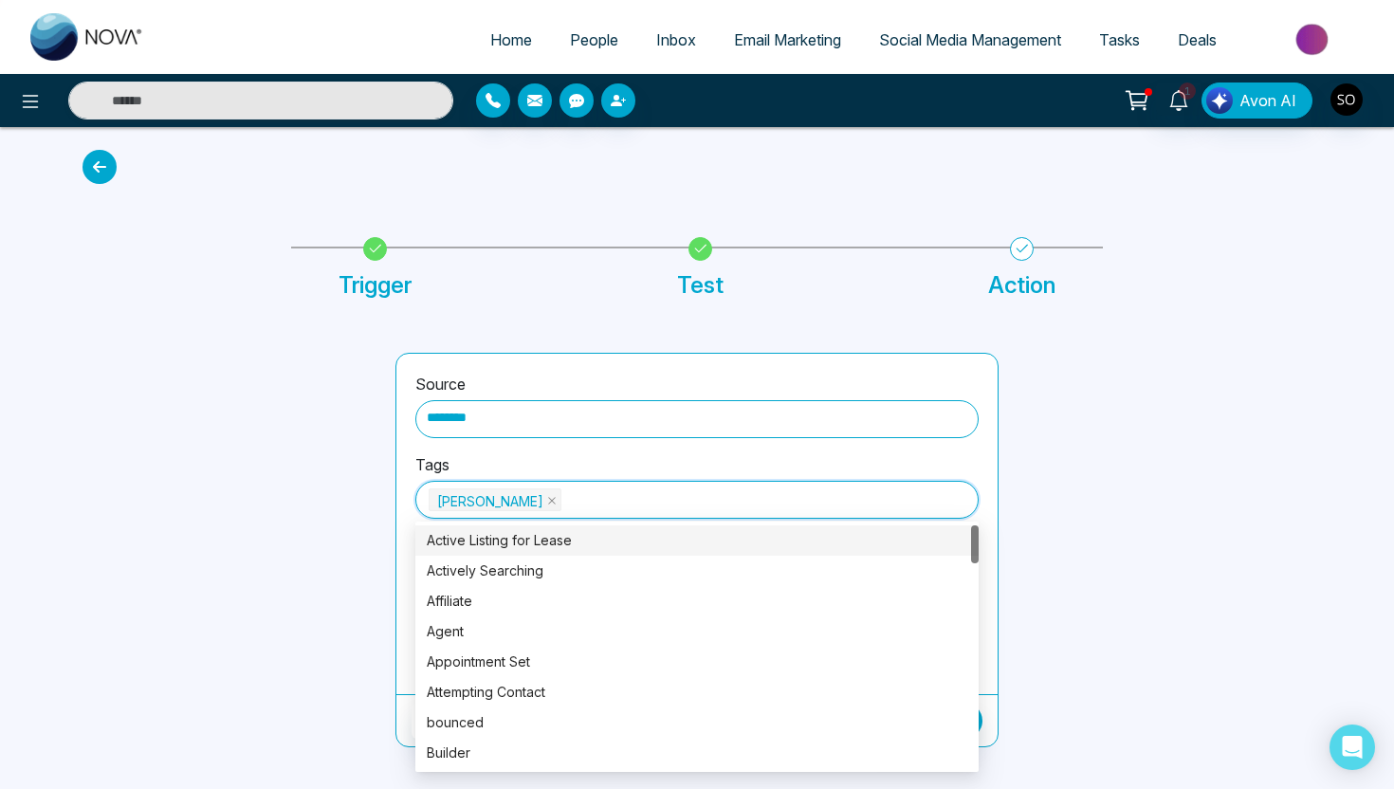
click at [306, 517] on div at bounding box center [227, 550] width 313 height 394
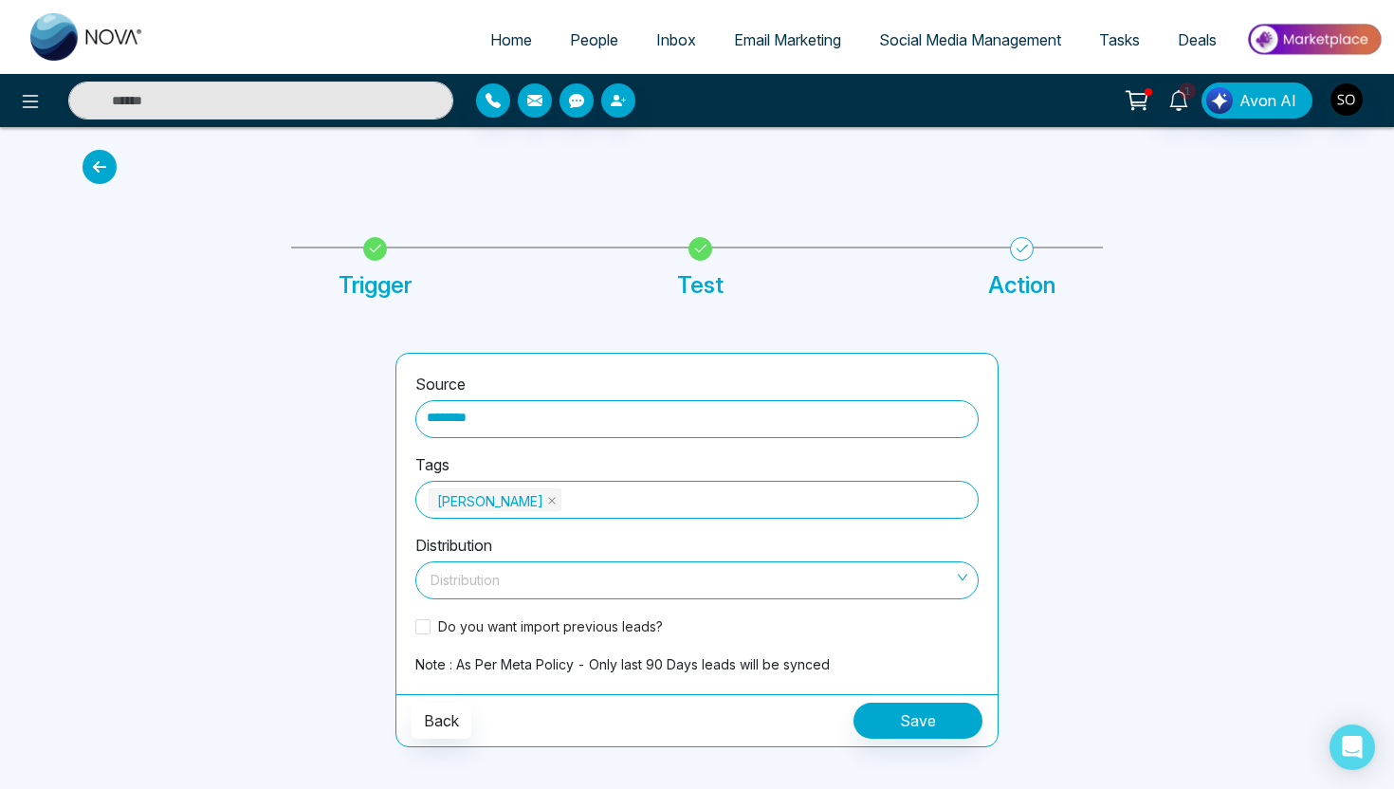
click at [505, 582] on input "search" at bounding box center [690, 576] width 527 height 28
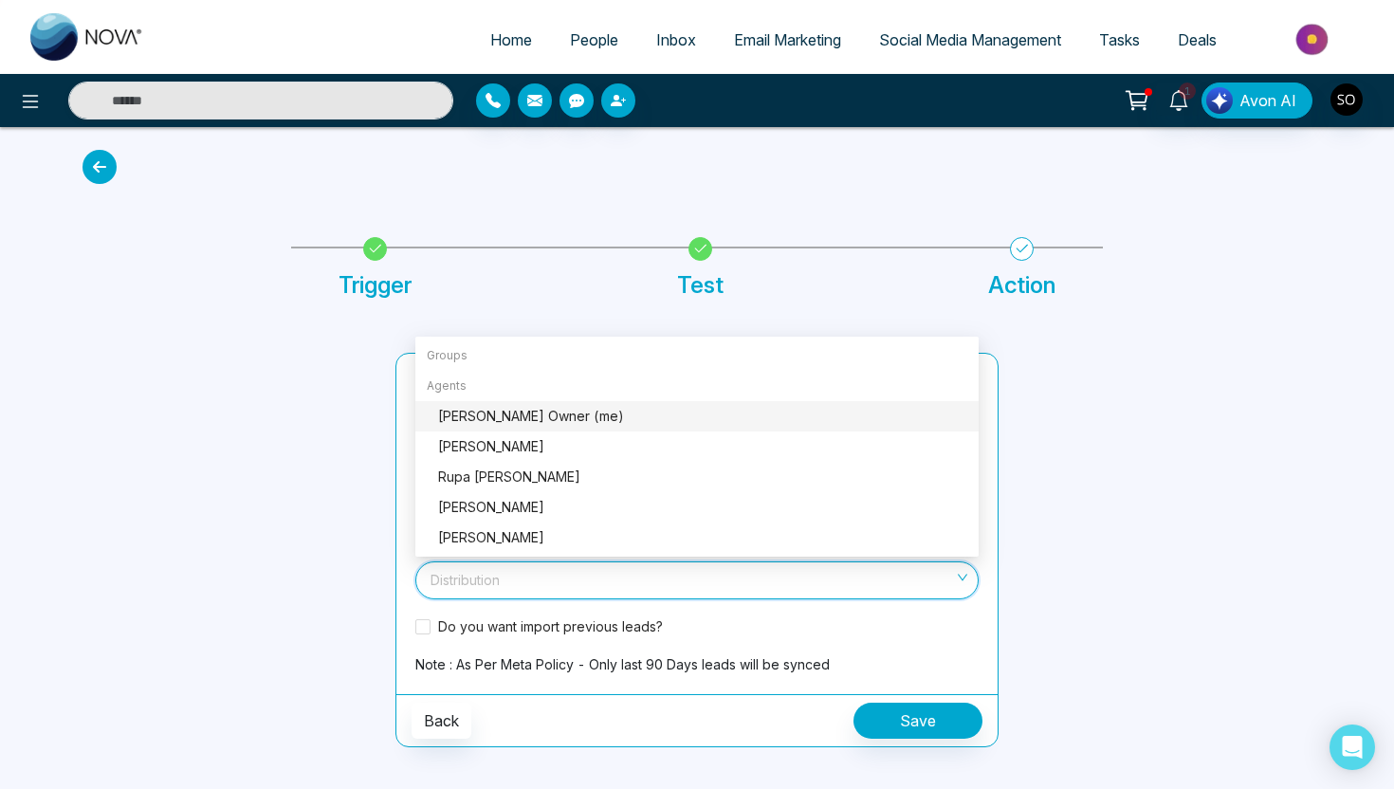
click at [574, 419] on div "Sharon J Crann Owner (me)" at bounding box center [702, 416] width 529 height 21
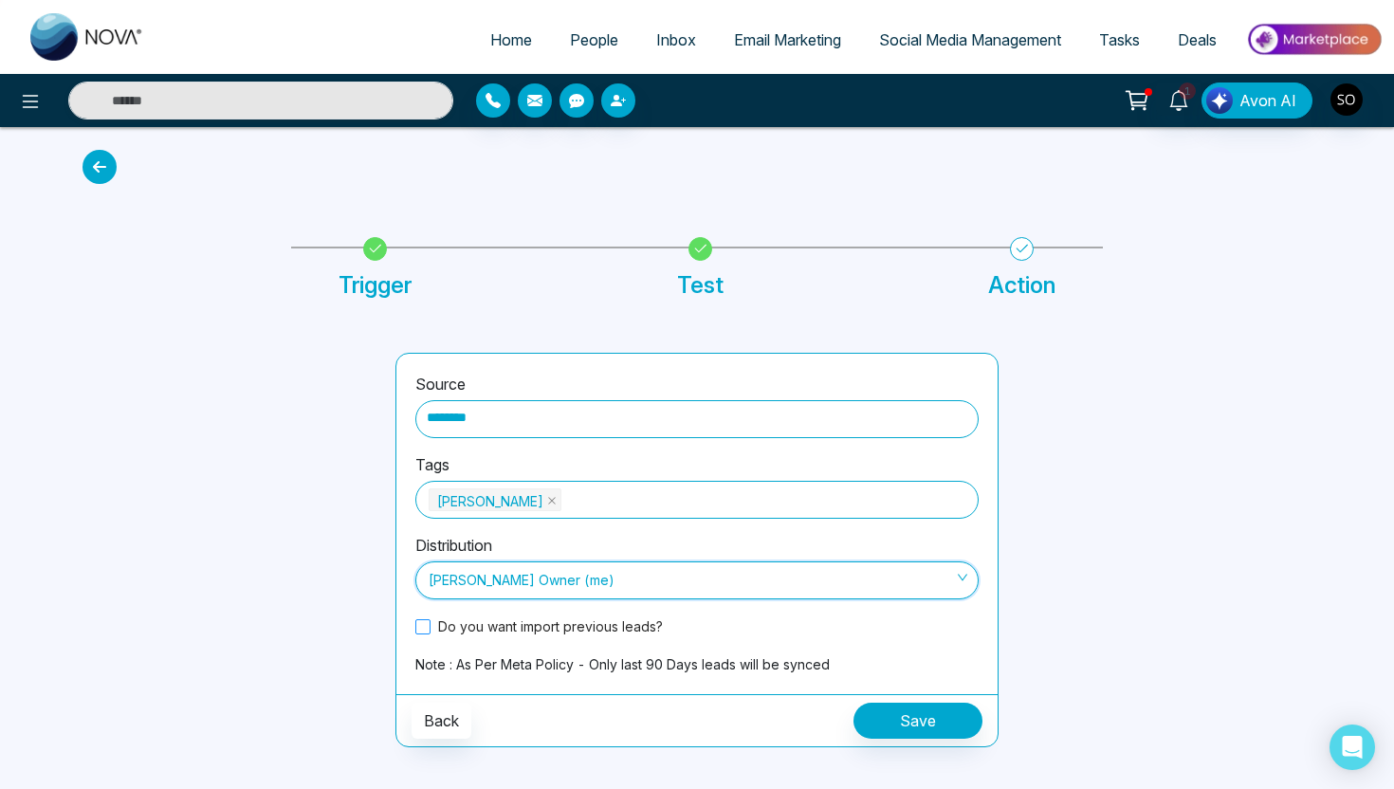
click at [425, 634] on label "Do you want import previous leads?" at bounding box center [542, 626] width 255 height 20
click at [924, 716] on button "Save" at bounding box center [917, 721] width 129 height 36
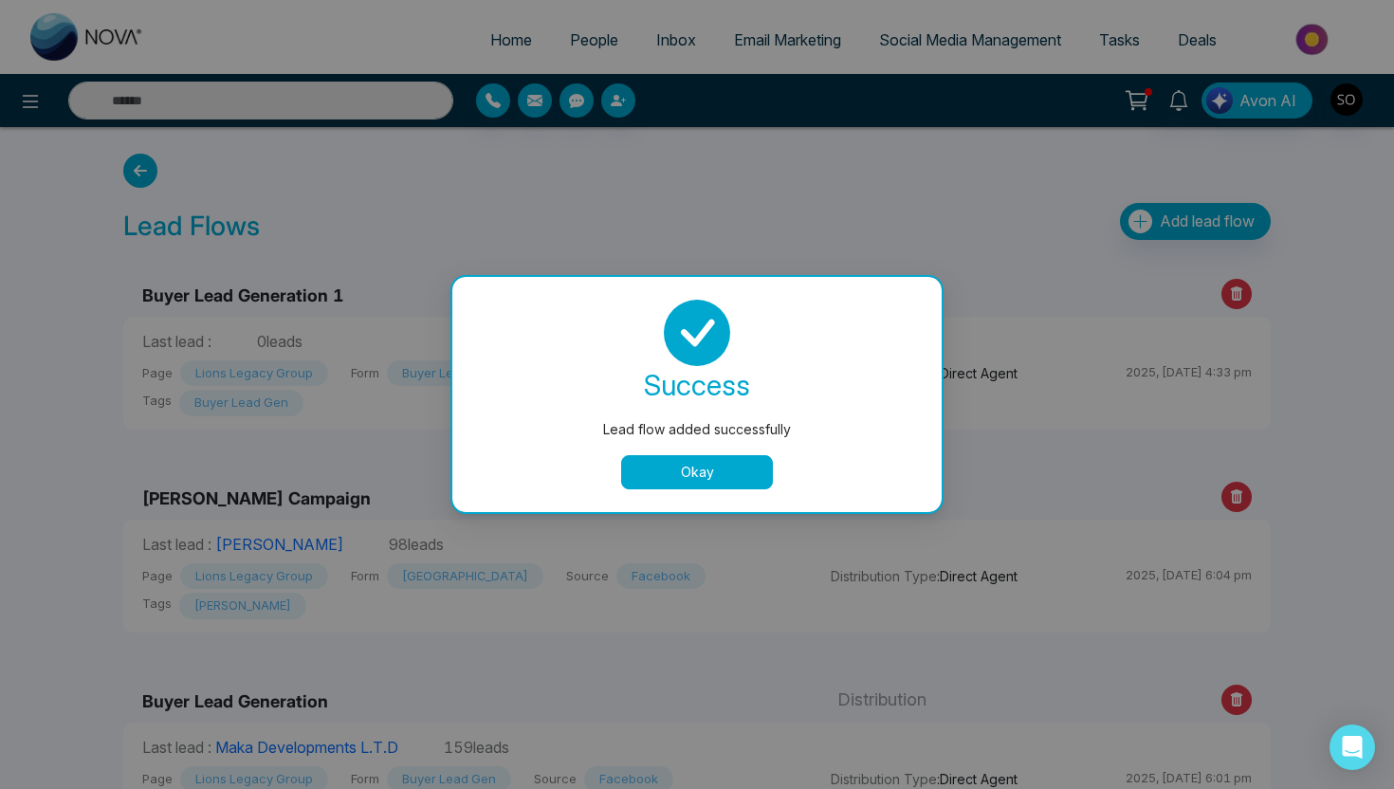
click at [694, 470] on button "Okay" at bounding box center [697, 472] width 152 height 34
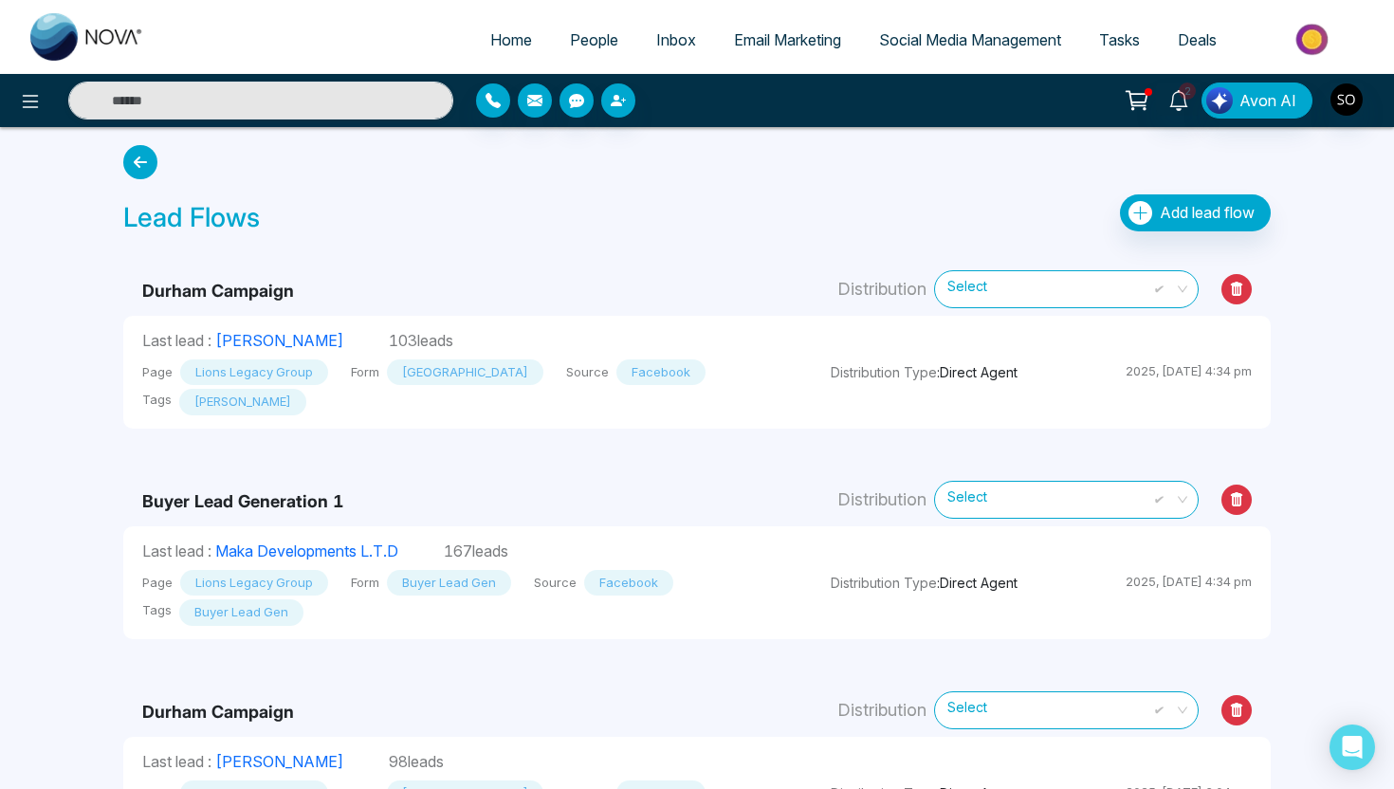
scroll to position [10, 0]
